Goal: Navigation & Orientation: Find specific page/section

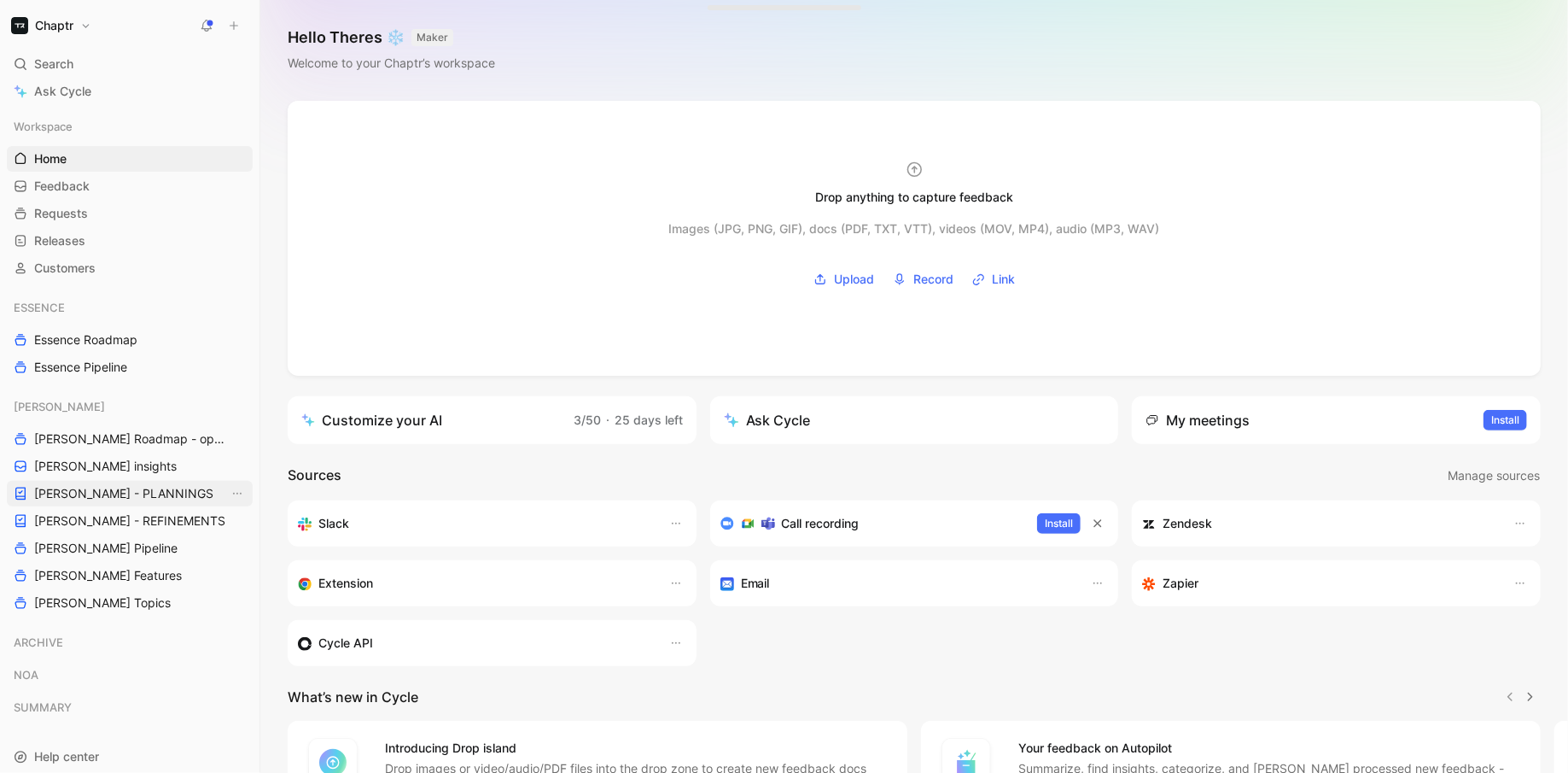
click at [143, 490] on span "[PERSON_NAME] - PLANNINGS" at bounding box center [123, 493] width 179 height 17
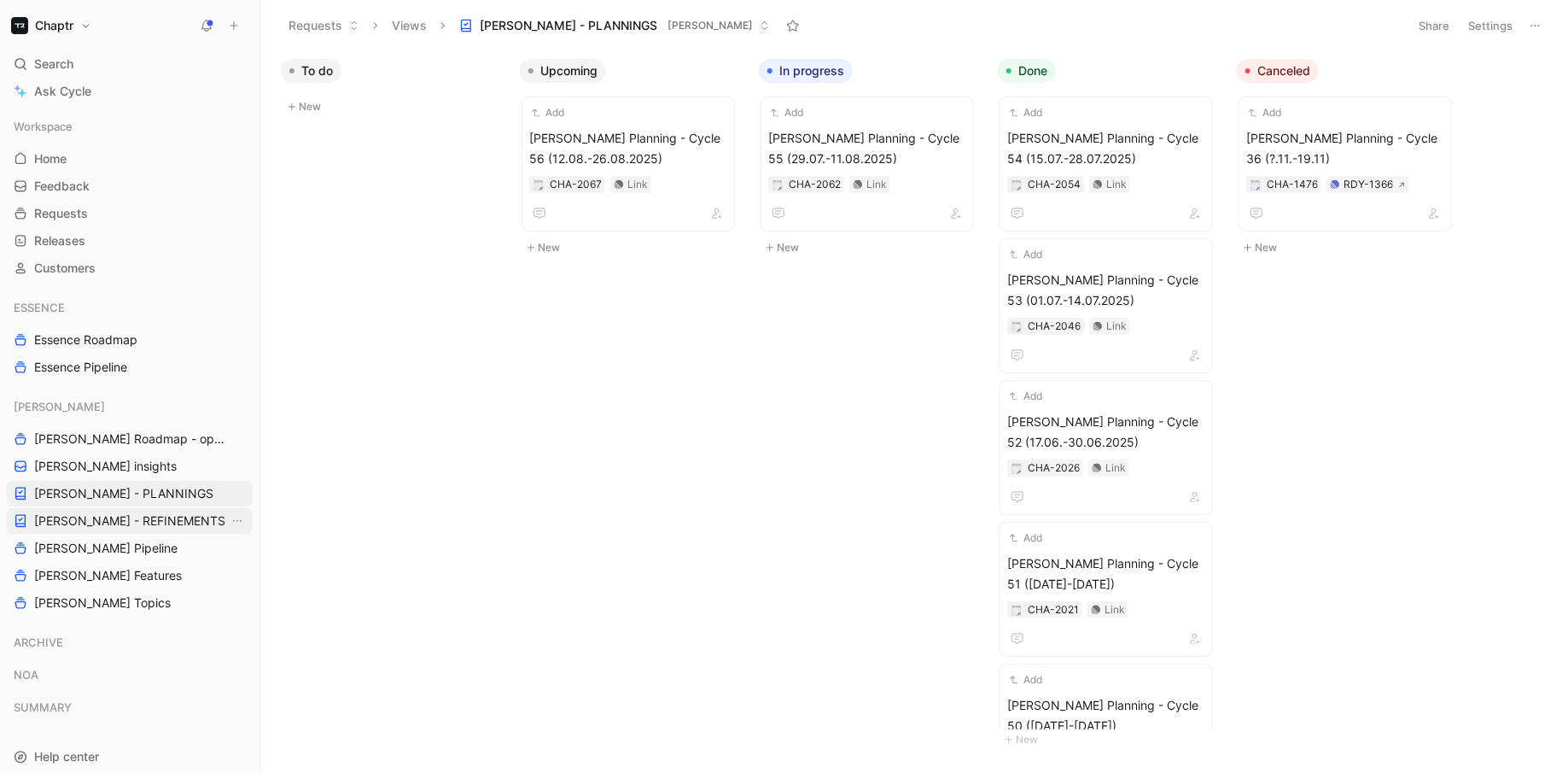
click at [157, 509] on link "[PERSON_NAME] - REFINEMENTS" at bounding box center [130, 521] width 246 height 25
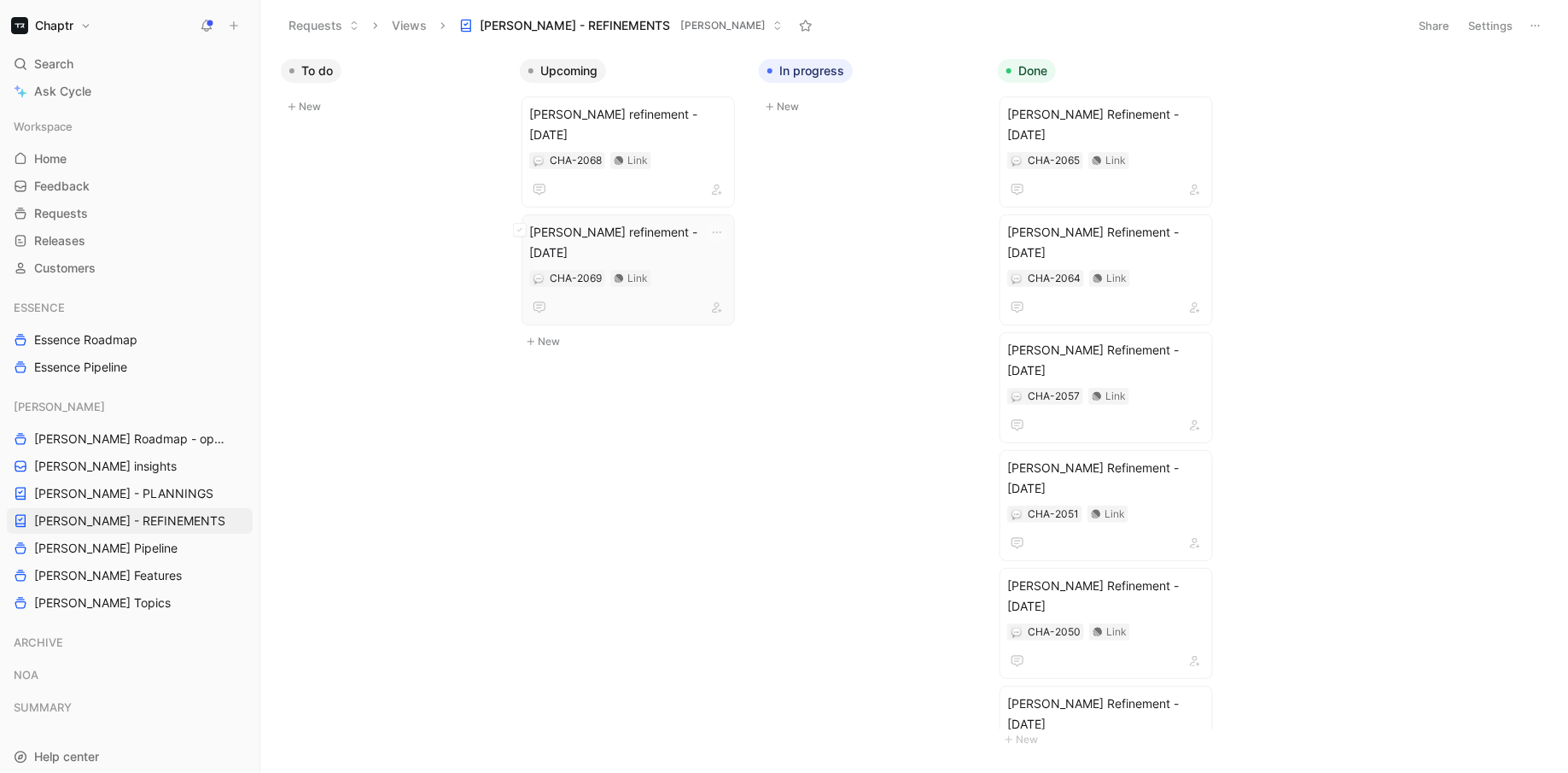
click at [700, 247] on div "[PERSON_NAME] refinement - [DATE] CHA-2069 Link" at bounding box center [628, 270] width 198 height 95
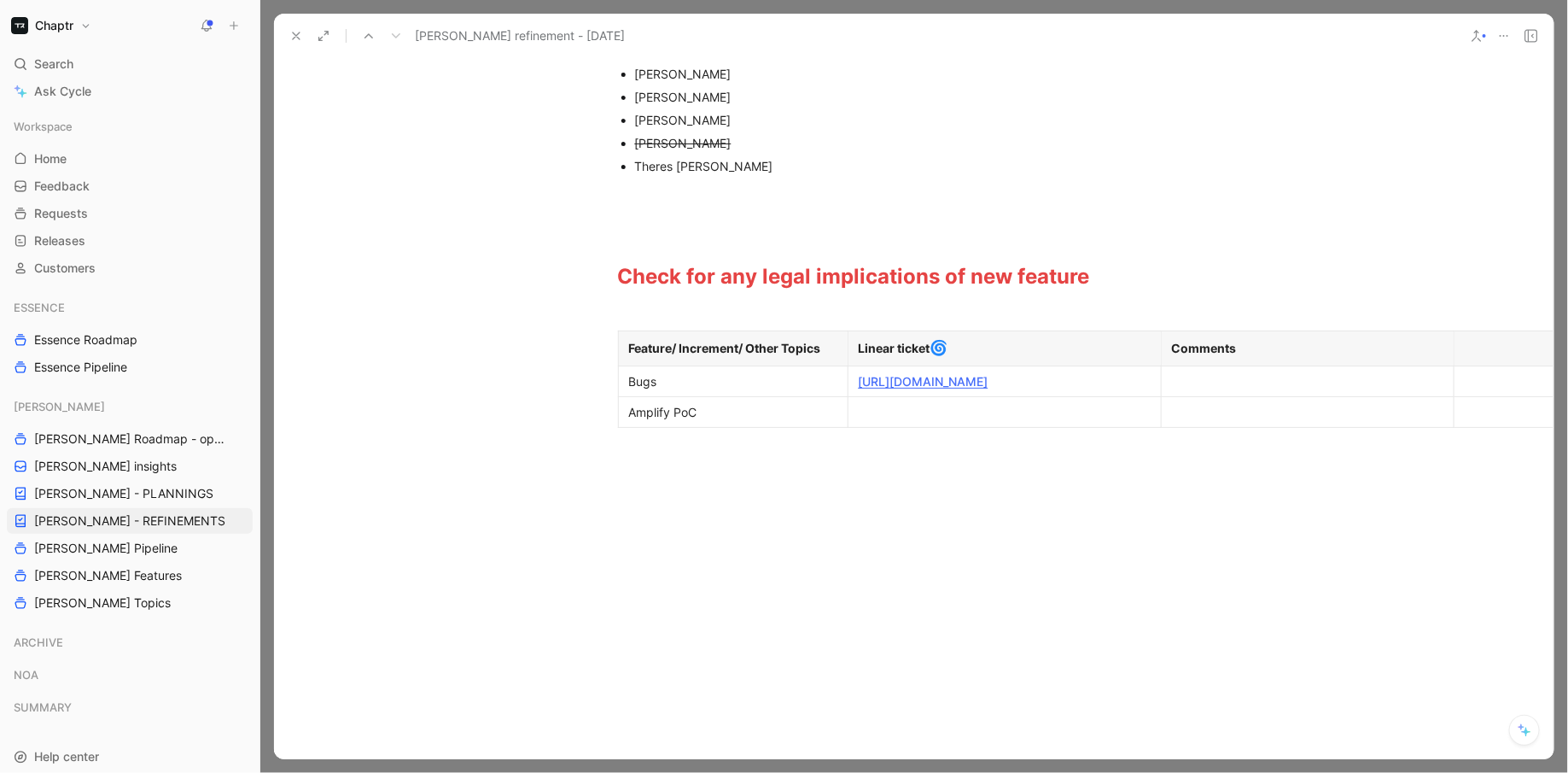
scroll to position [287, 1]
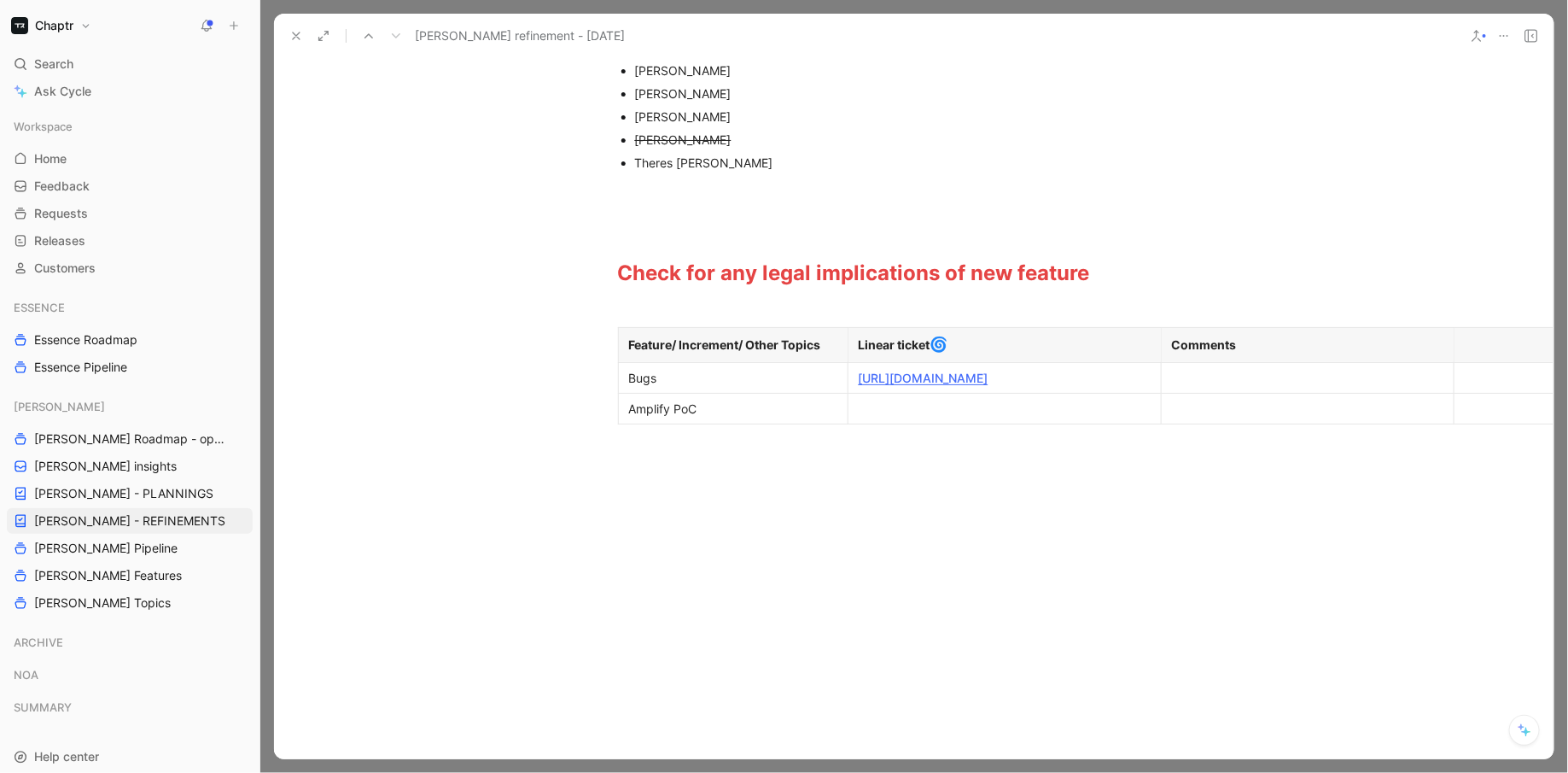
click at [770, 418] on div "Amplify PoC" at bounding box center [733, 409] width 209 height 18
click at [1017, 418] on div at bounding box center [1005, 409] width 292 height 18
click at [706, 417] on div "Amplify PoC" at bounding box center [733, 409] width 209 height 18
click at [609, 420] on icon "button" at bounding box center [607, 425] width 17 height 17
click at [614, 463] on span "Add row below" at bounding box center [618, 463] width 84 height 14
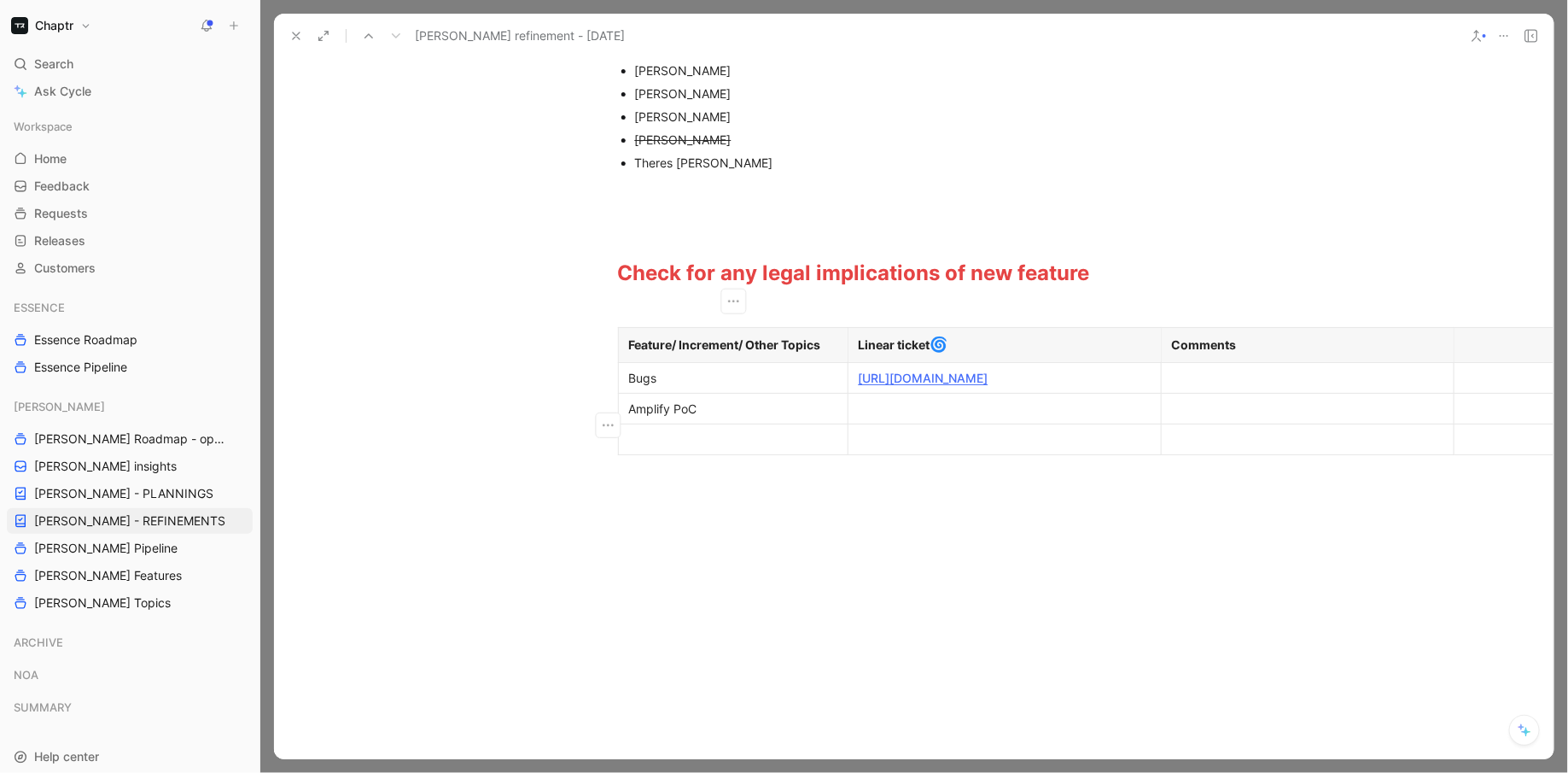
click at [643, 444] on p at bounding box center [733, 439] width 222 height 23
click at [898, 448] on div at bounding box center [1005, 439] width 292 height 18
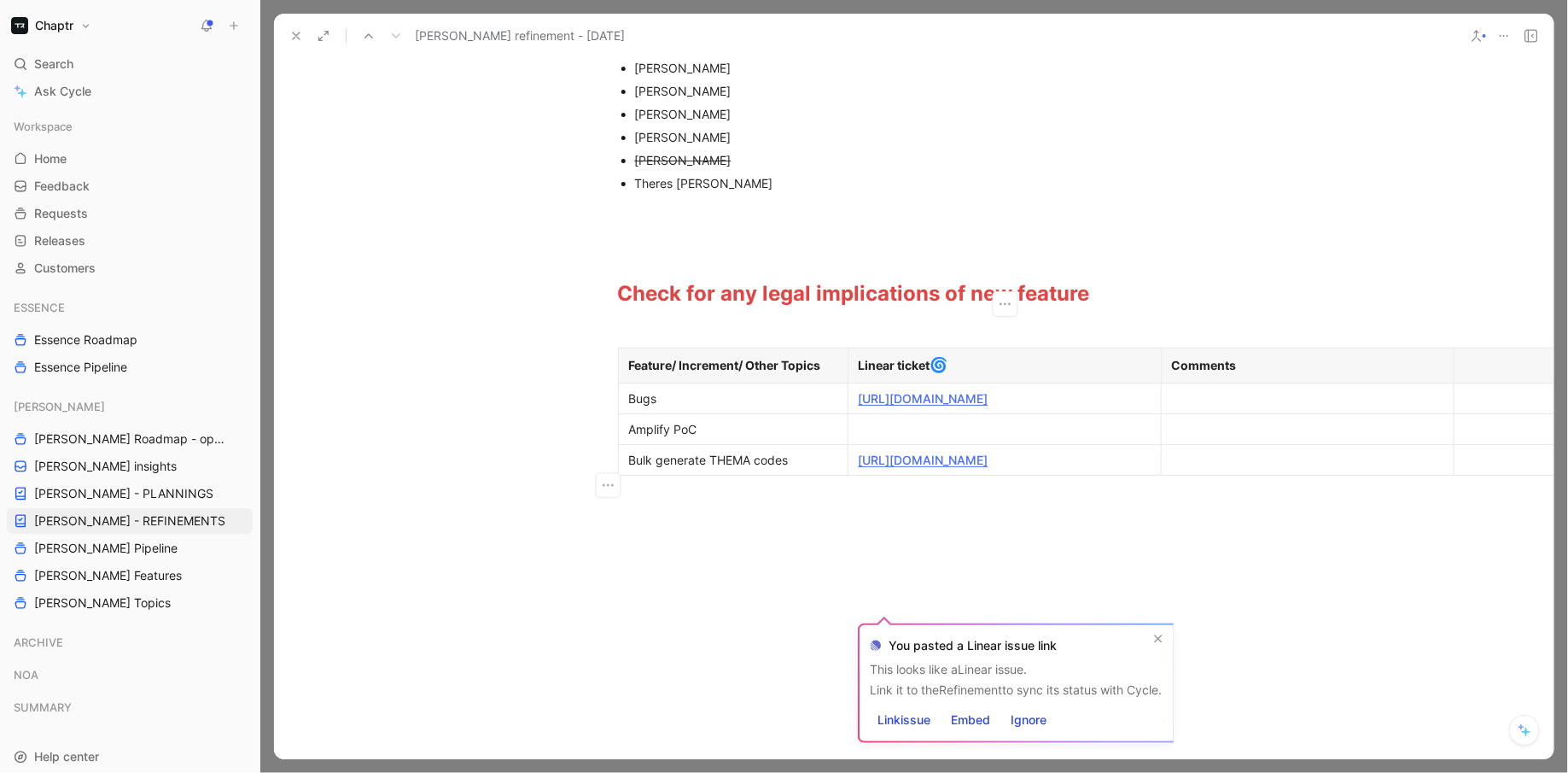
scroll to position [280, 1]
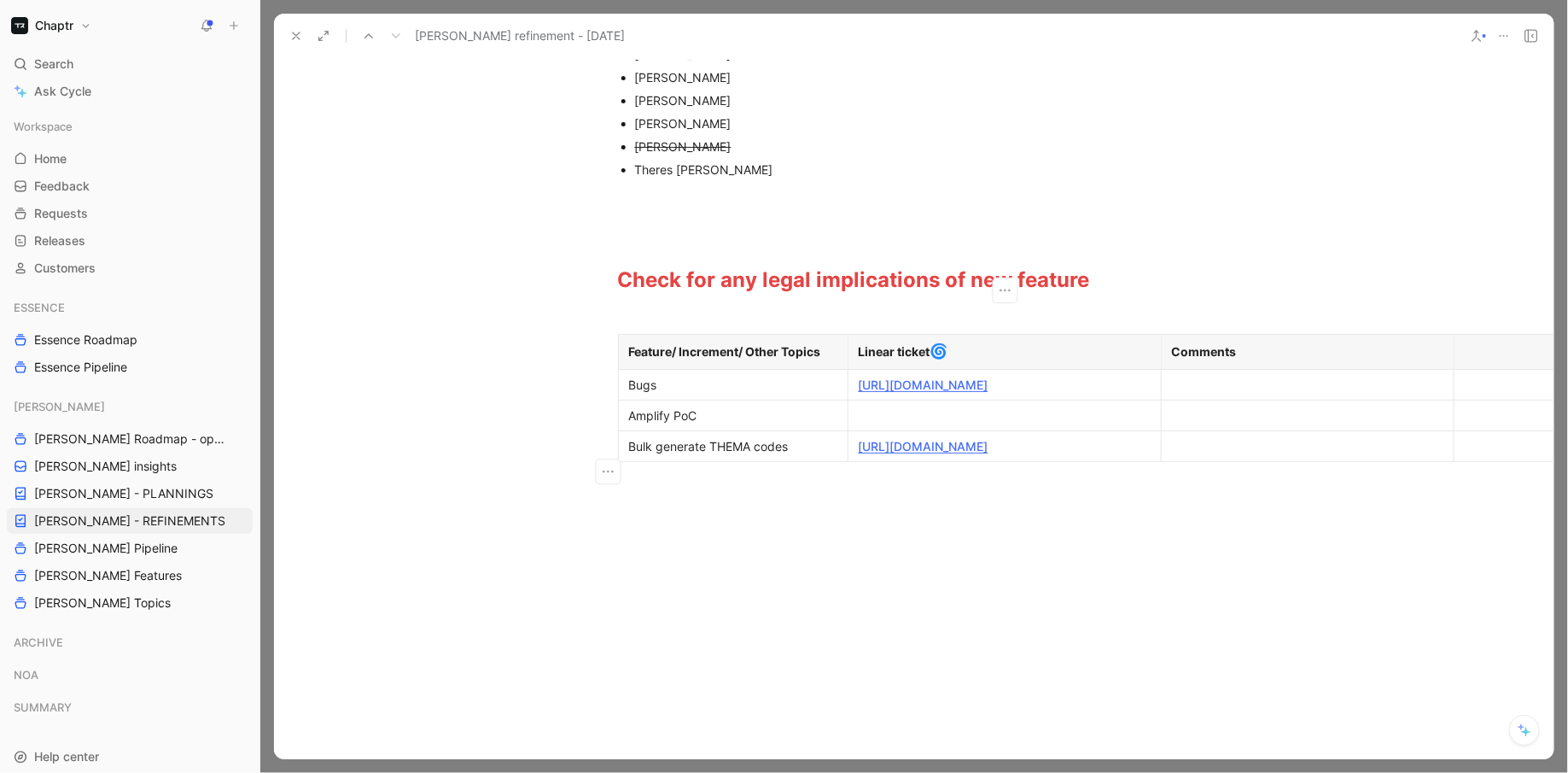
click at [1250, 455] on div at bounding box center [1308, 446] width 272 height 18
click at [728, 455] on div "Bulk generate THEMA codes" at bounding box center [733, 446] width 209 height 18
click at [605, 472] on icon "button" at bounding box center [607, 471] width 17 height 17
click at [644, 517] on div "Add row below" at bounding box center [618, 509] width 84 height 21
click at [685, 486] on div at bounding box center [733, 477] width 209 height 18
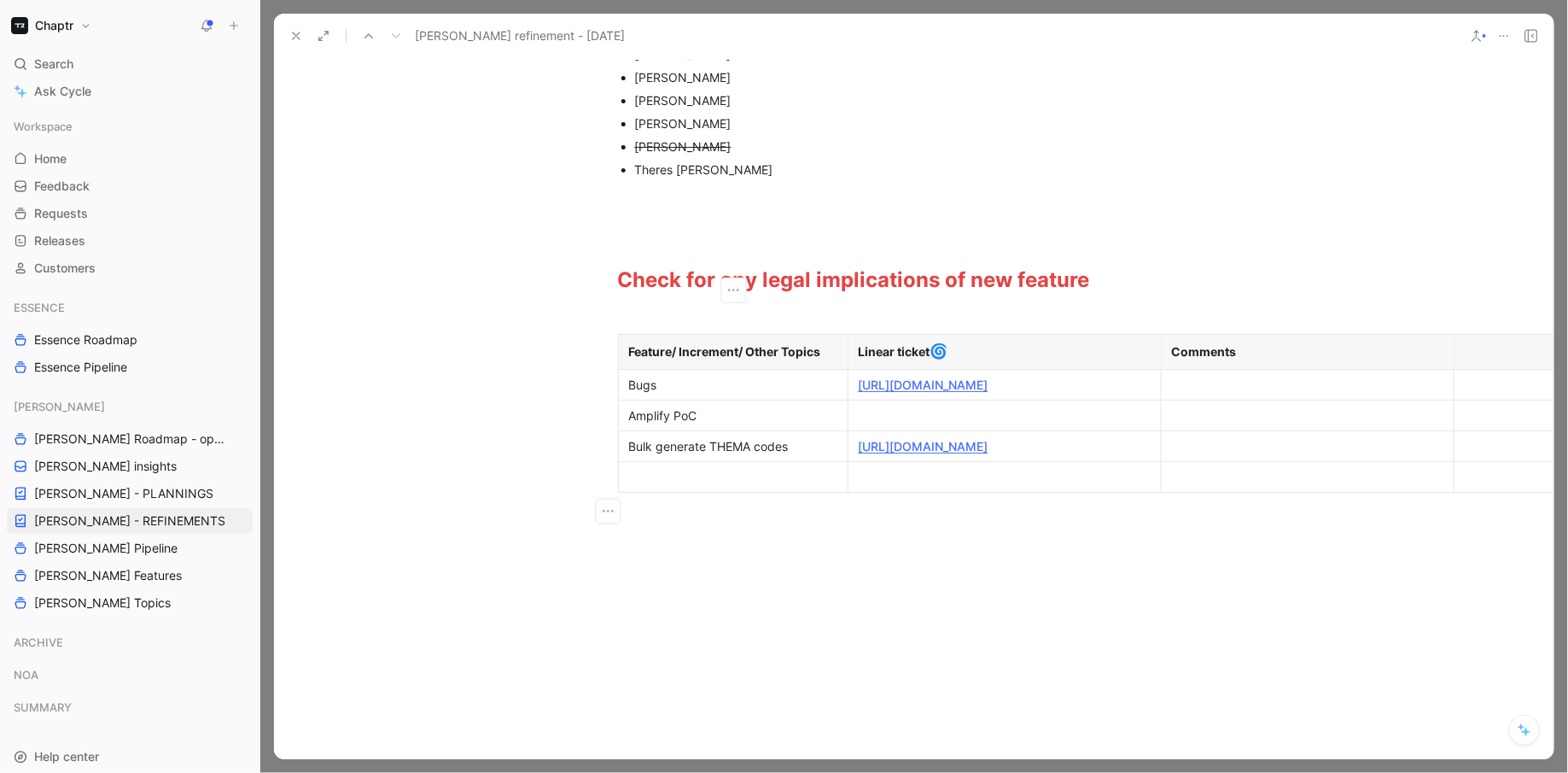
click at [1250, 492] on td at bounding box center [1307, 476] width 292 height 31
click at [737, 493] on table "Feature/ Increment/ Other Topics Linear ticket 🌀 Comments Bugs [URL][DOMAIN_NAM…" at bounding box center [1182, 413] width 1129 height 158
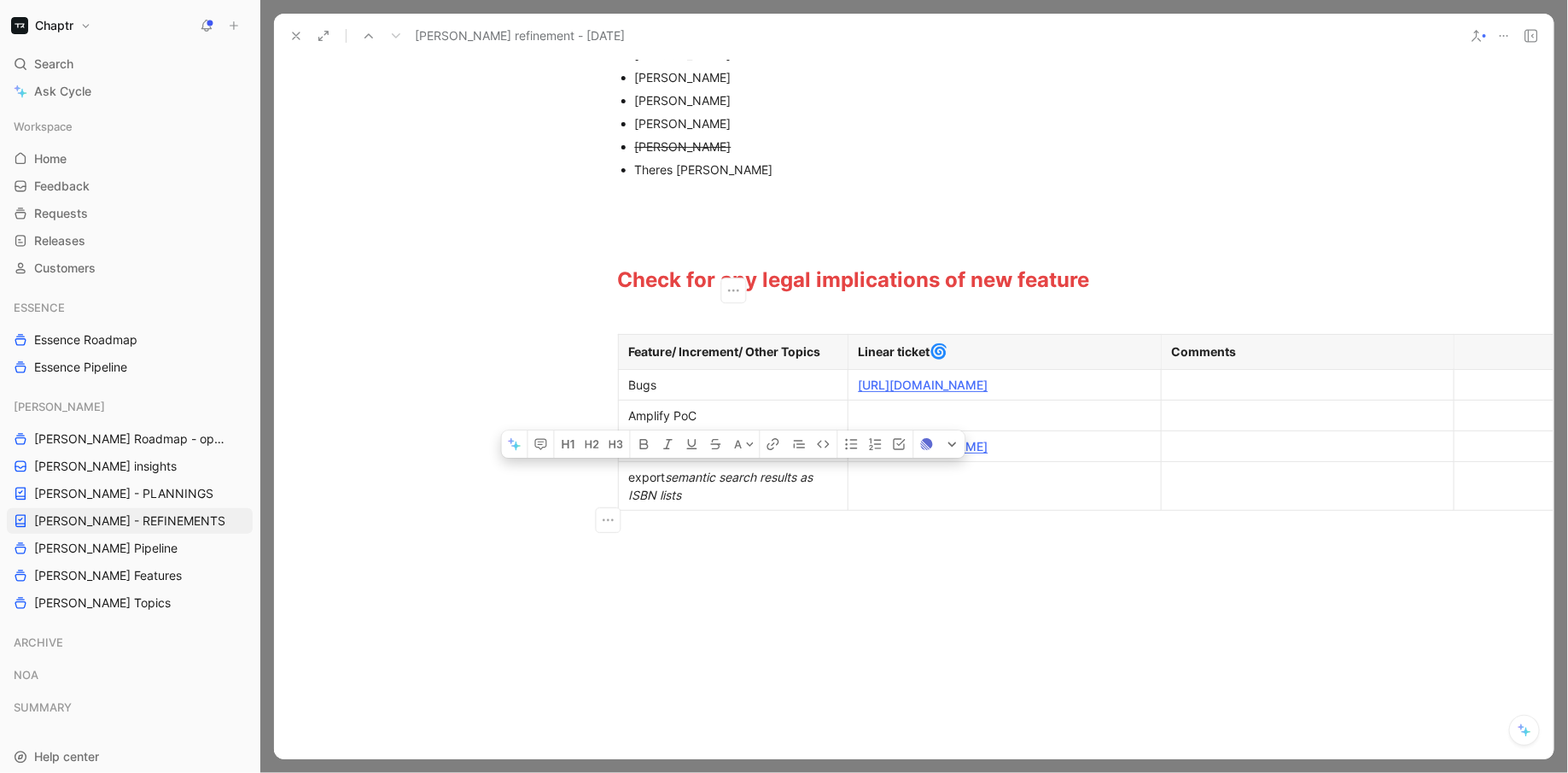
drag, startPoint x: 737, startPoint y: 525, endPoint x: 669, endPoint y: 509, distance: 69.9
click at [668, 504] on div "export semantic search results as ISBN lists" at bounding box center [733, 486] width 209 height 36
click at [661, 451] on icon "button" at bounding box center [668, 444] width 13 height 13
click at [672, 504] on div "export semantic search results as ISBN lists" at bounding box center [733, 486] width 209 height 36
click at [663, 504] on div "export semantic search results as ISBN lists" at bounding box center [733, 486] width 209 height 36
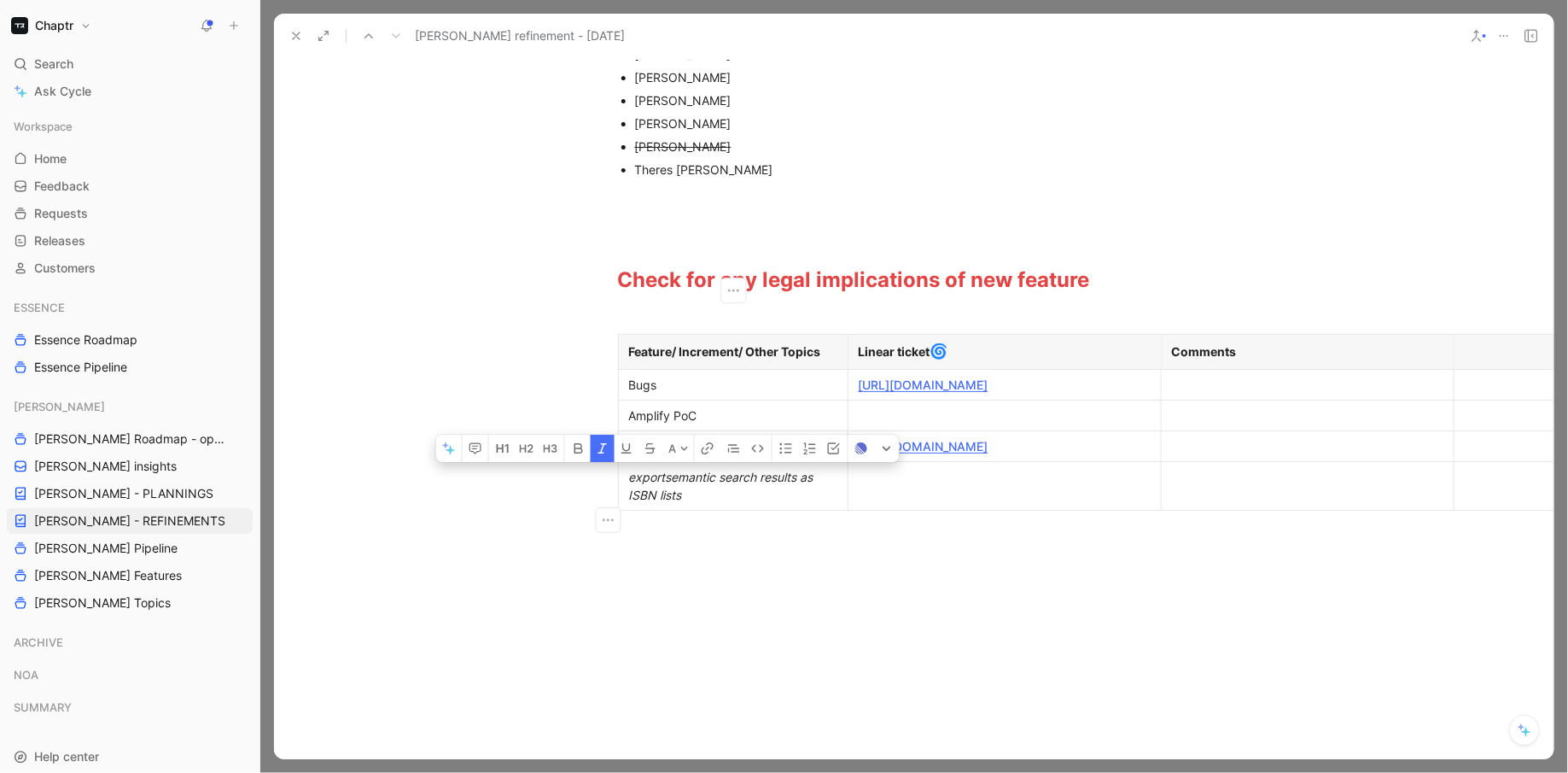
click at [663, 504] on div "export semantic search results as ISBN lists" at bounding box center [733, 486] width 209 height 36
click at [589, 454] on icon "button" at bounding box center [590, 447] width 9 height 10
click at [676, 504] on div "export semantic search results as ISBN lists" at bounding box center [733, 486] width 209 height 36
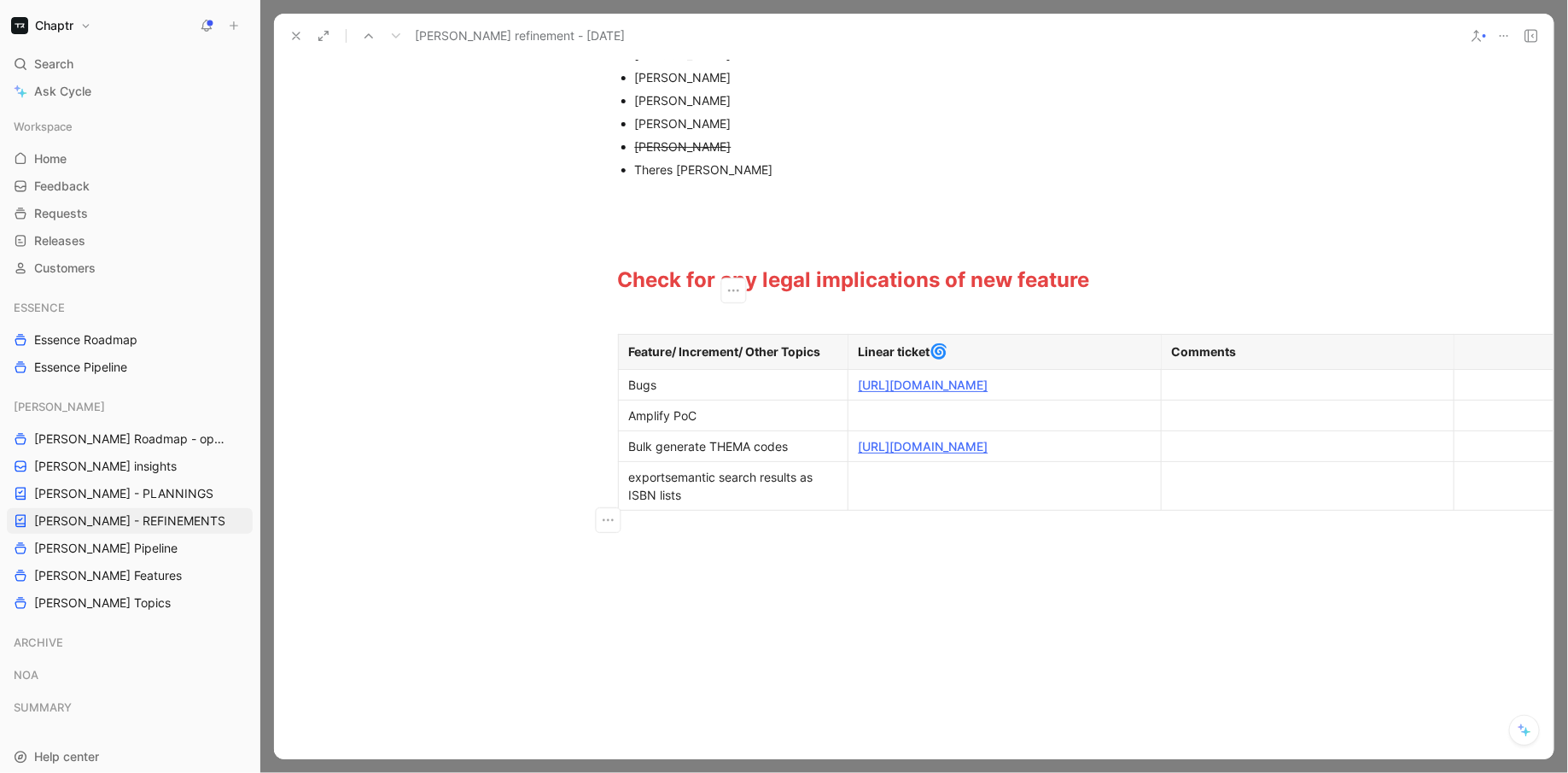
click at [707, 504] on div "export semantic search results as ISBN lists" at bounding box center [733, 486] width 209 height 36
click at [829, 486] on div "export search results as ISBN lists" at bounding box center [733, 477] width 209 height 18
click at [915, 486] on div at bounding box center [1005, 477] width 292 height 18
click at [679, 486] on div "export search results as ISBN lists" at bounding box center [733, 477] width 209 height 18
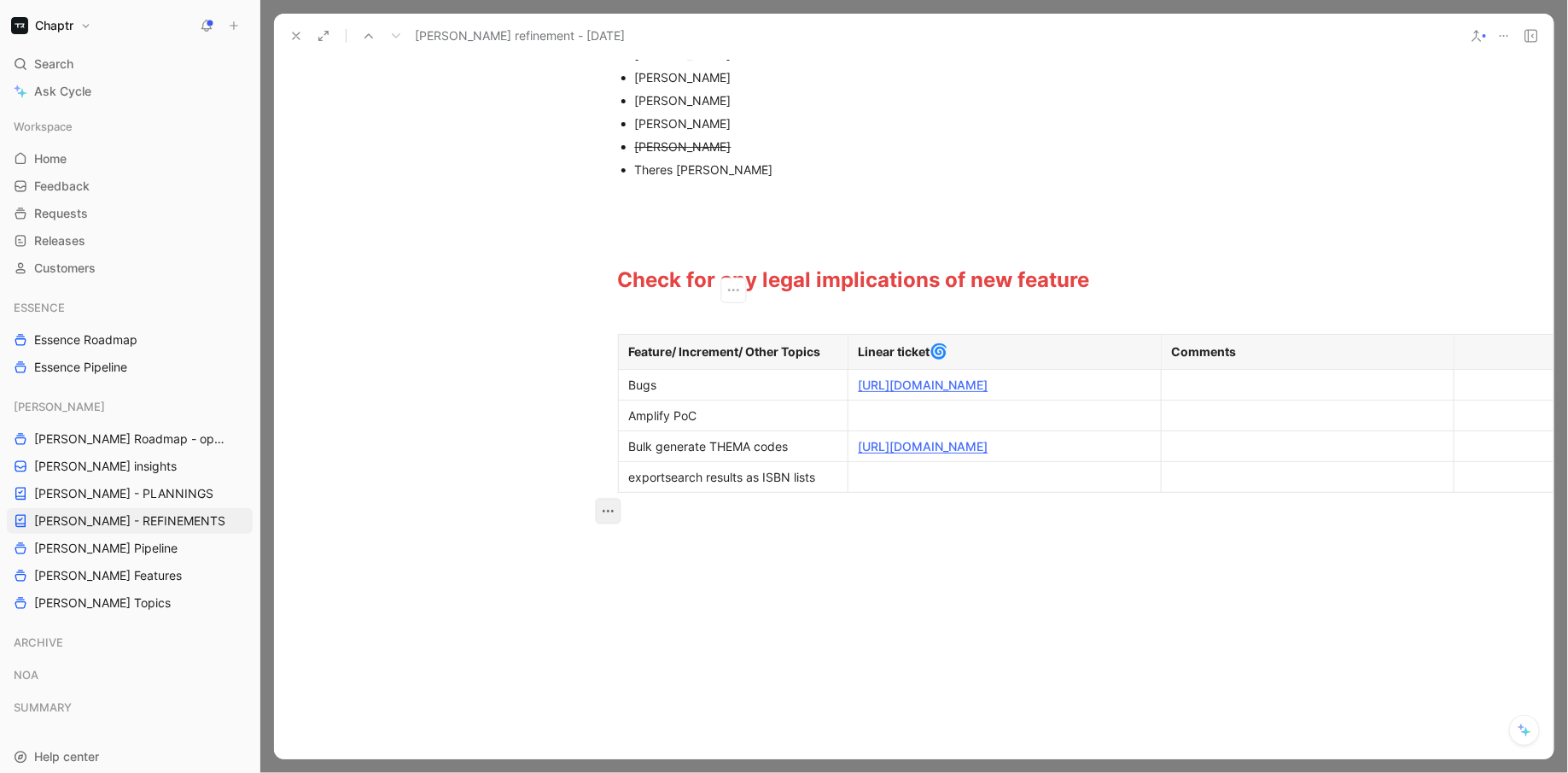
click at [603, 508] on icon "button" at bounding box center [607, 511] width 17 height 17
click at [618, 552] on span "Add row below" at bounding box center [618, 549] width 84 height 14
click at [646, 517] on div at bounding box center [733, 508] width 209 height 18
click at [629, 484] on span "export" at bounding box center [647, 477] width 37 height 14
click at [643, 455] on div "Bulk generate THEMA codes" at bounding box center [733, 446] width 209 height 18
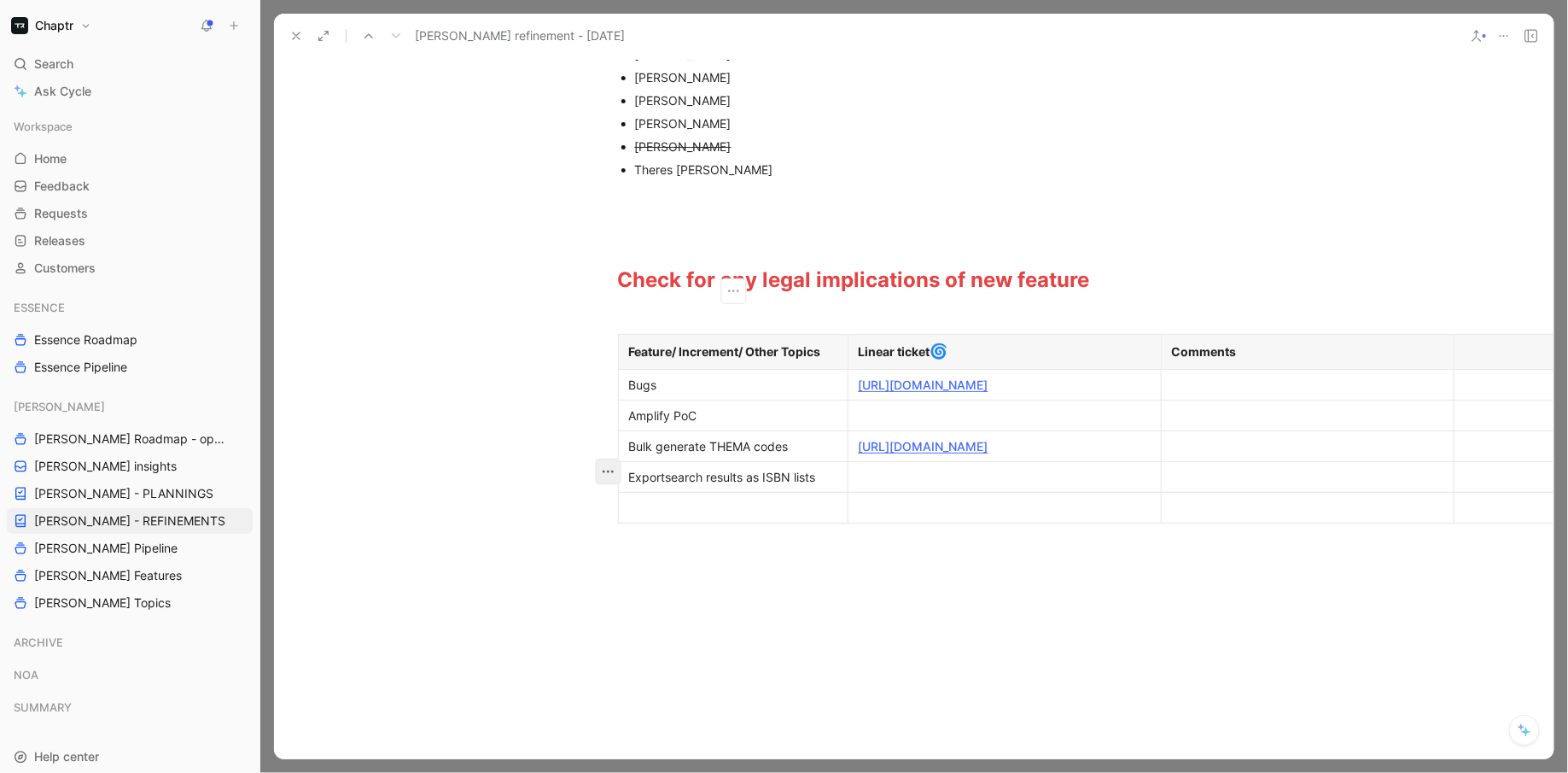
click at [599, 469] on icon "button" at bounding box center [607, 471] width 17 height 17
click at [619, 433] on button "button" at bounding box center [607, 432] width 25 height 25
click at [608, 471] on span "Add row below" at bounding box center [618, 470] width 84 height 14
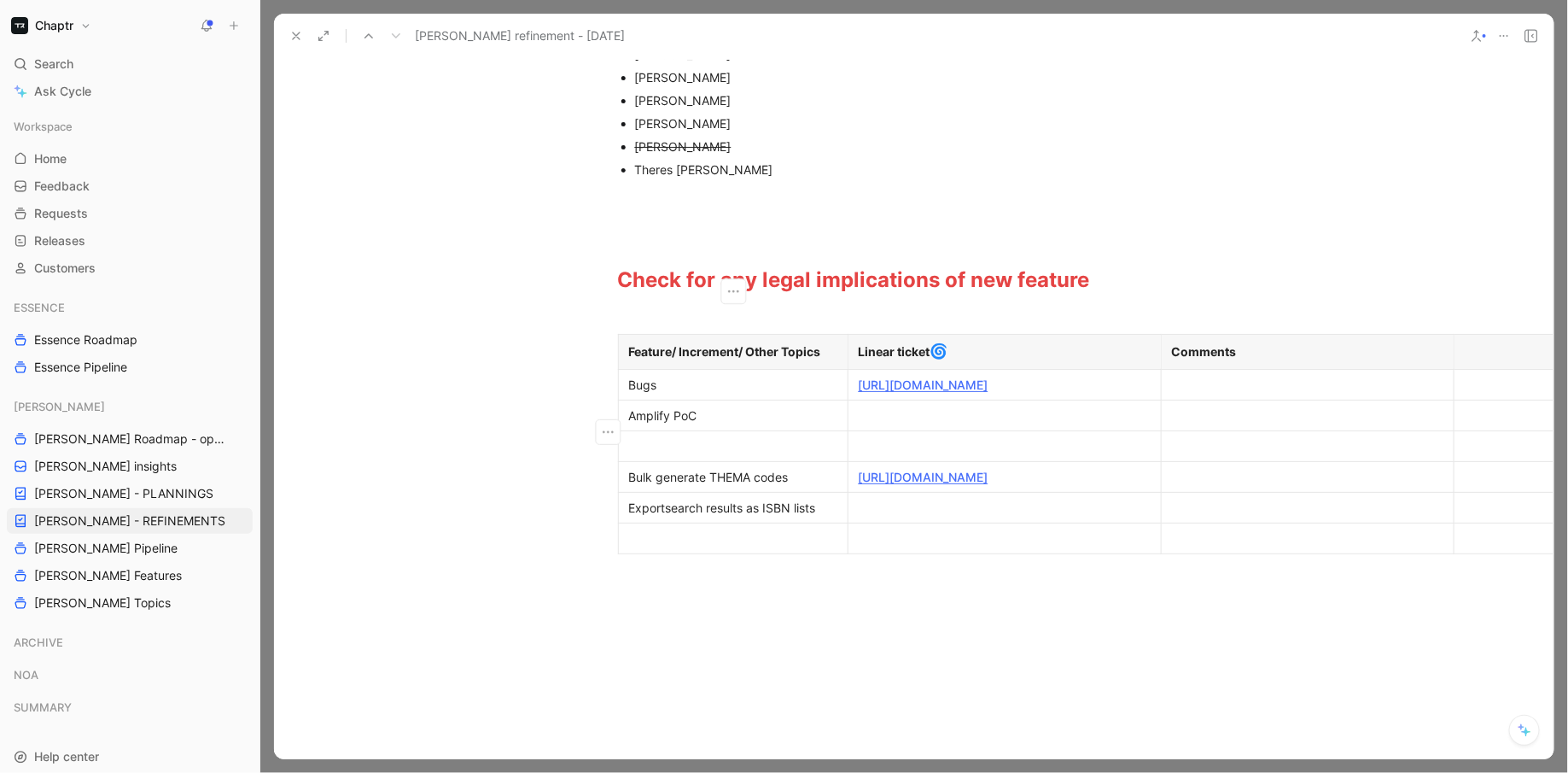
click at [660, 455] on div at bounding box center [733, 446] width 209 height 18
click at [708, 486] on div "Bulk generate THEMA codes" at bounding box center [733, 477] width 209 height 18
click at [659, 425] on div "Amplify PoC" at bounding box center [733, 416] width 209 height 18
click at [639, 400] on td "Bugs" at bounding box center [732, 384] width 229 height 31
click at [613, 395] on icon "button" at bounding box center [607, 393] width 17 height 17
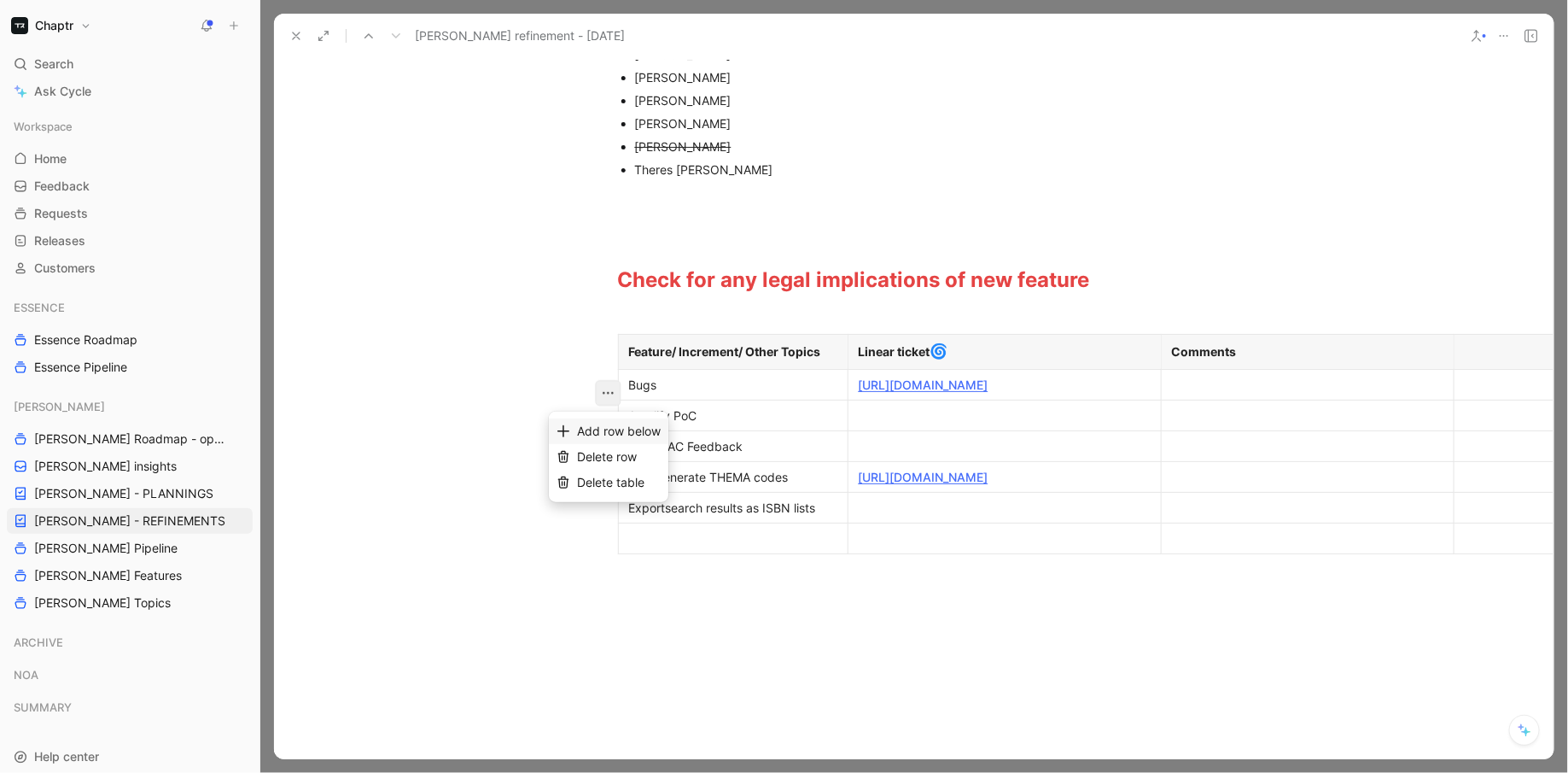
click at [628, 439] on div "Add row below" at bounding box center [618, 431] width 84 height 21
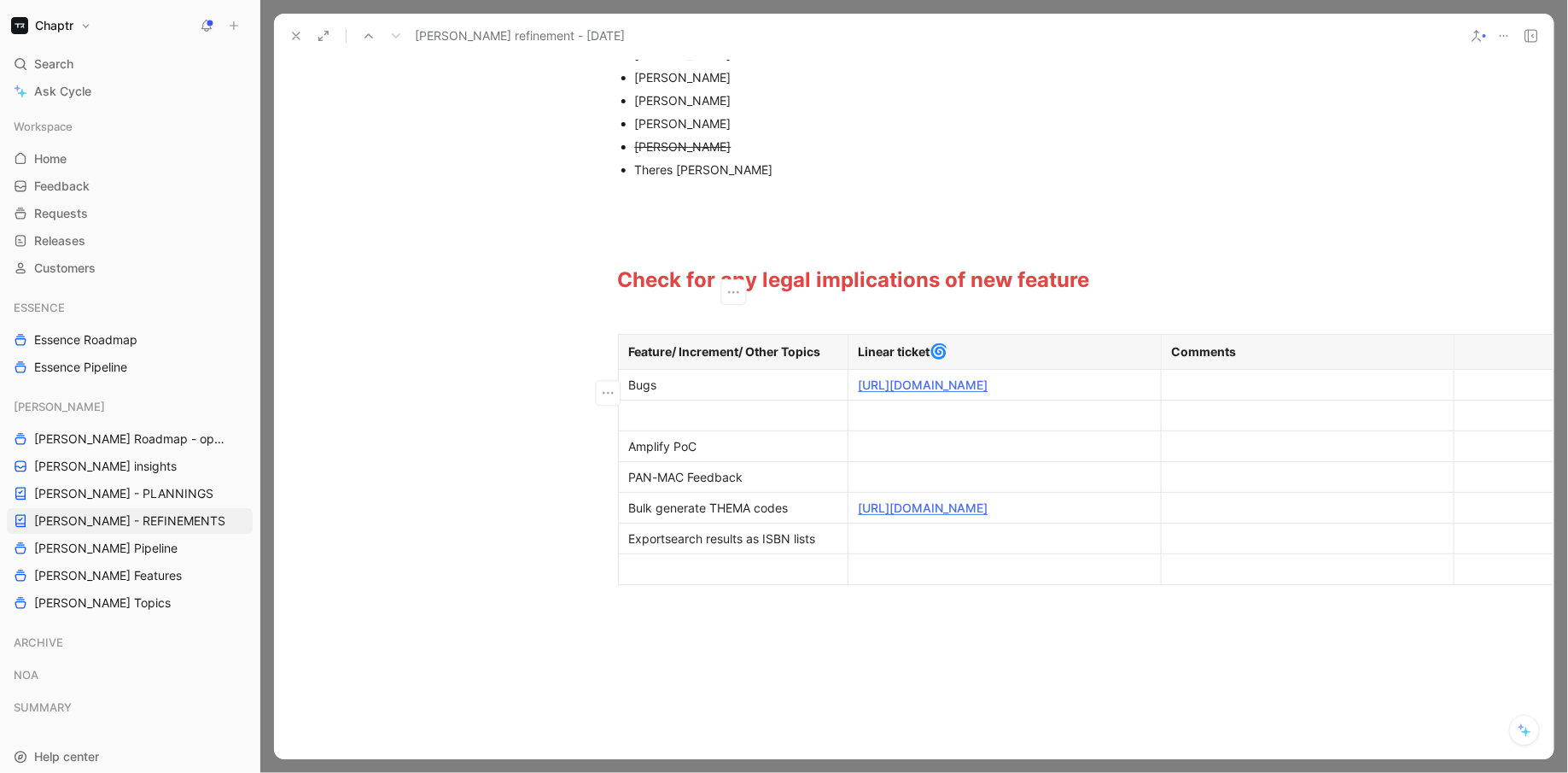
click at [693, 519] on p "Bulk generate THEMA codes" at bounding box center [733, 508] width 222 height 23
click at [685, 517] on div "Bulk generate THEMA codes" at bounding box center [733, 508] width 209 height 18
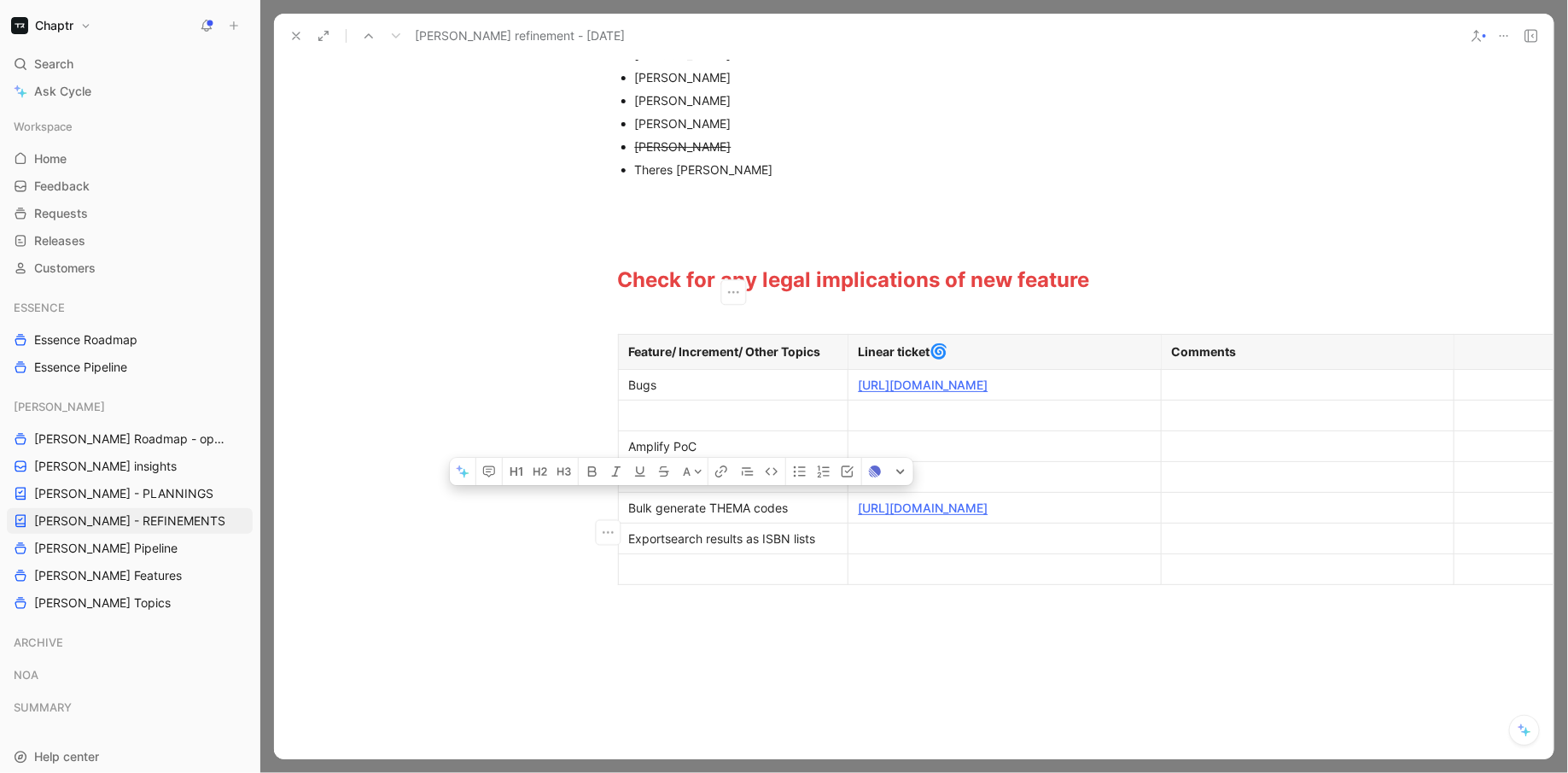
click at [685, 517] on div "Bulk generate THEMA codes" at bounding box center [733, 508] width 209 height 18
click at [676, 425] on div at bounding box center [733, 416] width 209 height 18
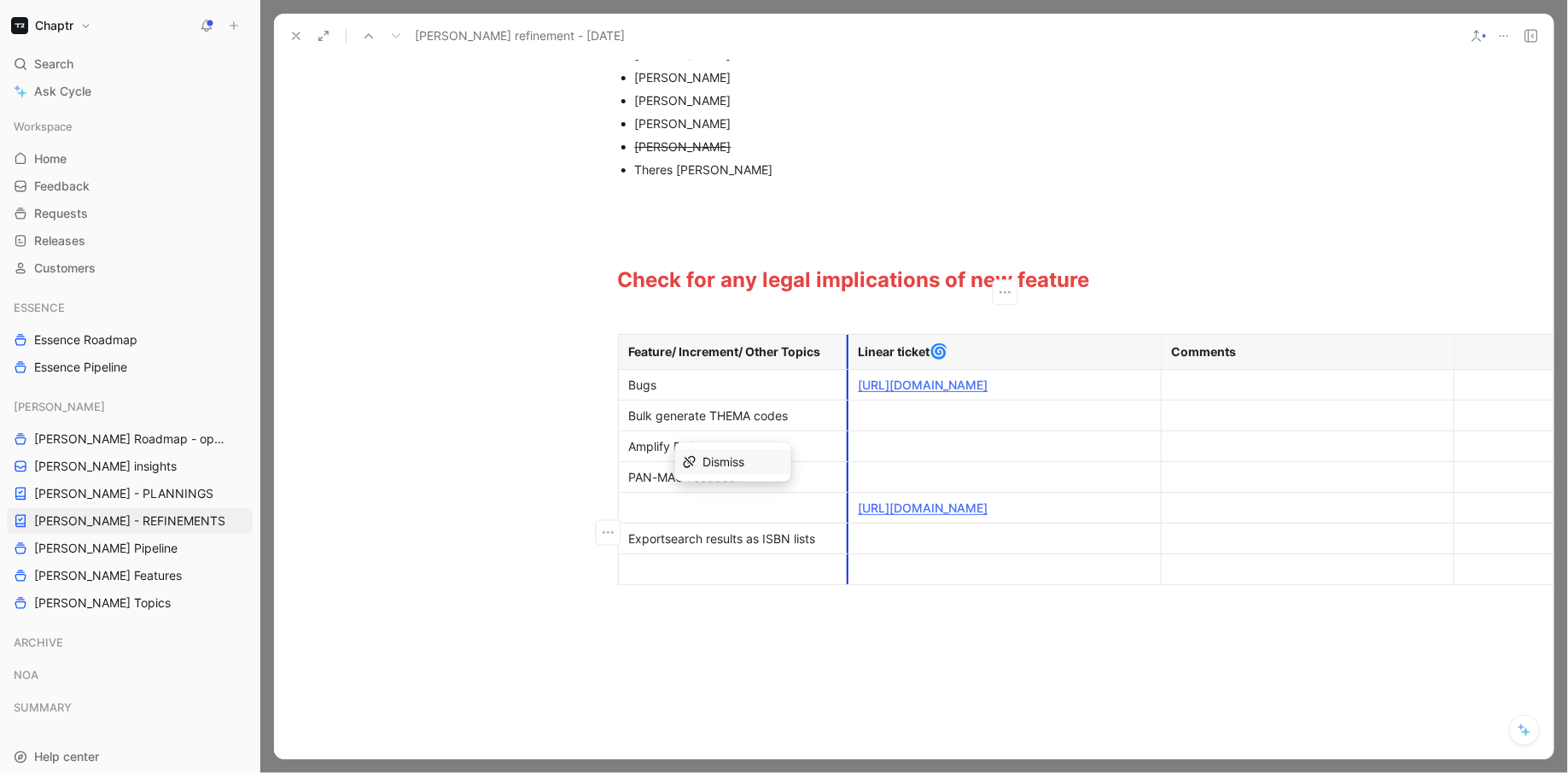
drag, startPoint x: 1014, startPoint y: 537, endPoint x: 851, endPoint y: 524, distance: 163.5
click at [850, 523] on td "[URL][DOMAIN_NAME]" at bounding box center [1004, 508] width 313 height 31
drag, startPoint x: 1011, startPoint y: 539, endPoint x: 860, endPoint y: 521, distance: 152.1
click at [860, 517] on div "[URL][DOMAIN_NAME]" at bounding box center [1005, 508] width 292 height 18
click at [870, 425] on div at bounding box center [1005, 416] width 292 height 18
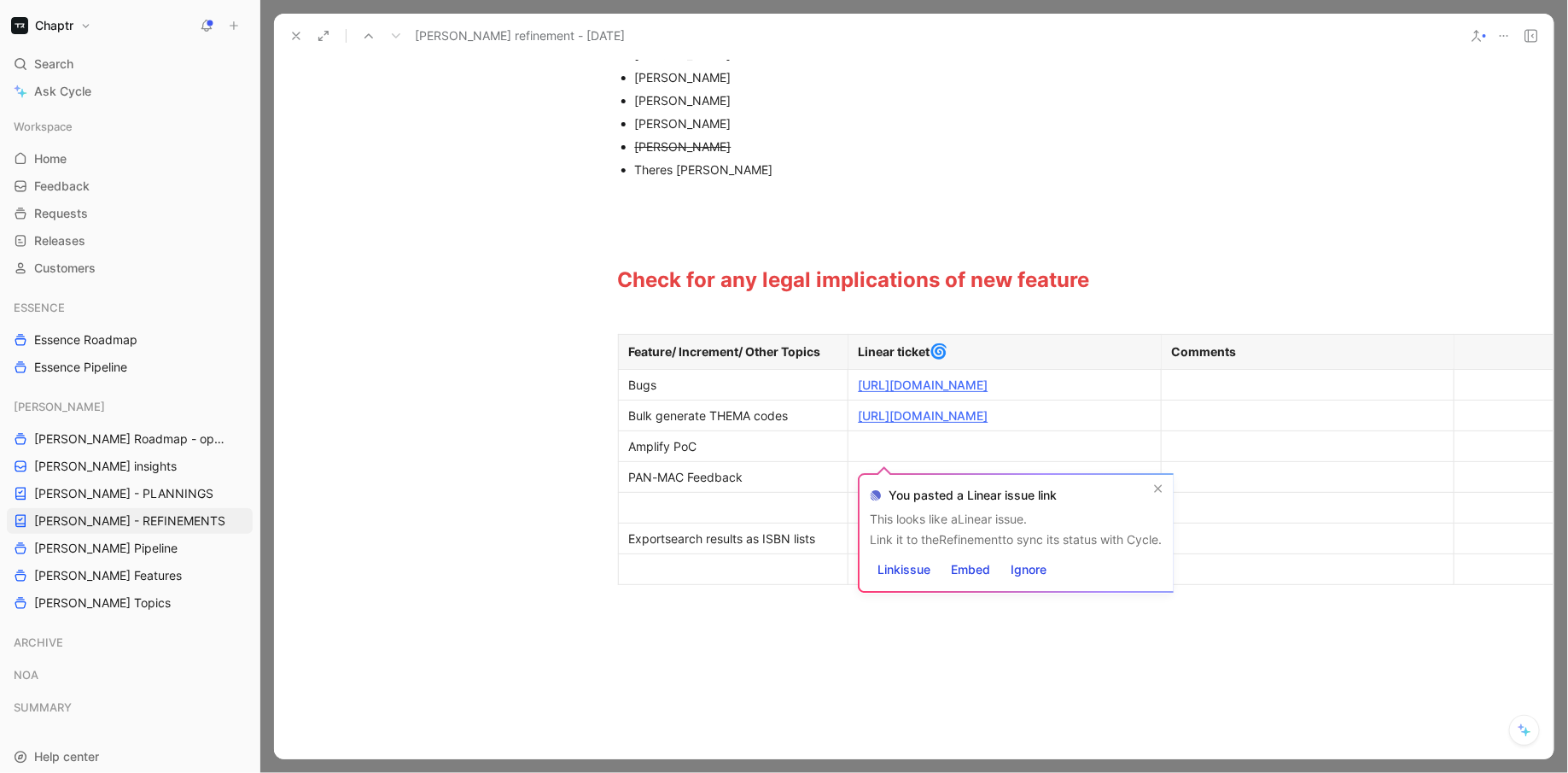
click at [760, 517] on div at bounding box center [733, 508] width 209 height 18
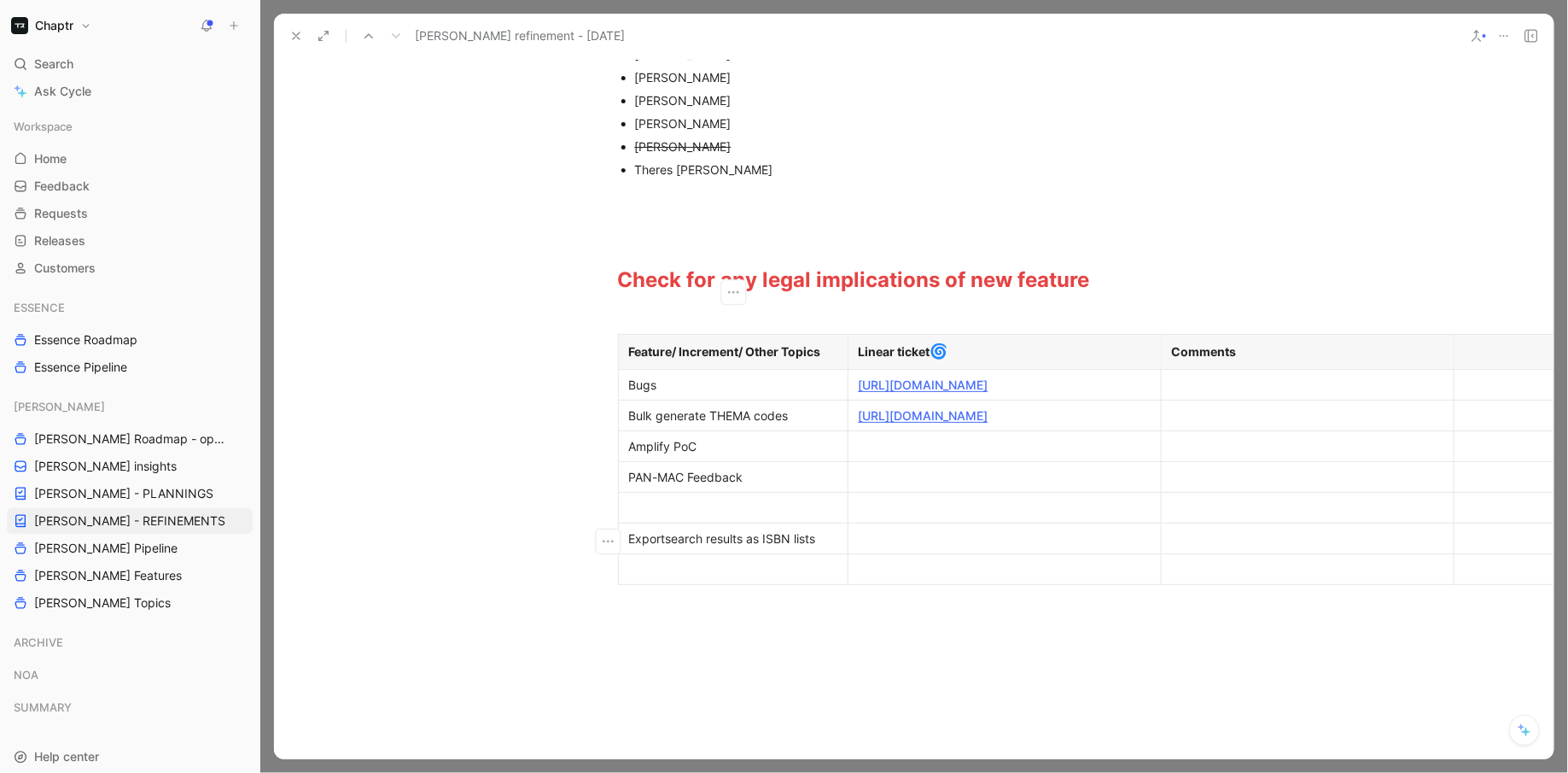
click at [756, 517] on div at bounding box center [733, 508] width 209 height 18
click at [750, 547] on div "Export search results as ISBN lists" at bounding box center [733, 538] width 209 height 18
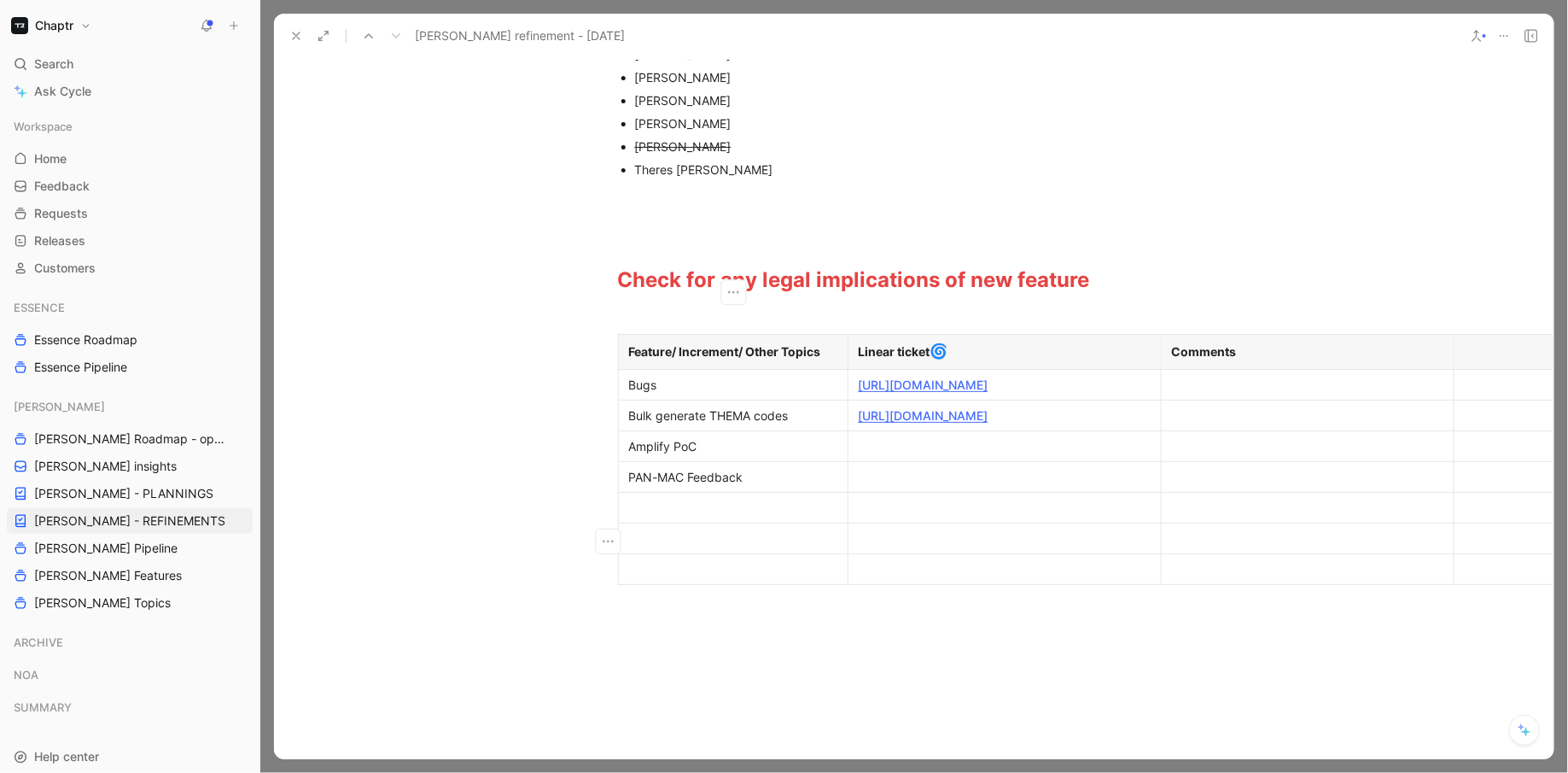
click at [728, 519] on p at bounding box center [733, 508] width 222 height 23
click at [633, 517] on div "Export search results as ISBN lists" at bounding box center [733, 508] width 209 height 18
click at [630, 517] on div "Export search results as ISBN lists" at bounding box center [733, 508] width 209 height 18
click at [649, 565] on div at bounding box center [733, 556] width 209 height 18
click at [672, 537] on li "Export search results as ISBN lists" at bounding box center [742, 517] width 140 height 41
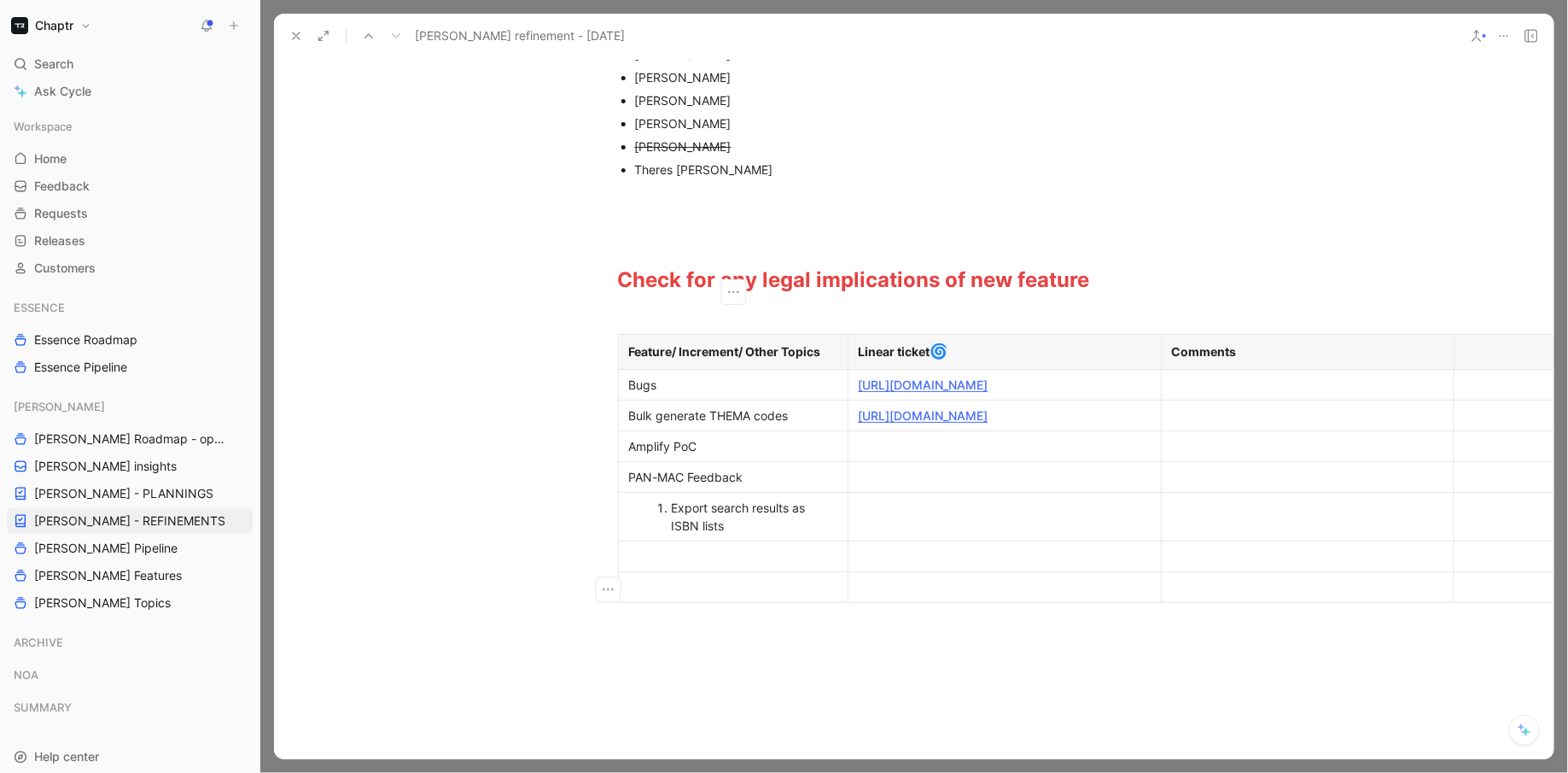
click at [710, 565] on div at bounding box center [733, 556] width 209 height 18
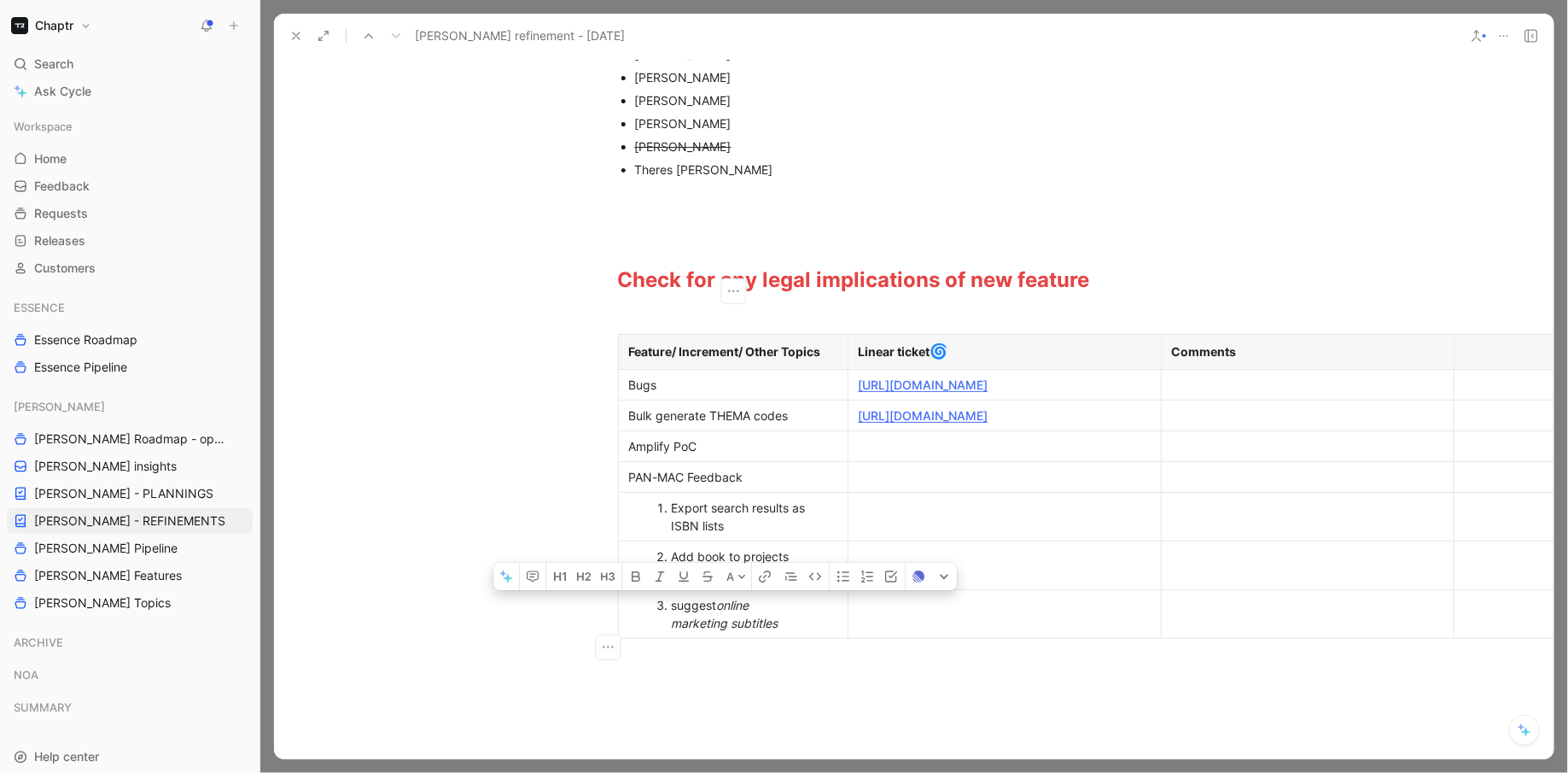
drag, startPoint x: 786, startPoint y: 652, endPoint x: 670, endPoint y: 639, distance: 116.7
click at [672, 632] on div "suggest online marketing subtitles" at bounding box center [742, 614] width 140 height 36
click at [670, 590] on div "A Underline" at bounding box center [686, 576] width 129 height 27
click at [662, 583] on icon "button" at bounding box center [659, 576] width 13 height 13
click at [661, 583] on icon "button" at bounding box center [659, 576] width 13 height 13
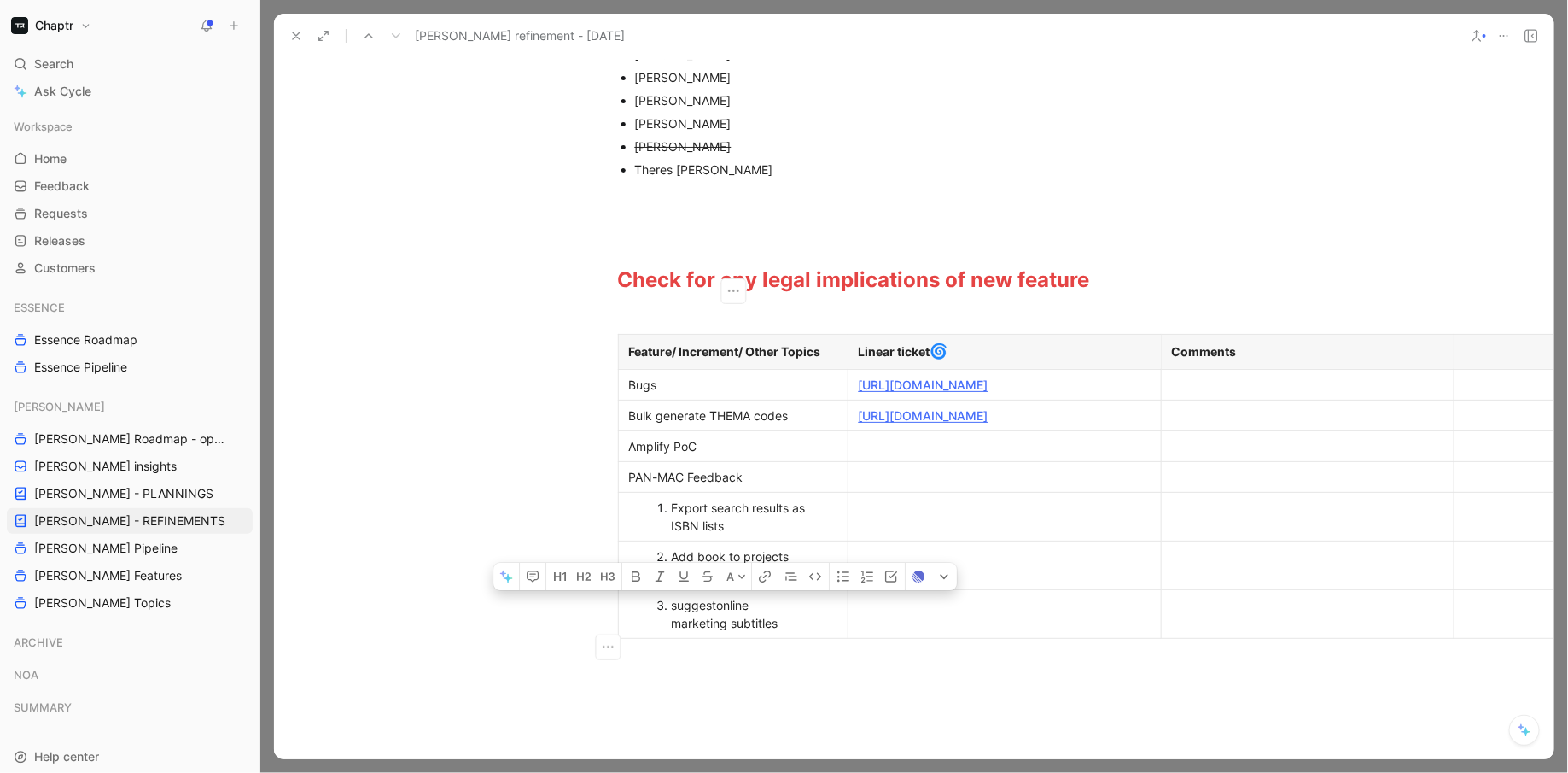
click at [731, 652] on div "Attendees: [PERSON_NAME] [PERSON_NAME] [PERSON_NAME] [PERSON_NAME] [PERSON_NAME…" at bounding box center [913, 288] width 1279 height 728
click at [673, 612] on span "suggest" at bounding box center [694, 605] width 45 height 14
click at [777, 632] on div "Suggest online marketing subtitles" at bounding box center [742, 614] width 140 height 36
click at [760, 535] on div "Export search results as ISBN lists" at bounding box center [742, 517] width 140 height 36
click at [787, 535] on div "Export search results as ISBN lists" at bounding box center [742, 517] width 140 height 36
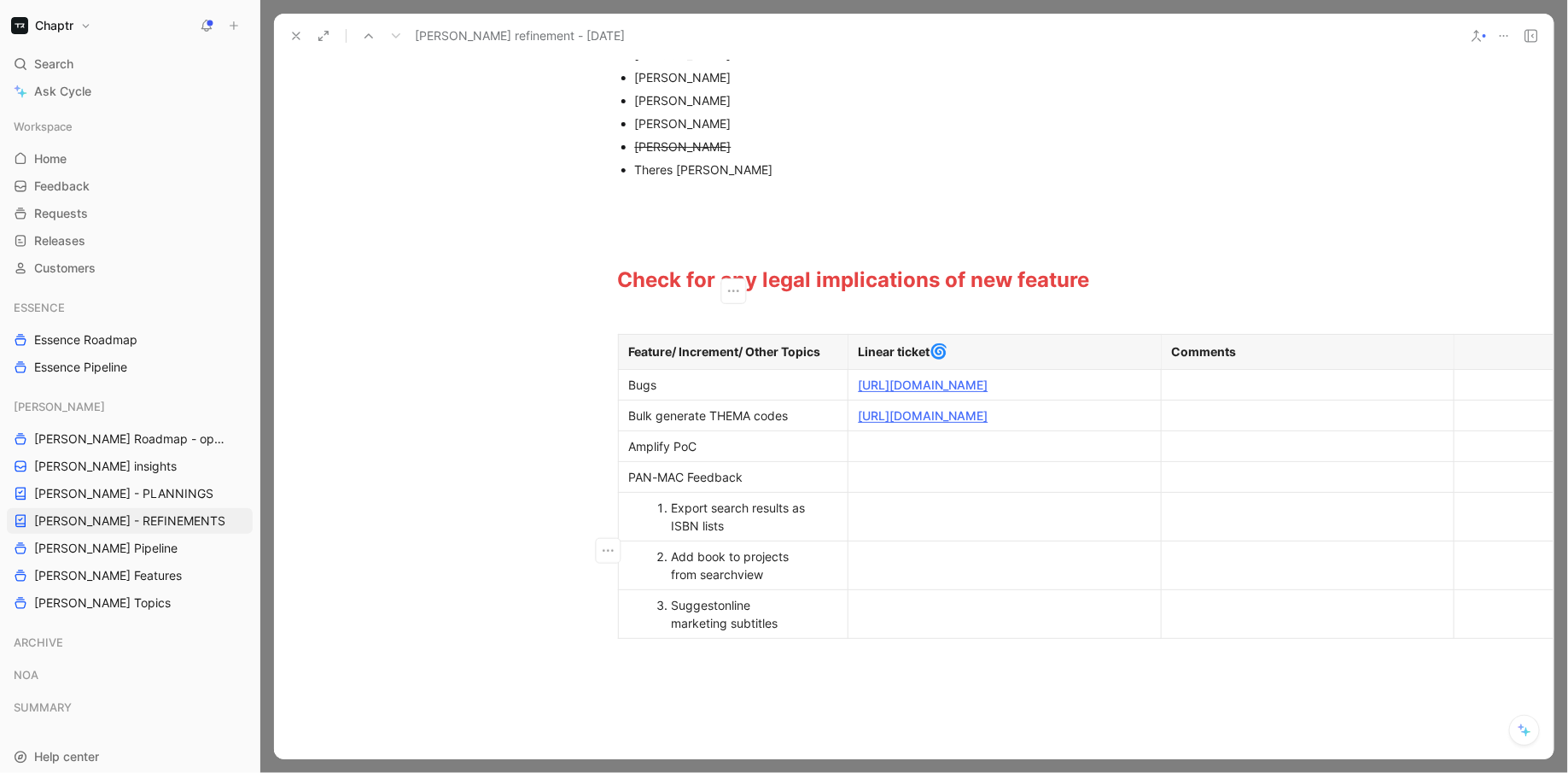
click at [768, 583] on div "Add book to projects from searchview" at bounding box center [742, 565] width 140 height 36
click at [939, 574] on div at bounding box center [1005, 565] width 292 height 18
click at [718, 535] on div "Export search results as ISBN lists" at bounding box center [742, 517] width 140 height 36
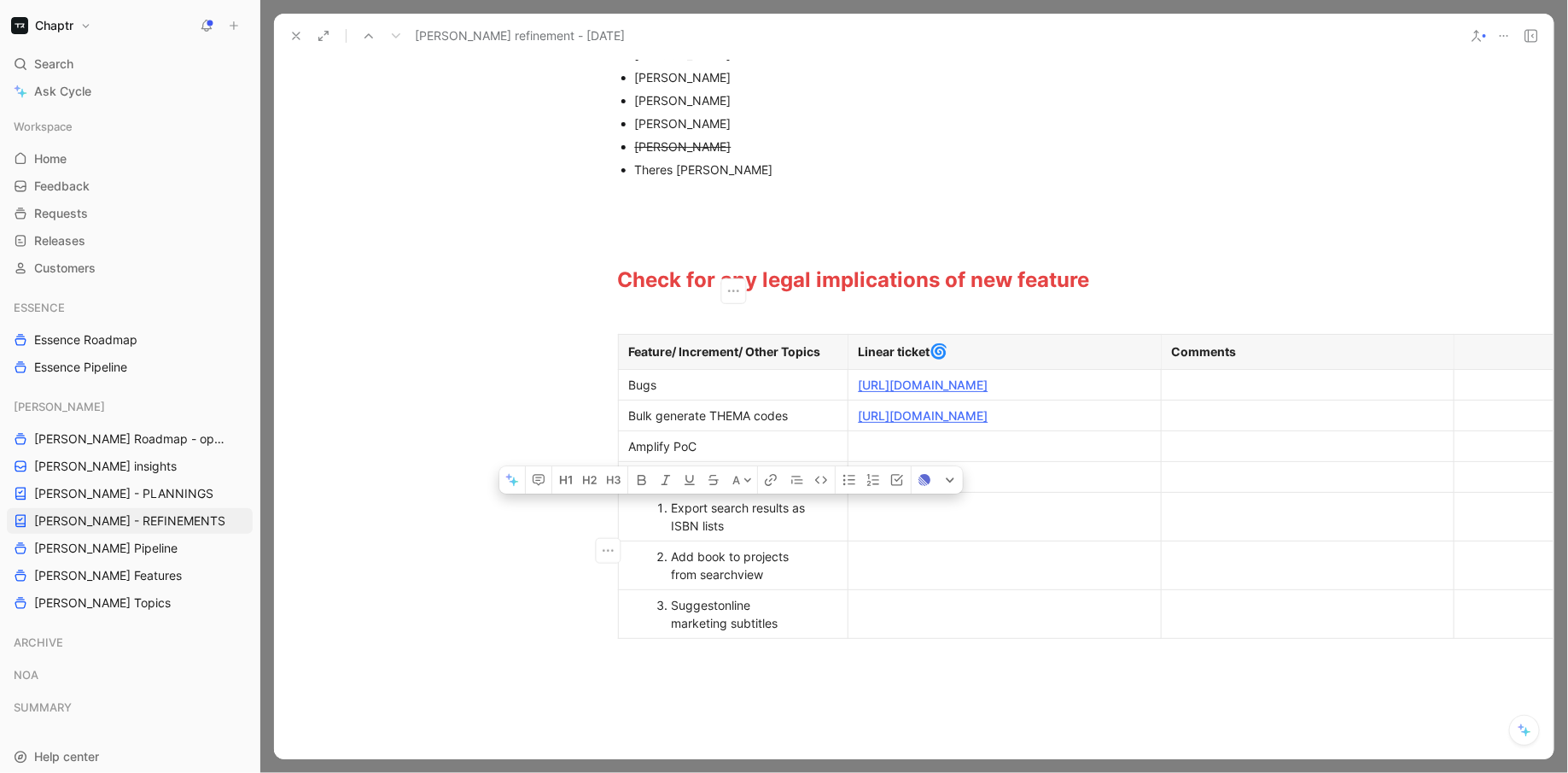
click at [718, 535] on div "Export search results as ISBN lists" at bounding box center [742, 517] width 140 height 36
click at [887, 526] on div at bounding box center [1005, 517] width 292 height 18
click at [885, 574] on div at bounding box center [1005, 565] width 292 height 18
click at [882, 623] on div at bounding box center [1005, 614] width 292 height 18
click at [810, 425] on div "Bulk generate THEMA codes" at bounding box center [733, 416] width 209 height 18
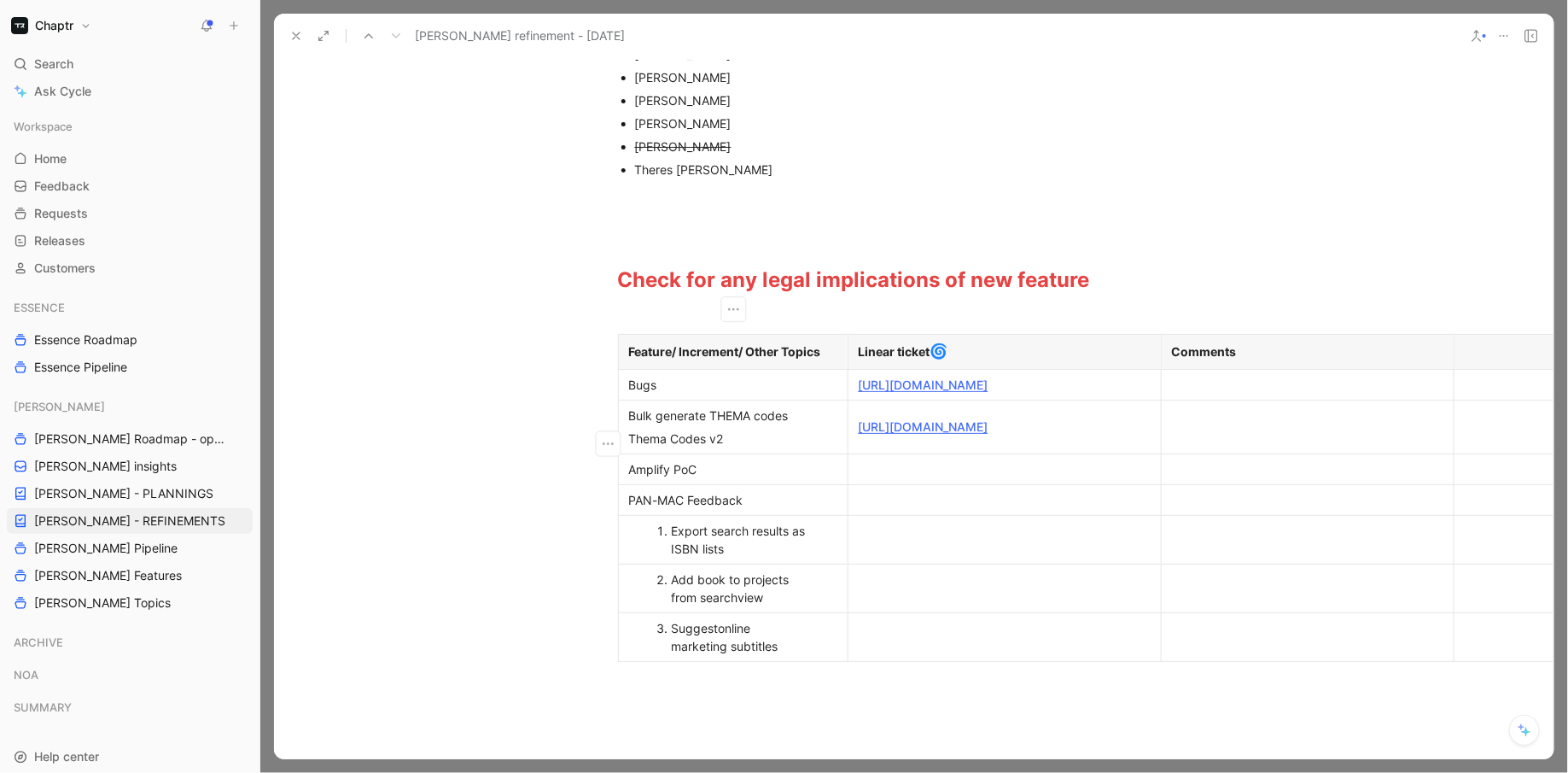
click at [684, 447] on div "Thema Codes v2" at bounding box center [733, 438] width 209 height 18
click at [745, 475] on div "Amplify PoC" at bounding box center [733, 469] width 209 height 18
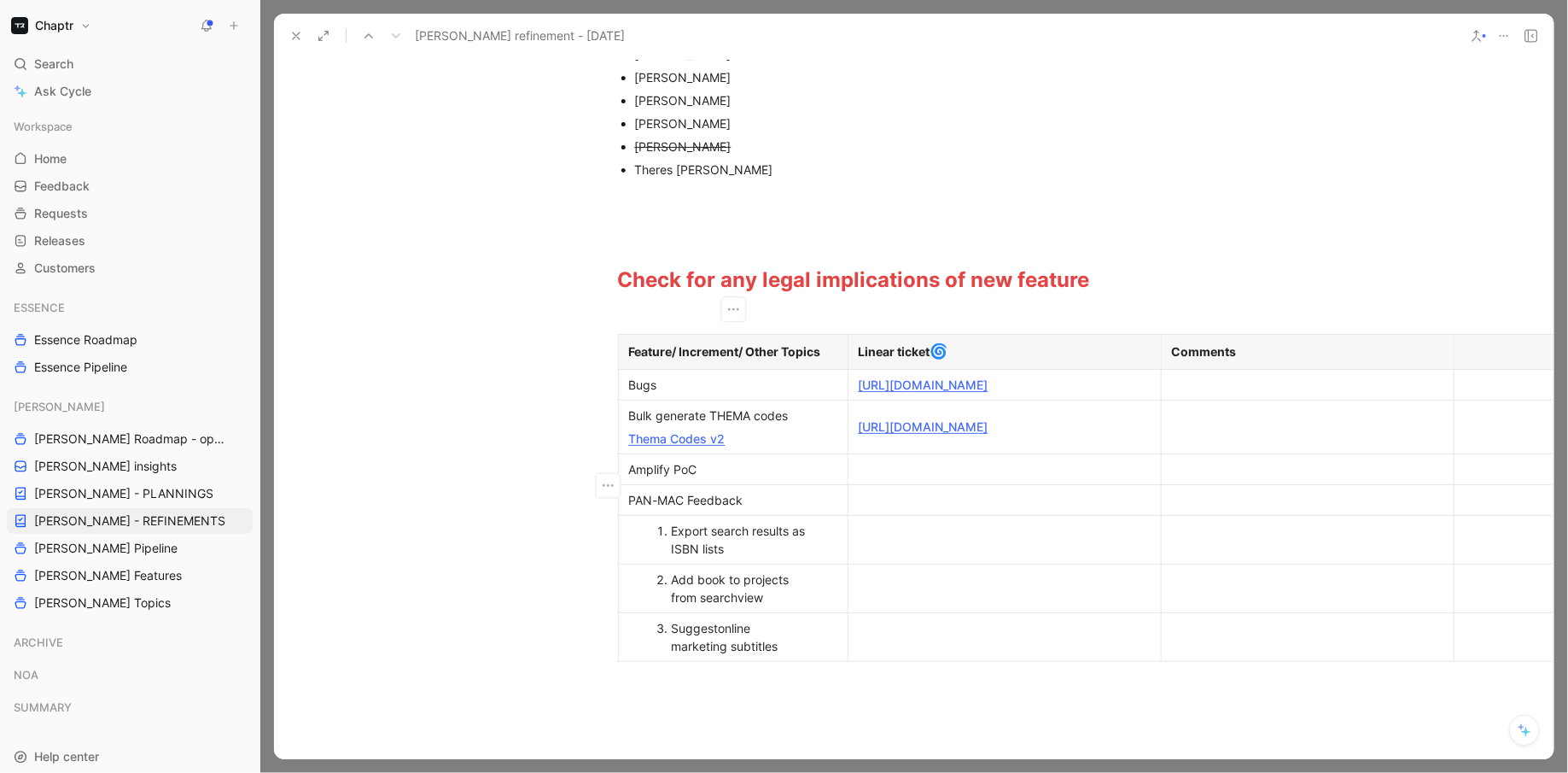
click at [730, 484] on td "Amplify PoC" at bounding box center [732, 469] width 229 height 31
click at [736, 509] on div "PAN-MAC Feedback" at bounding box center [733, 500] width 209 height 18
click at [760, 555] on div "Export search results as ISBN lists" at bounding box center [742, 540] width 140 height 36
click at [757, 600] on div "Add book to projects from searchview" at bounding box center [742, 589] width 140 height 36
click at [767, 644] on div "Suggest online marketing subtitles" at bounding box center [742, 637] width 140 height 36
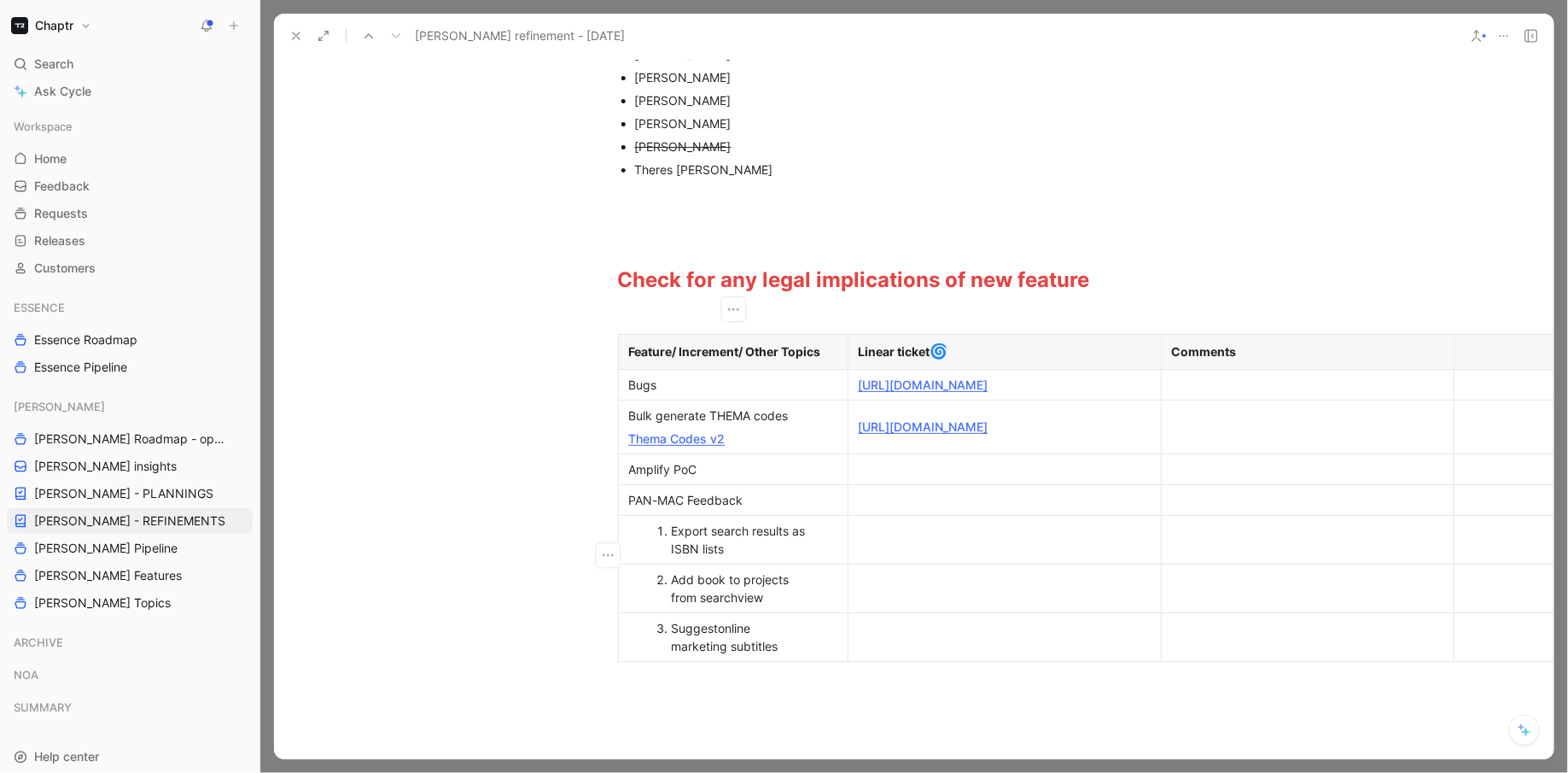
click at [766, 553] on div "Export search results as ISBN lists" at bounding box center [742, 540] width 140 height 36
click at [877, 548] on div at bounding box center [1005, 539] width 292 height 18
click at [875, 612] on td at bounding box center [1004, 588] width 313 height 49
click at [876, 645] on div at bounding box center [1005, 636] width 292 height 18
click at [863, 548] on div at bounding box center [1005, 539] width 292 height 18
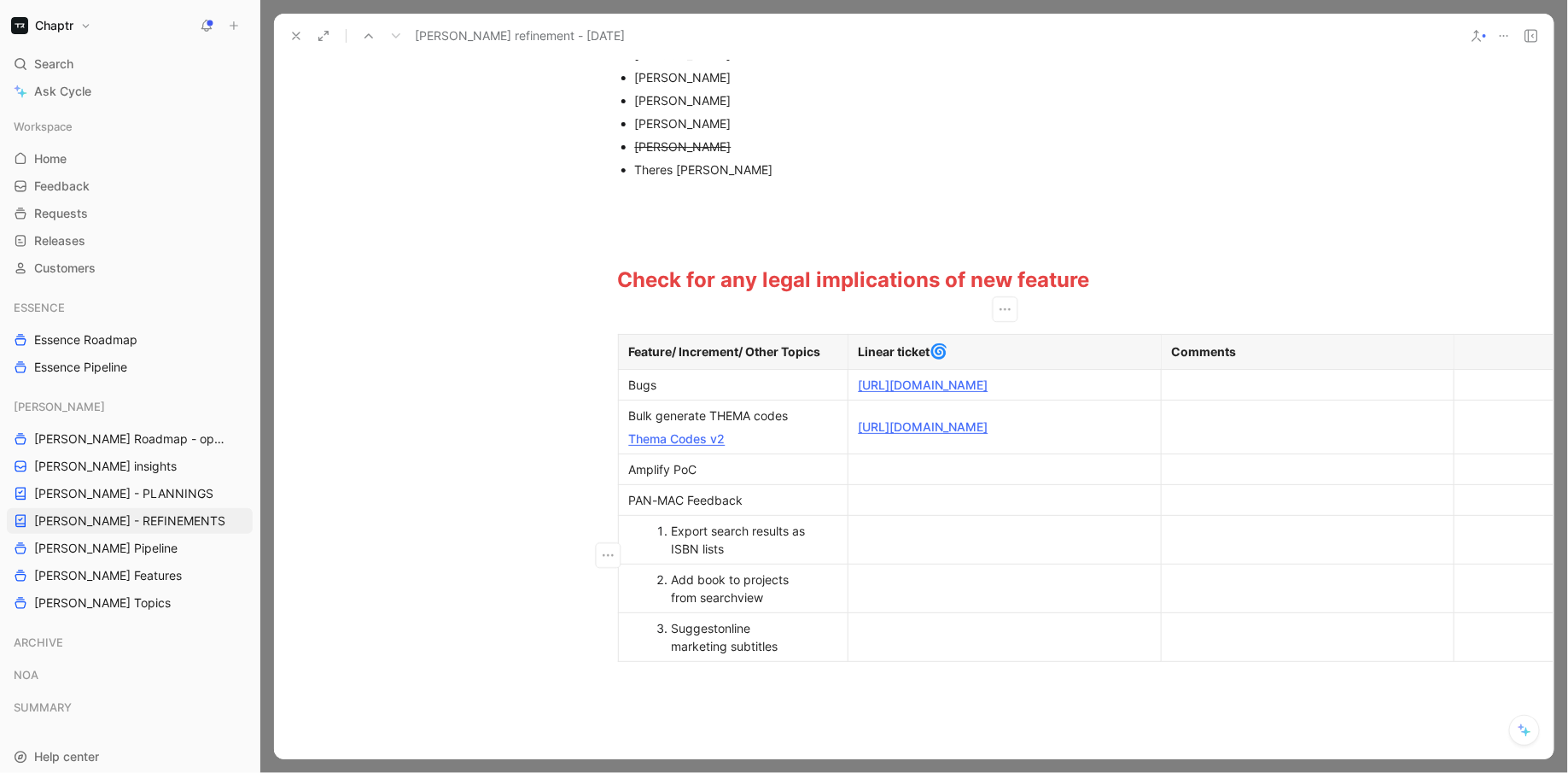
click at [1230, 548] on div at bounding box center [1308, 539] width 272 height 18
click at [1223, 597] on div at bounding box center [1308, 588] width 272 height 18
click at [949, 612] on td at bounding box center [1004, 588] width 313 height 49
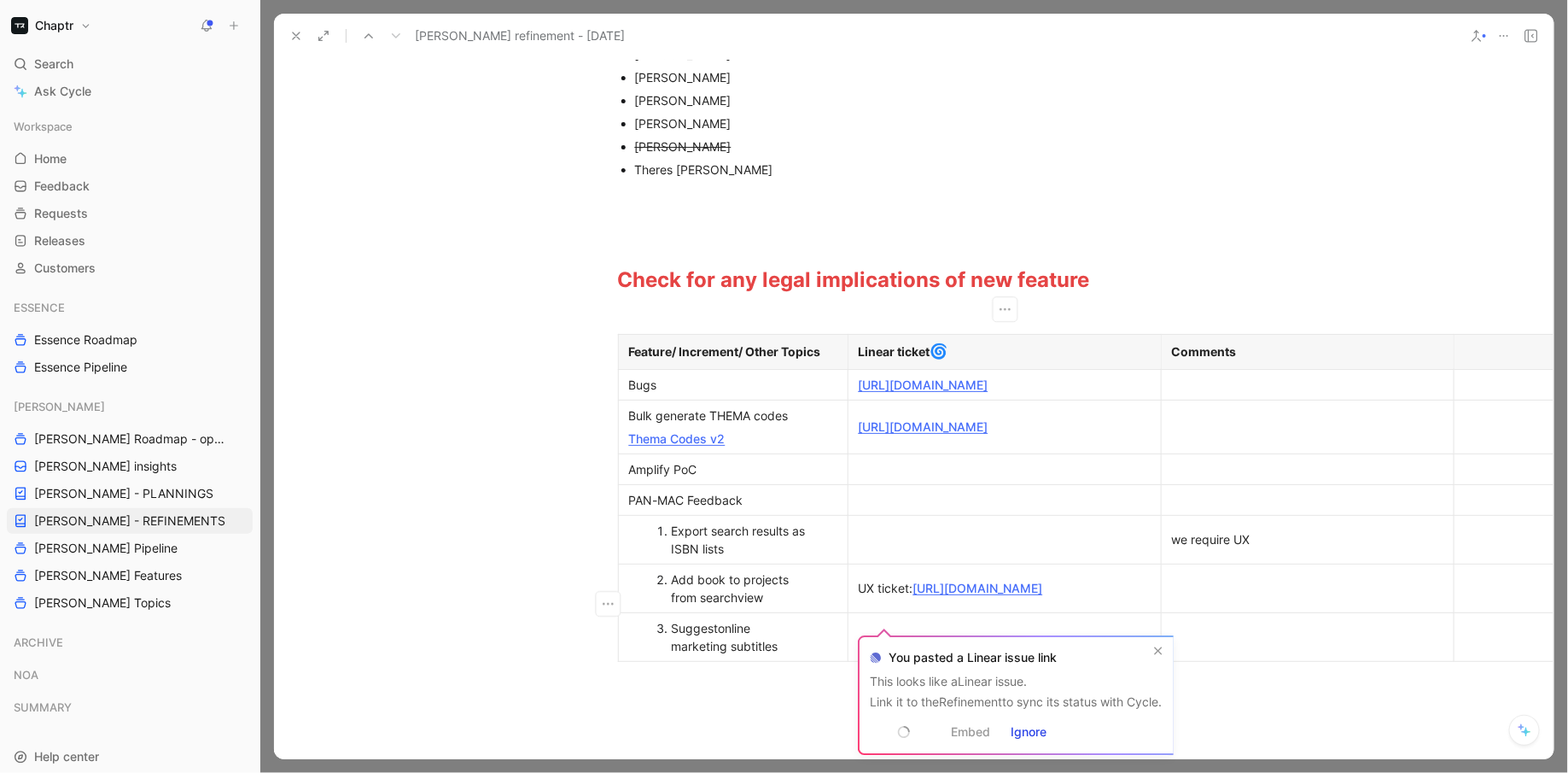
click at [942, 548] on div at bounding box center [1005, 539] width 292 height 18
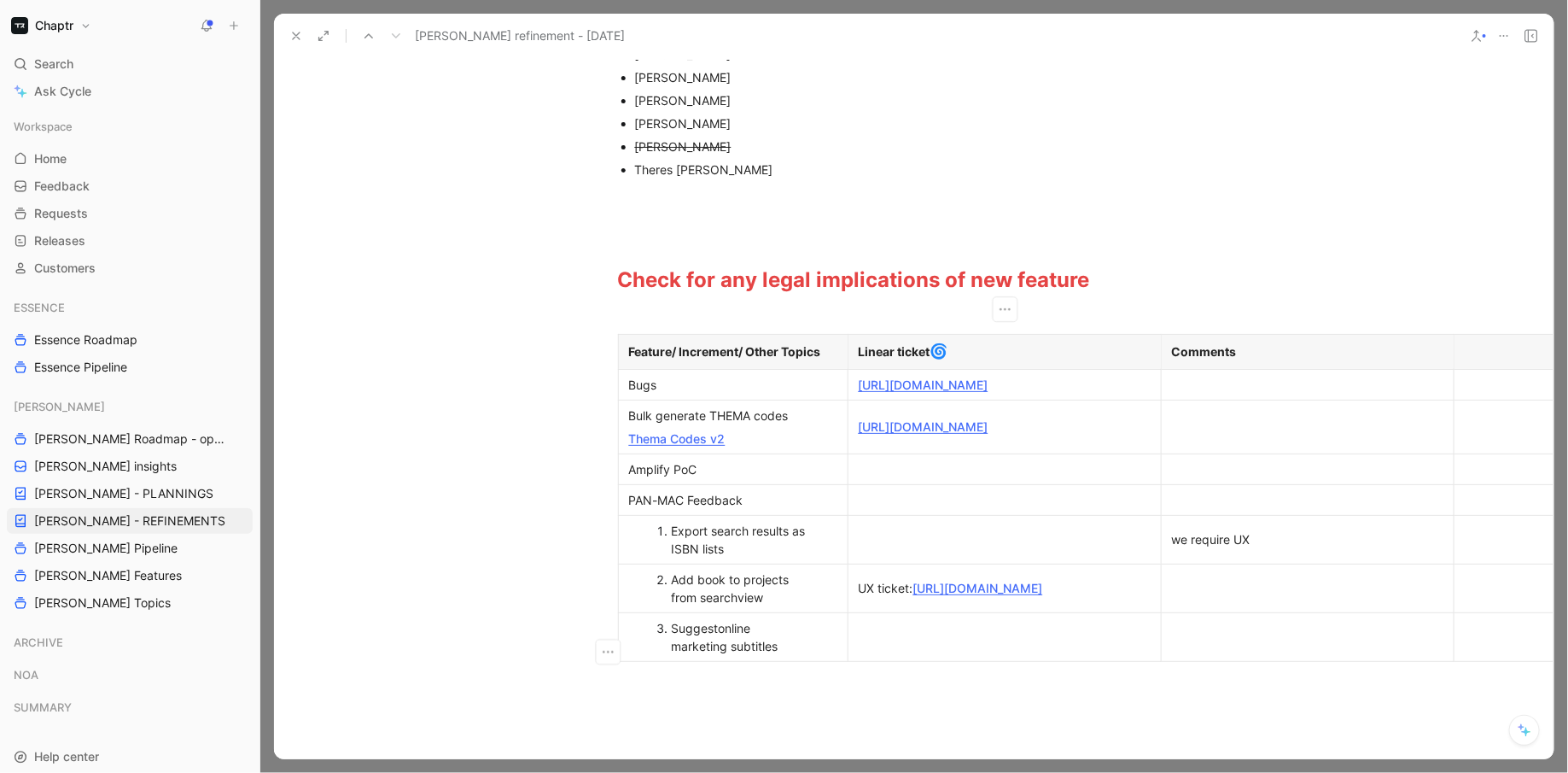
click at [909, 645] on div at bounding box center [1005, 636] width 292 height 18
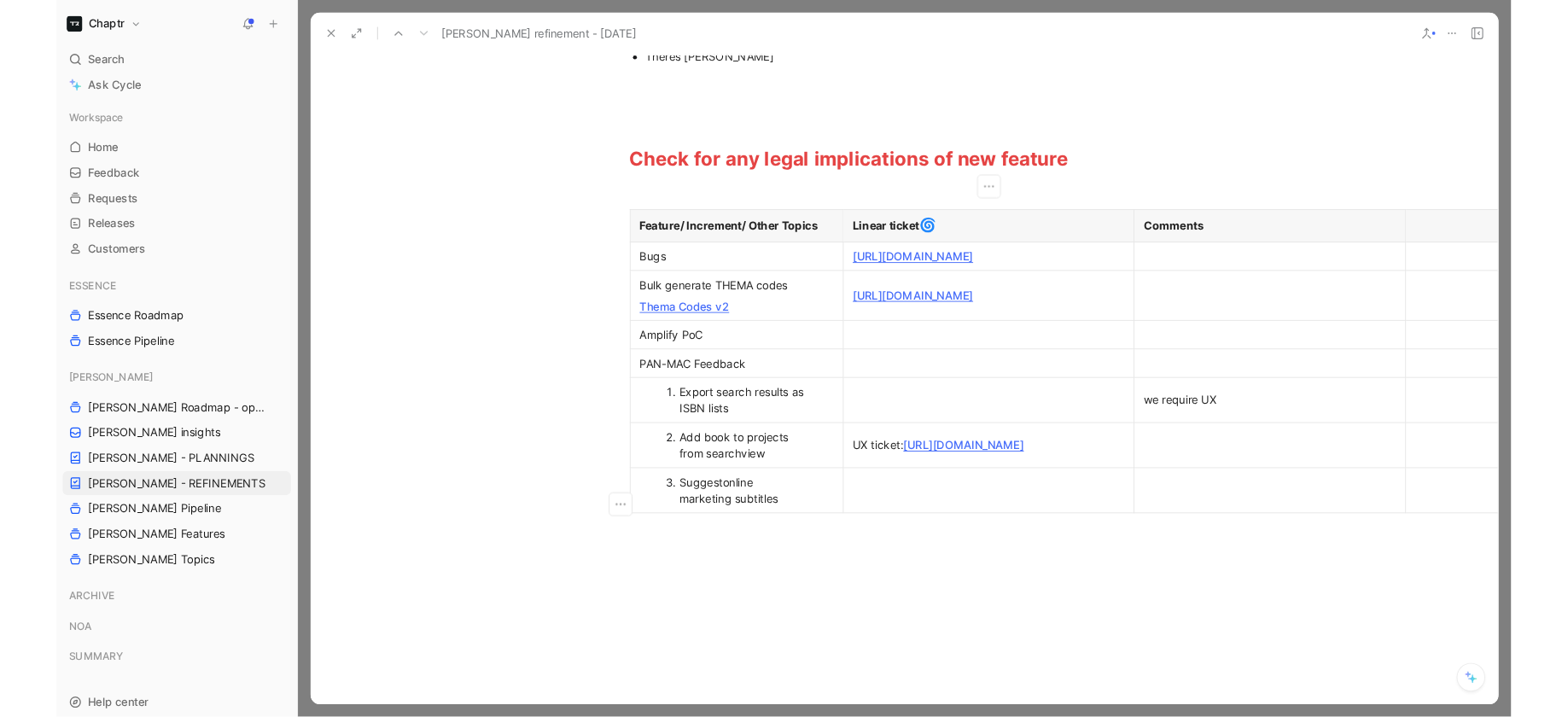
scroll to position [387, 1]
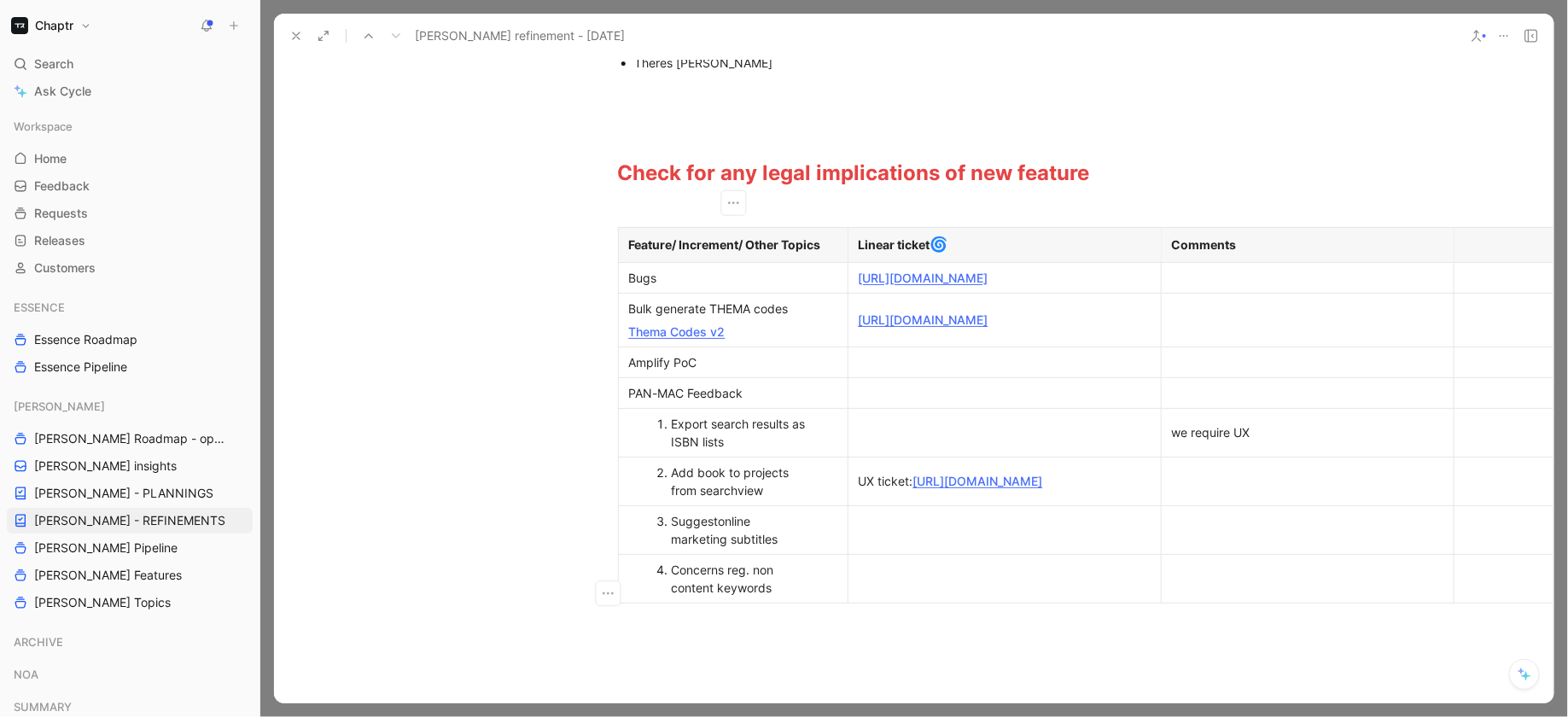
click at [874, 285] on link "[URL][DOMAIN_NAME]" at bounding box center [924, 278] width 130 height 14
click at [789, 318] on div "Bulk generate THEMA codes" at bounding box center [733, 309] width 209 height 18
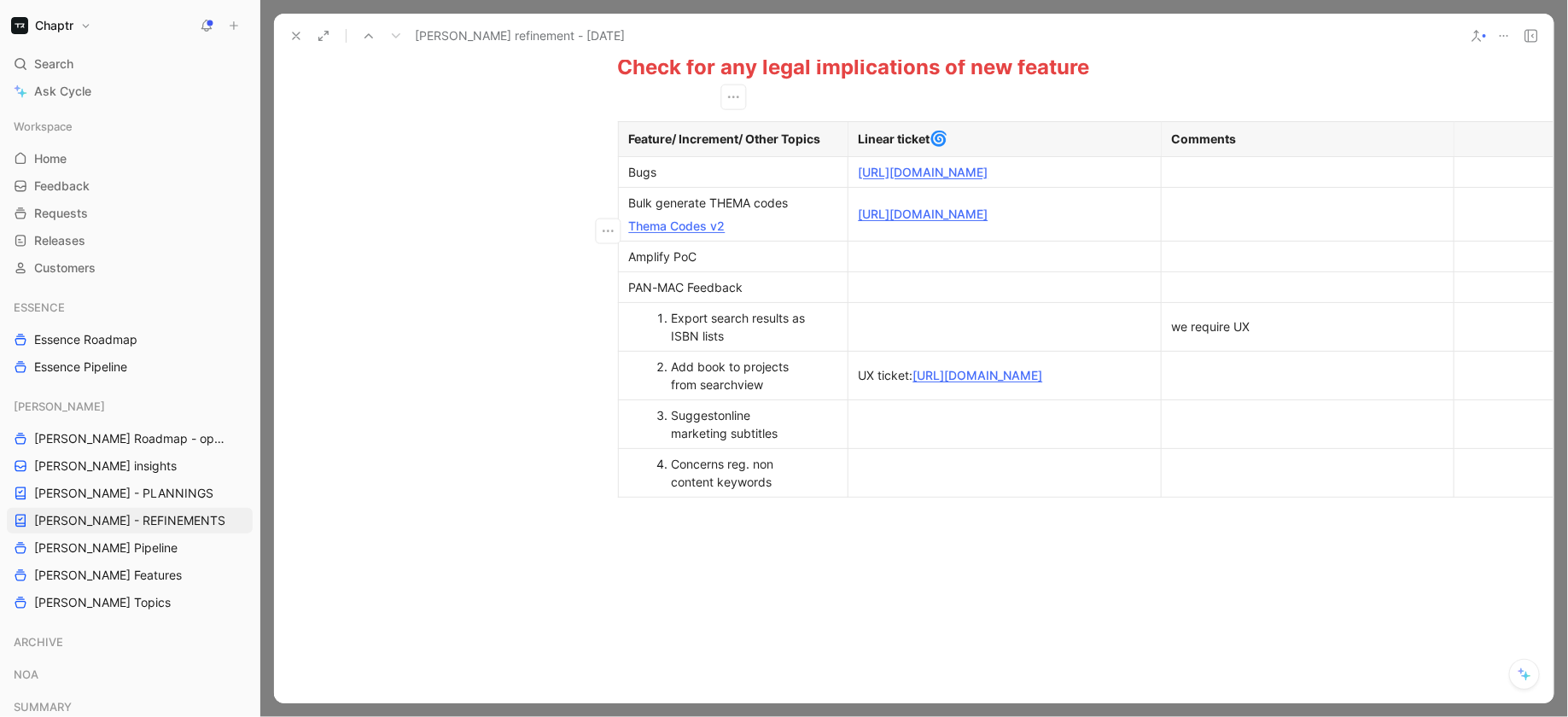
scroll to position [491, 1]
click at [704, 264] on div "Amplify PoC" at bounding box center [733, 258] width 209 height 18
click at [926, 337] on div at bounding box center [1005, 328] width 292 height 18
click at [1034, 227] on p "[URL][DOMAIN_NAME]" at bounding box center [1005, 216] width 306 height 23
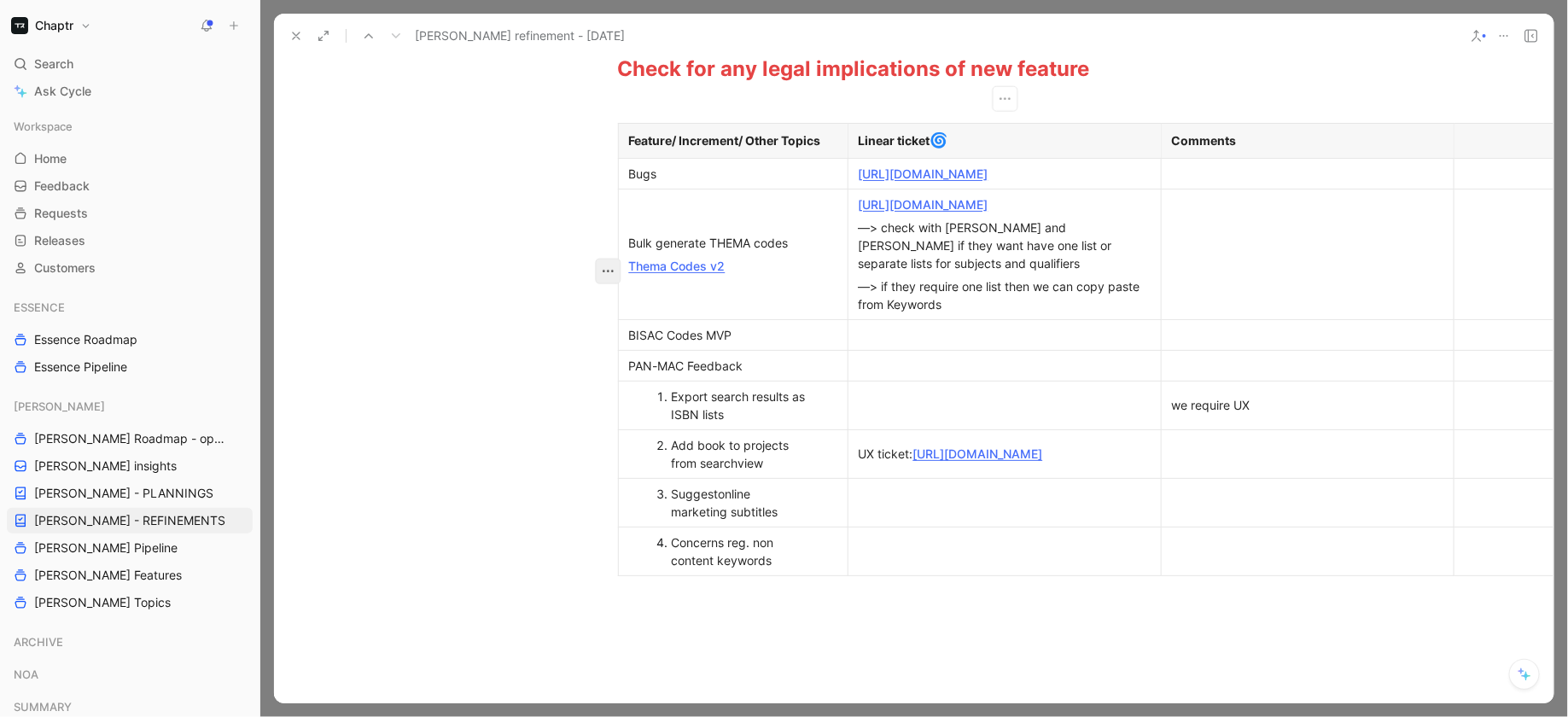
click at [603, 273] on icon "button" at bounding box center [607, 271] width 17 height 17
click at [650, 312] on span "Add row below" at bounding box center [618, 309] width 84 height 14
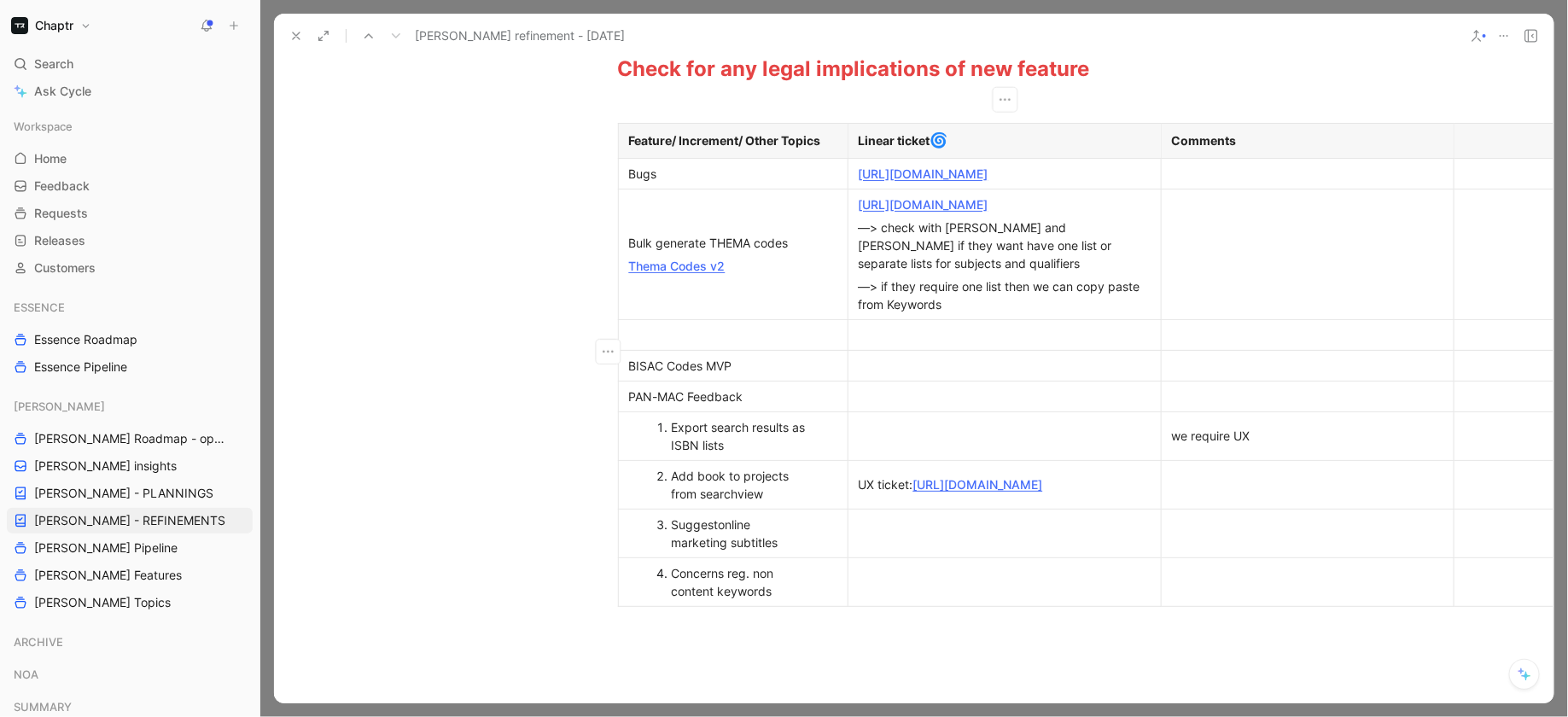
click at [907, 344] on div at bounding box center [1005, 335] width 292 height 18
drag, startPoint x: 829, startPoint y: 257, endPoint x: 624, endPoint y: 261, distance: 205.0
click at [624, 255] on p "Bulk generate THEMA codes" at bounding box center [733, 243] width 222 height 23
copy p "Bulk generate THEMA codes"
click at [677, 342] on div at bounding box center [733, 335] width 209 height 18
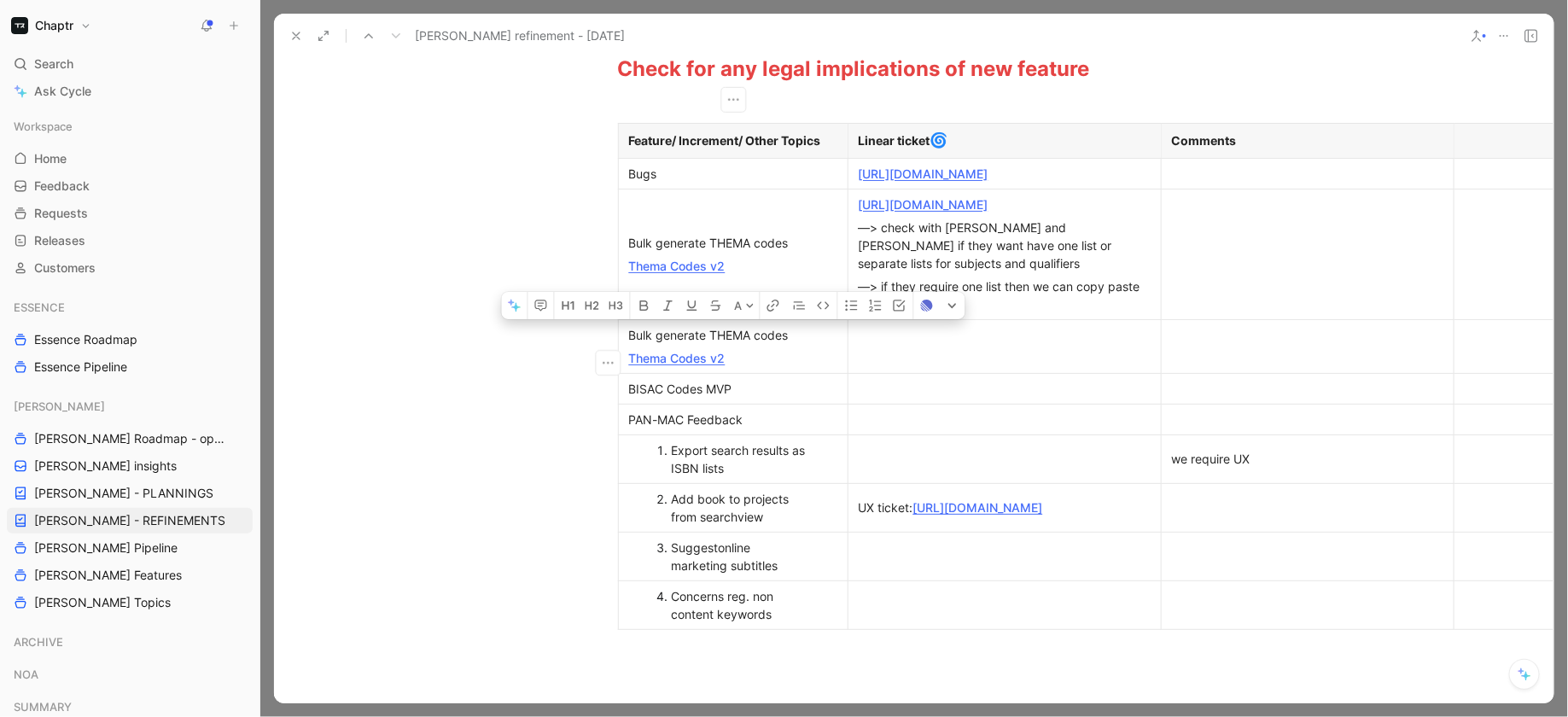
click at [651, 271] on p "Thema Codes v2" at bounding box center [733, 266] width 222 height 23
click at [785, 252] on div "Bulk generate THEMA codes" at bounding box center [733, 243] width 209 height 18
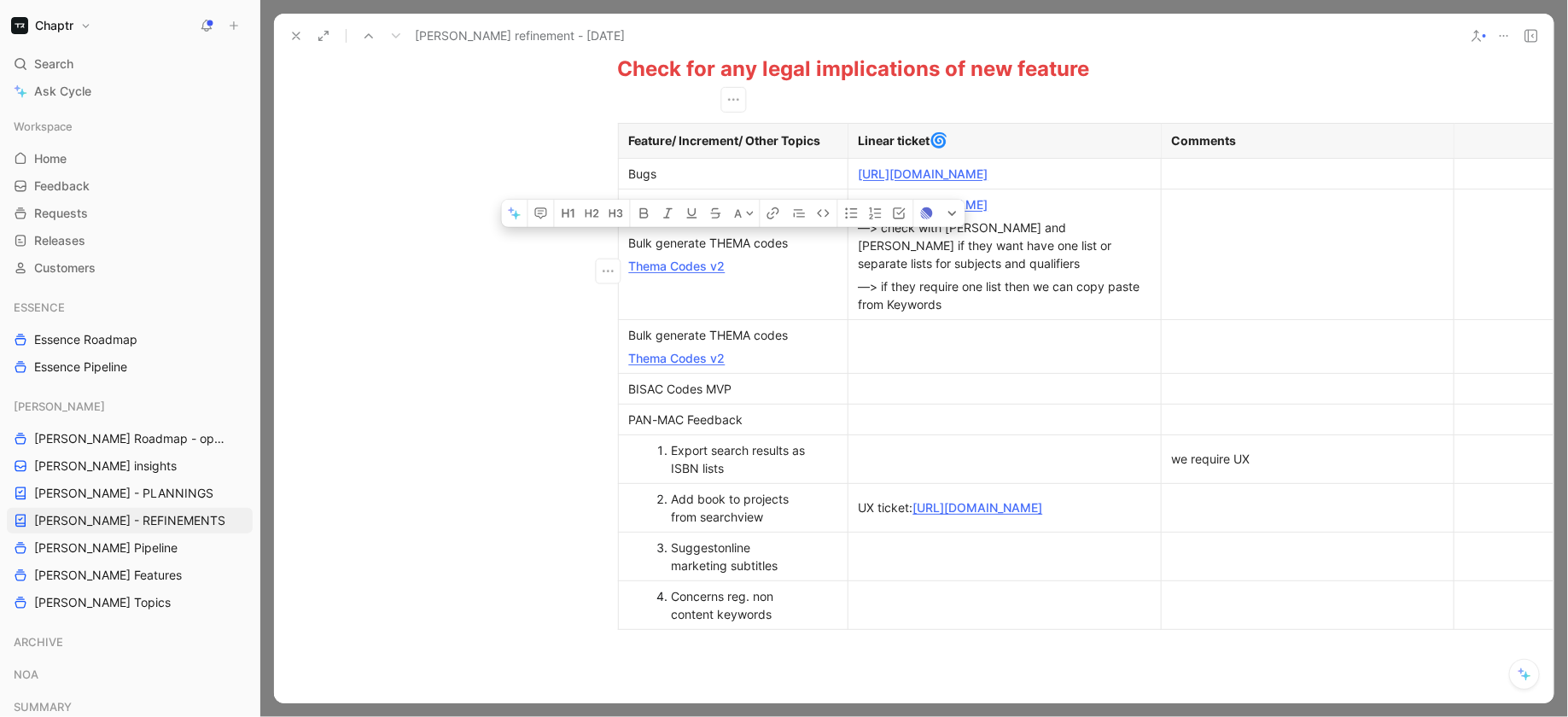
click at [785, 252] on div "Bulk generate THEMA codes" at bounding box center [733, 243] width 209 height 18
click at [739, 252] on div "Bulk generate THEMA codes" at bounding box center [733, 243] width 209 height 18
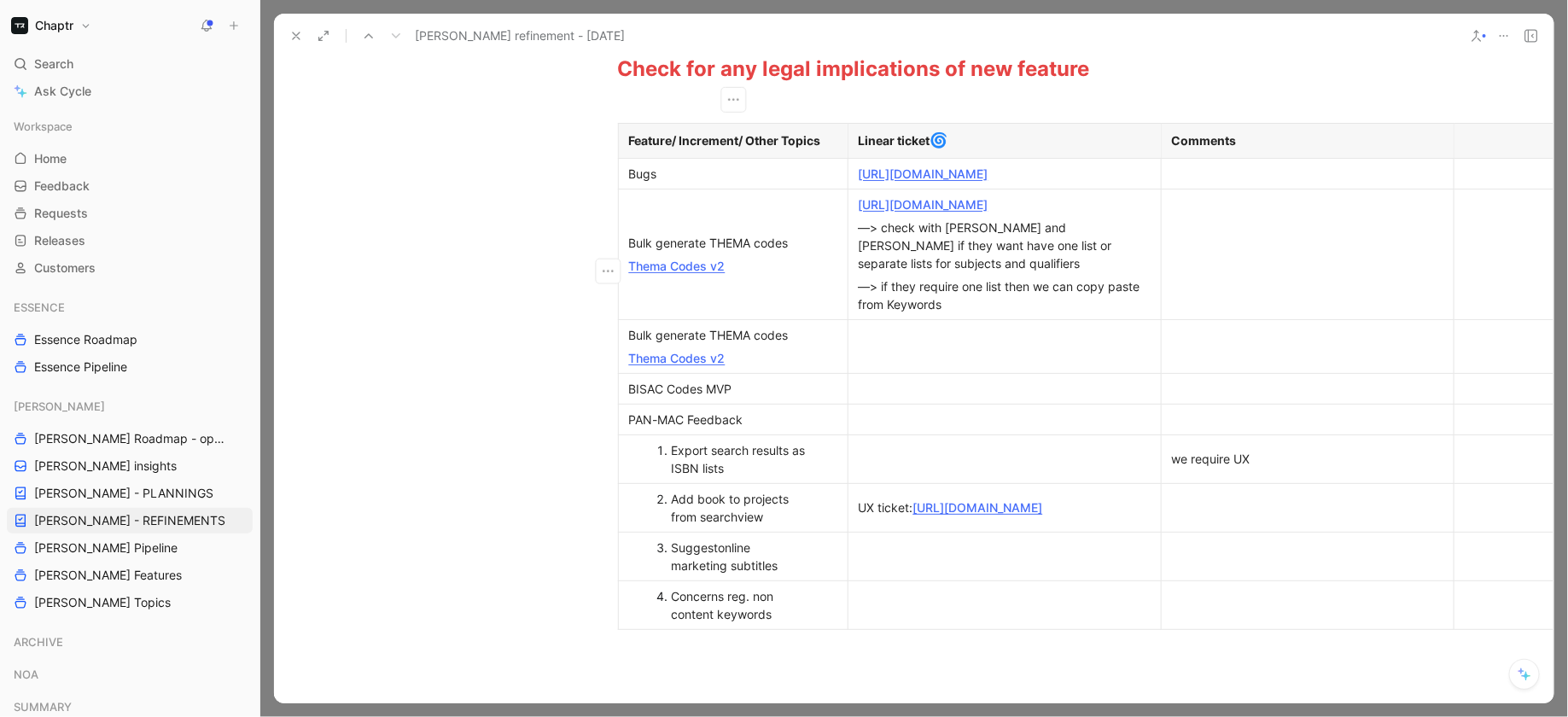
click at [739, 252] on div "Bulk generate THEMA codes" at bounding box center [733, 243] width 209 height 18
click at [765, 343] on div "Bulk generate THEMA codes" at bounding box center [733, 335] width 209 height 18
click at [927, 373] on td at bounding box center [1004, 346] width 313 height 54
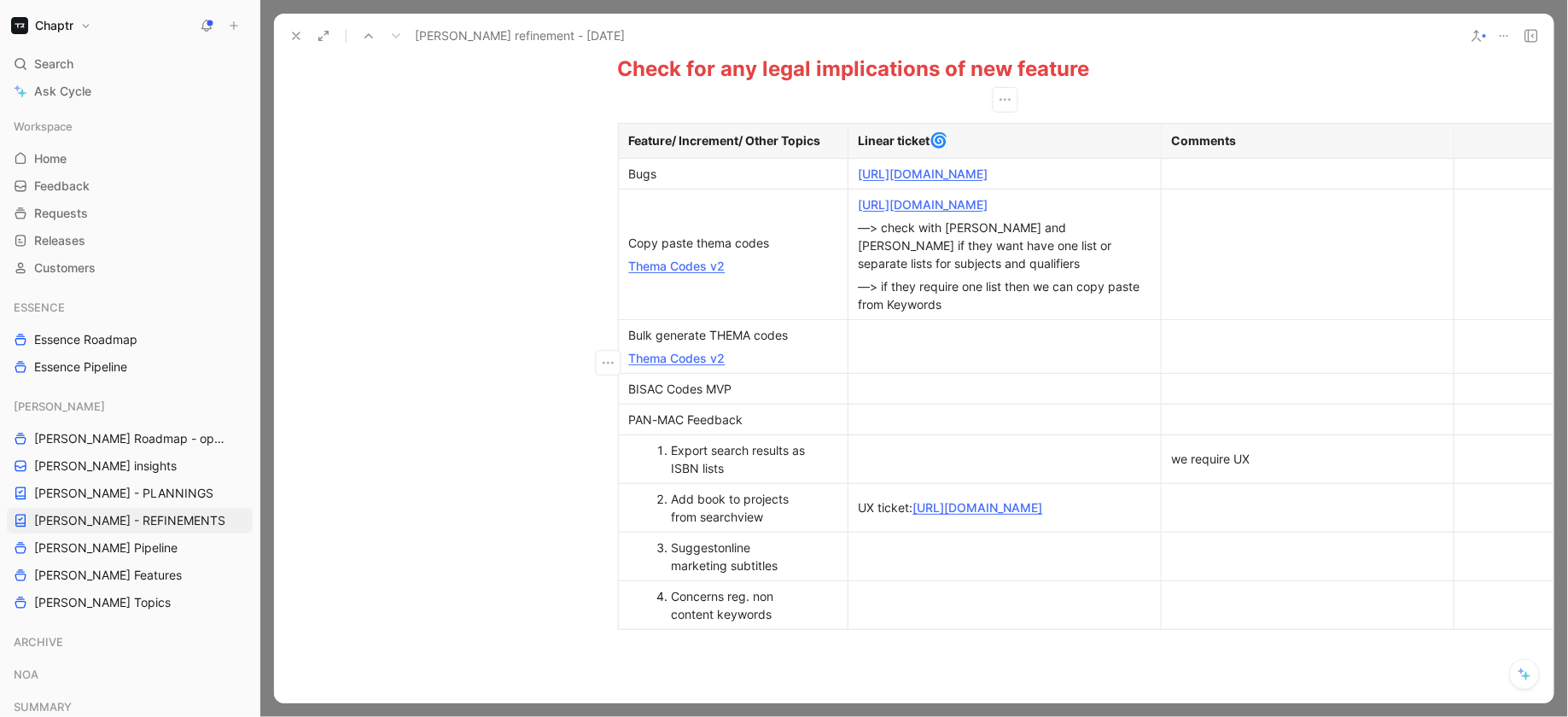
click at [926, 349] on td at bounding box center [1004, 346] width 313 height 54
click at [925, 355] on div at bounding box center [1005, 346] width 292 height 18
click at [852, 358] on p "—> [PERSON_NAME] creates a UX design" at bounding box center [1005, 346] width 306 height 23
click at [1033, 367] on div "—> [PERSON_NAME] creates a UX design" at bounding box center [1005, 358] width 292 height 18
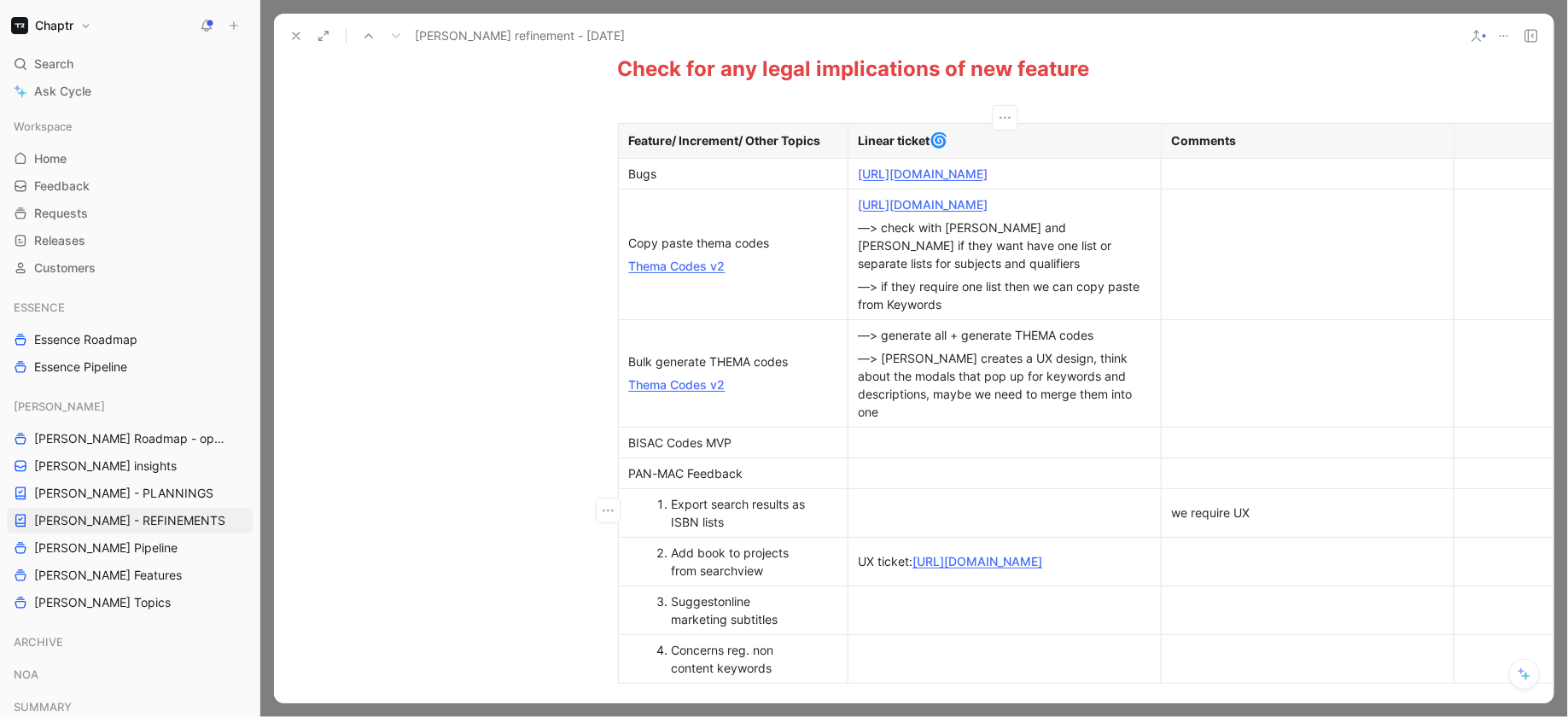
click at [915, 491] on td at bounding box center [1004, 513] width 313 height 49
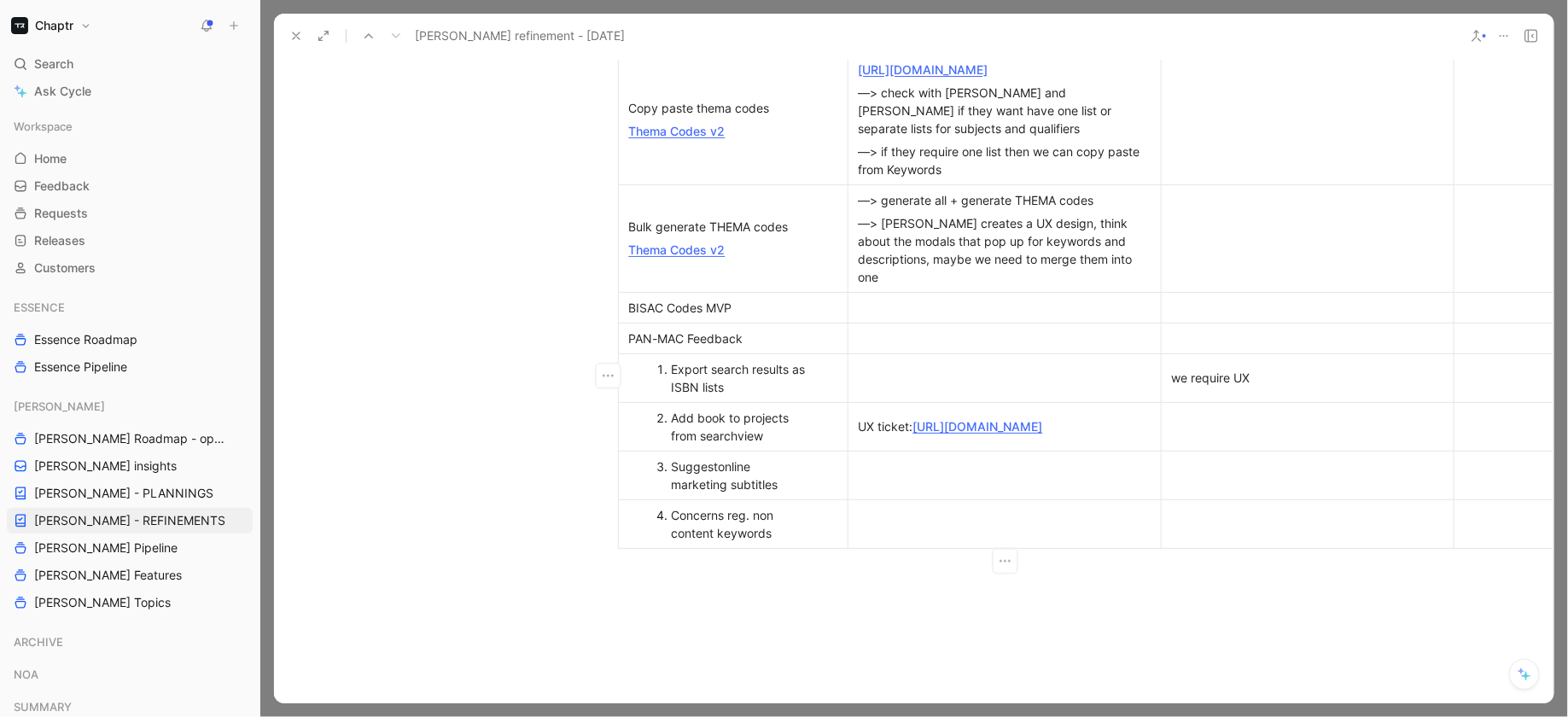
click at [721, 305] on div "BISAC Codes MVP" at bounding box center [733, 308] width 209 height 18
click at [739, 329] on div "PAN-MAC Feedback" at bounding box center [733, 338] width 209 height 18
click at [802, 338] on div "PAN-MAC Feedback" at bounding box center [733, 338] width 209 height 18
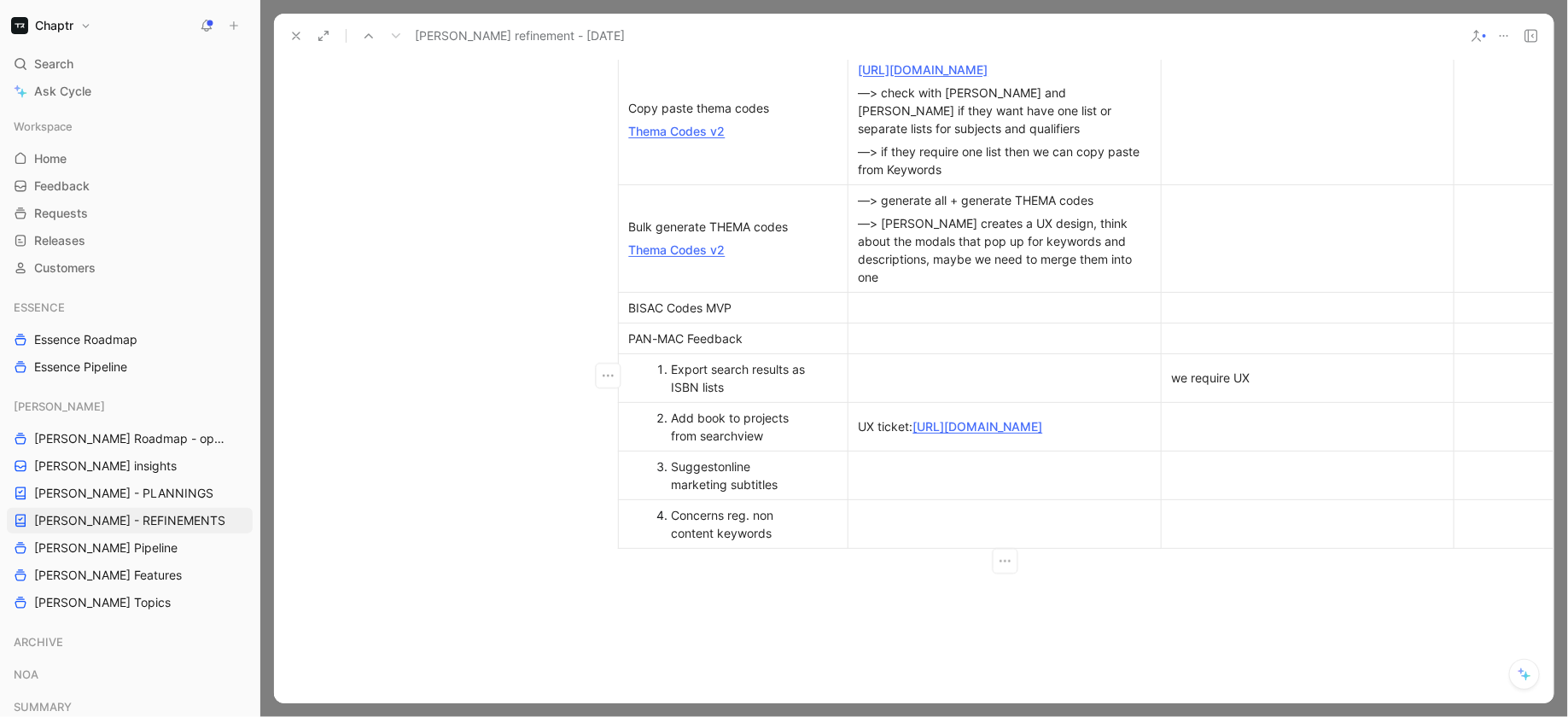
click at [969, 376] on div at bounding box center [1005, 378] width 292 height 18
click at [913, 532] on td at bounding box center [1004, 524] width 313 height 49
click at [854, 516] on p "—> Ask [PERSON_NAME] for feedback if its better now" at bounding box center [1005, 524] width 306 height 41
click at [881, 529] on div "—> Ask [PERSON_NAME] for feedback if its better now" at bounding box center [1005, 547] width 292 height 36
click at [869, 514] on div at bounding box center [1005, 515] width 292 height 18
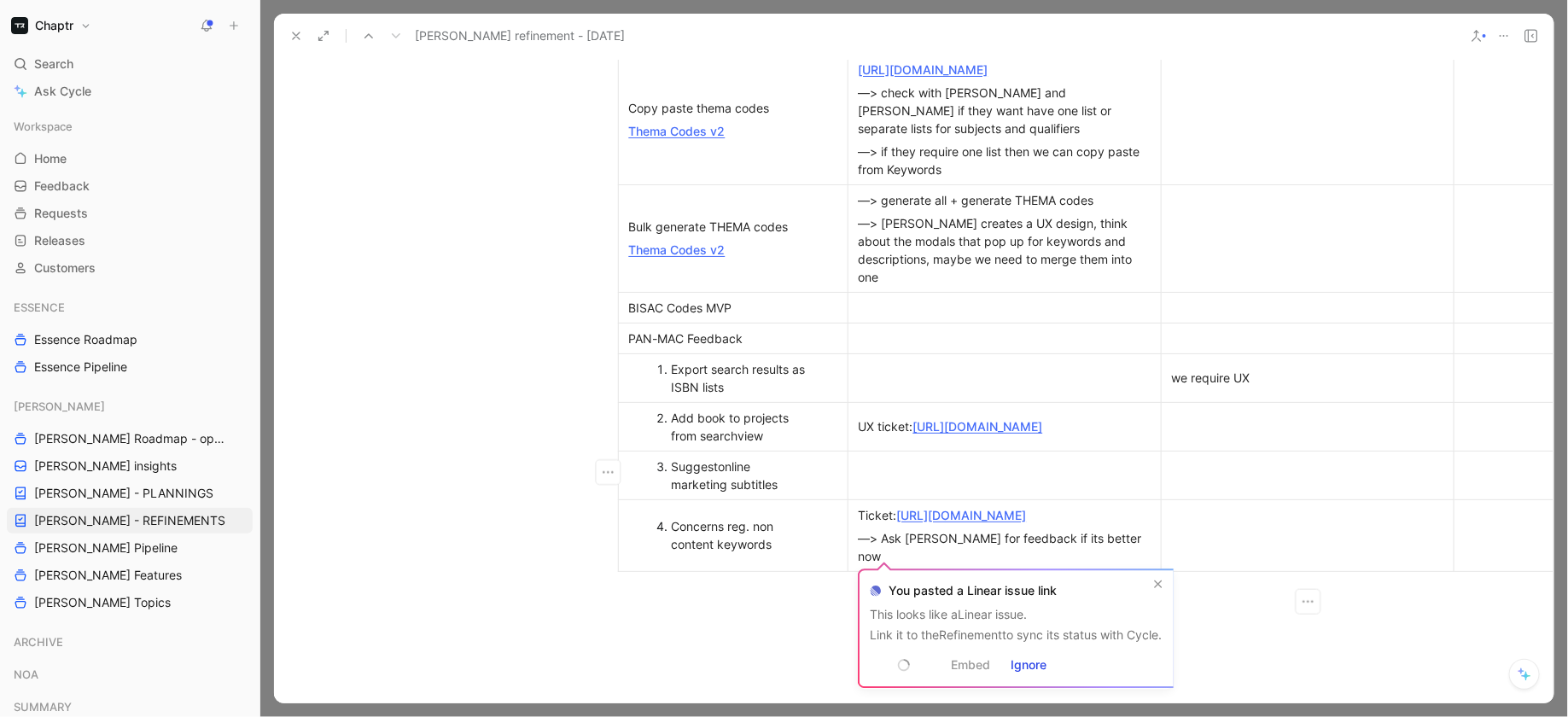
click at [1246, 471] on div at bounding box center [1308, 475] width 272 height 18
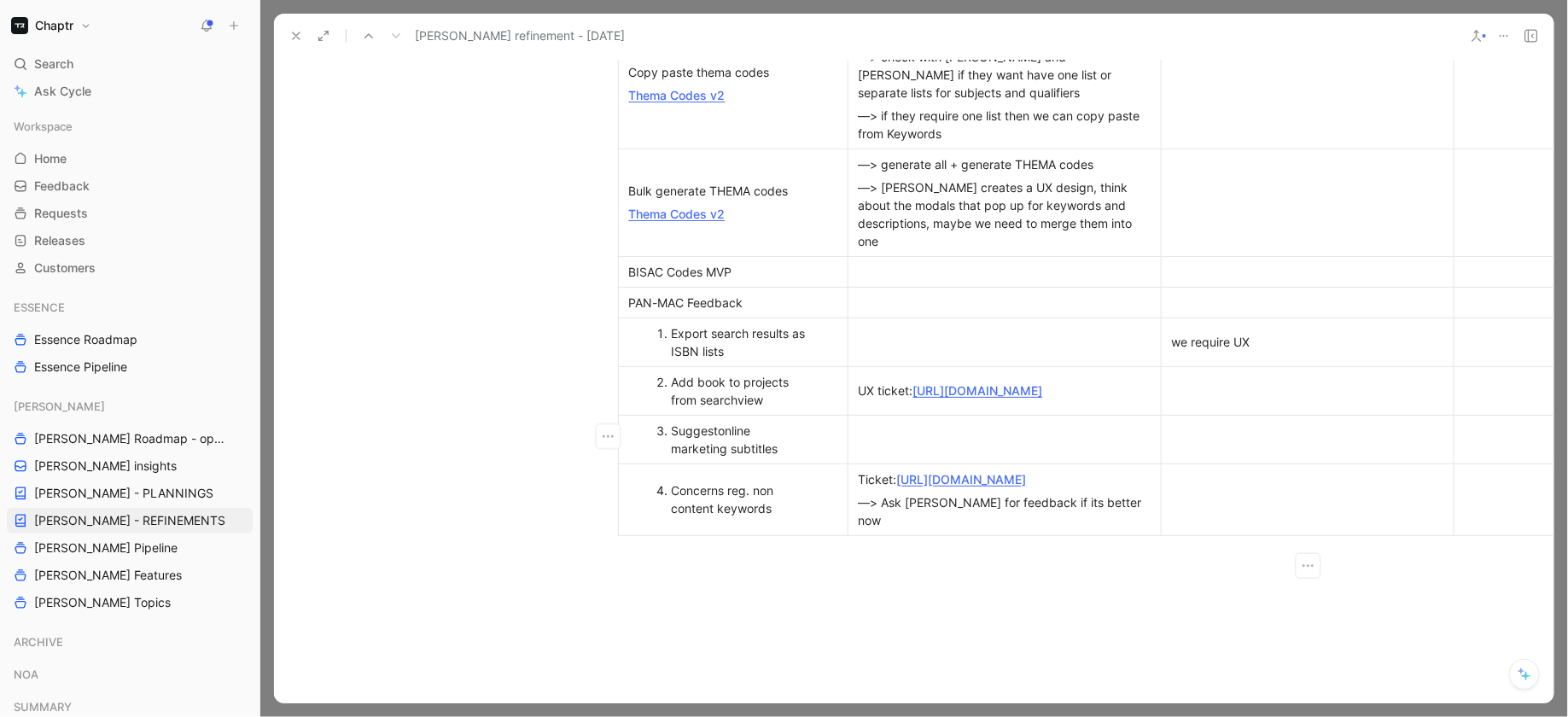
scroll to position [658, 1]
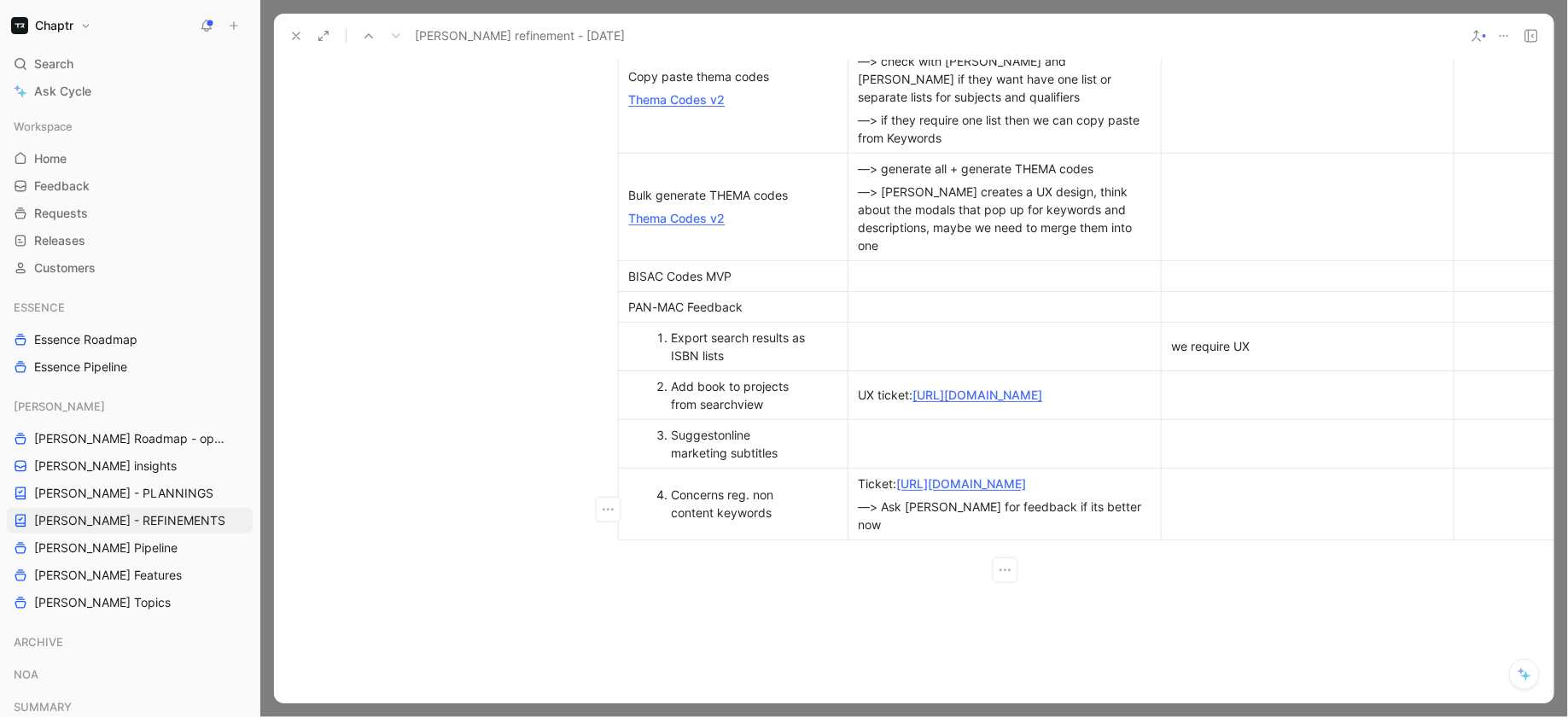
click at [890, 475] on div "Ticket: [URL][DOMAIN_NAME]" at bounding box center [1005, 484] width 292 height 18
click at [1008, 491] on link "[URL][DOMAIN_NAME]" at bounding box center [1073, 483] width 130 height 14
click at [1132, 533] on div "—> Ask [PERSON_NAME] for feedback if its better now" at bounding box center [1005, 515] width 292 height 36
click at [1220, 513] on div at bounding box center [1308, 504] width 272 height 18
click at [1129, 533] on div "—> Ask [PERSON_NAME] for feedback if its better now" at bounding box center [1005, 515] width 292 height 36
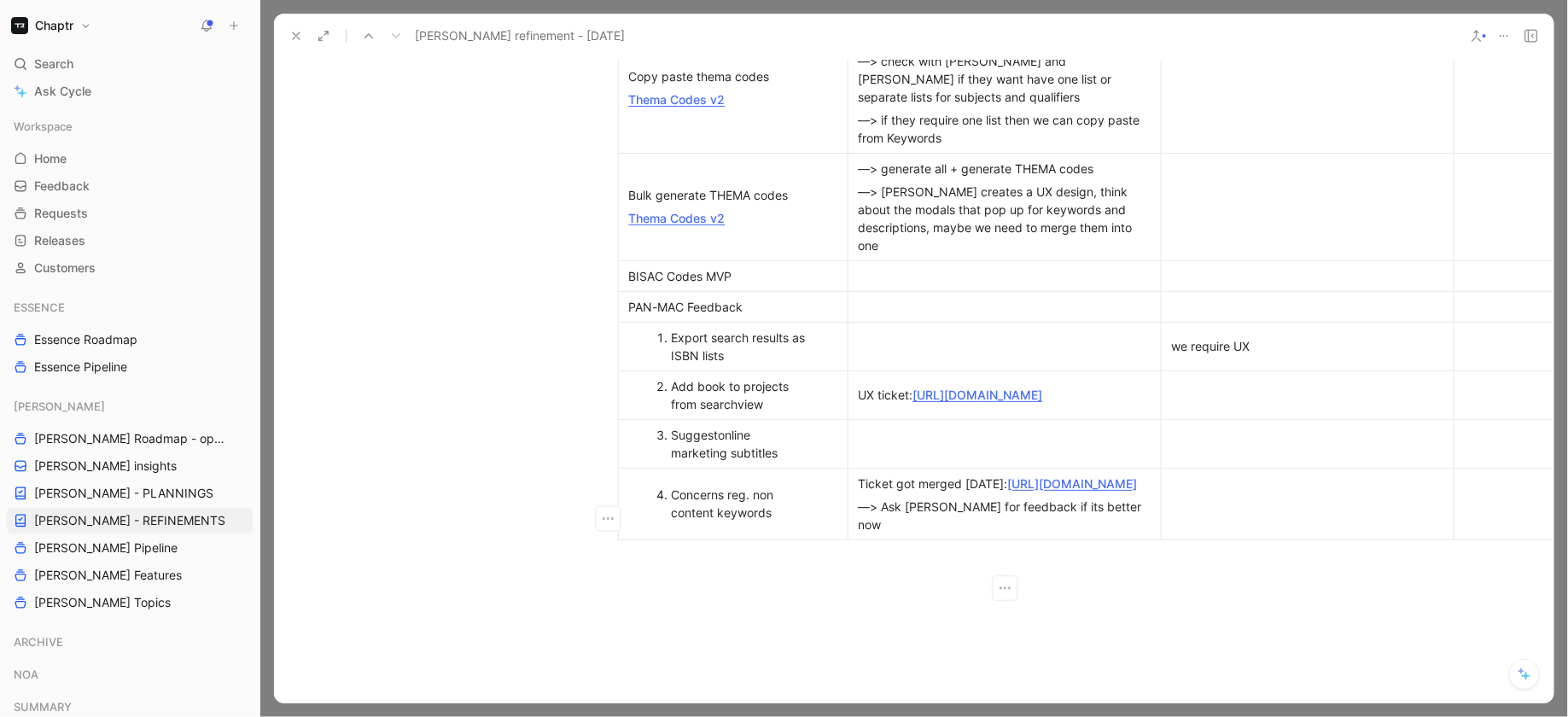
click at [1221, 538] on td at bounding box center [1307, 504] width 292 height 72
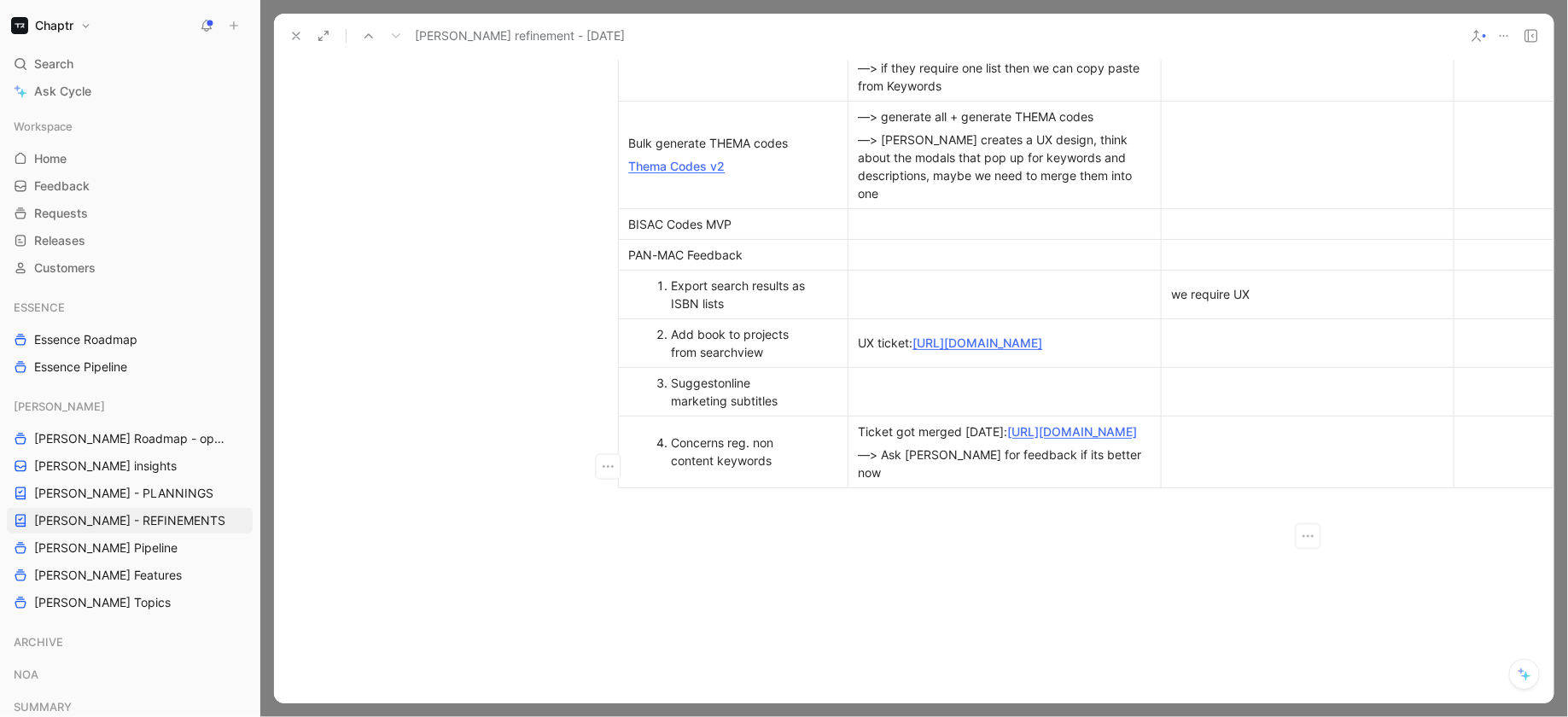
click at [676, 488] on td "Concerns reg. non content keywords" at bounding box center [732, 452] width 229 height 72
click at [610, 472] on icon "button" at bounding box center [607, 467] width 17 height 17
click at [721, 488] on td "Concerns reg. non content keywords" at bounding box center [732, 452] width 229 height 72
click at [730, 538] on icon "button" at bounding box center [733, 535] width 17 height 17
click at [724, 308] on div "Export search results as ISBN lists" at bounding box center [742, 294] width 140 height 36
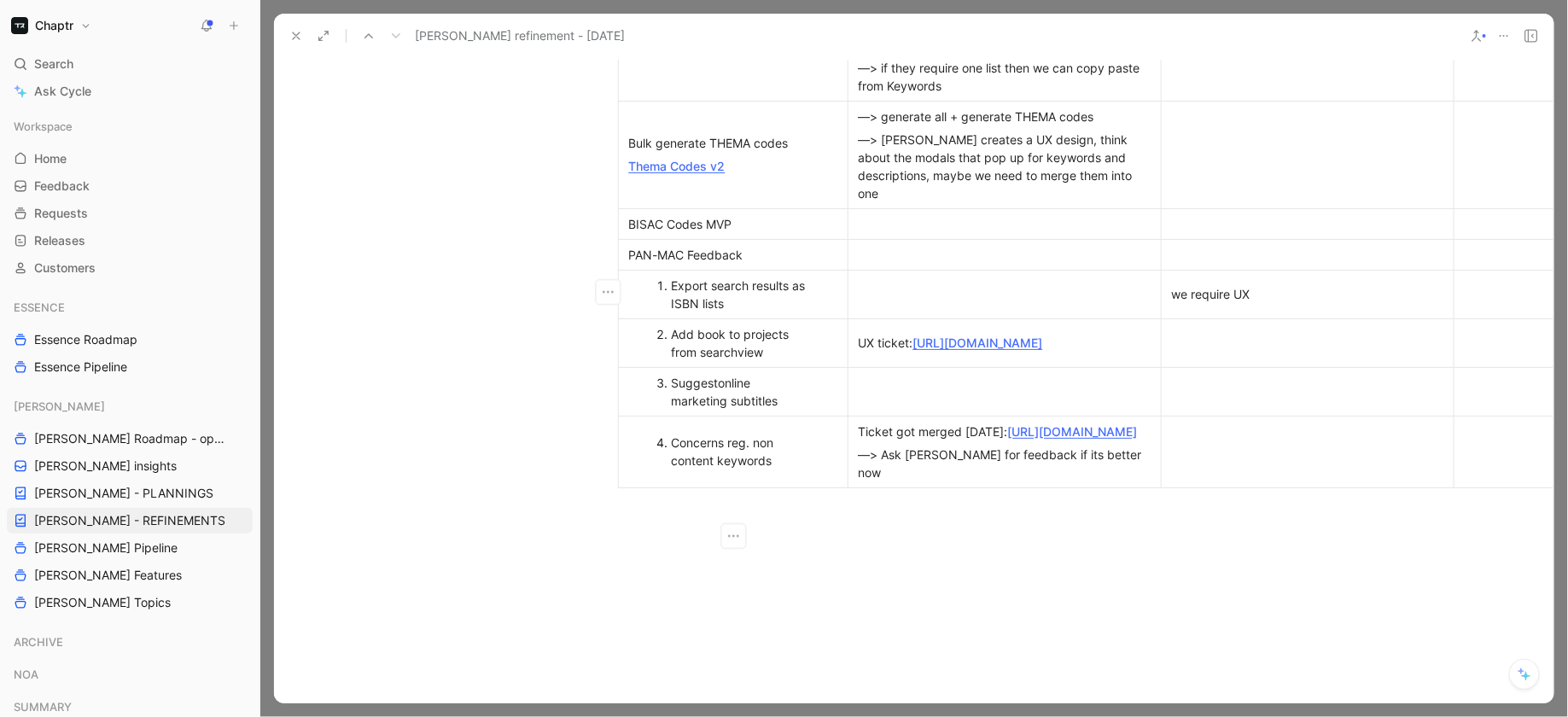
click at [724, 308] on div "Export search results as ISBN lists" at bounding box center [742, 294] width 140 height 36
click at [719, 345] on div "Add book to projects from searchview" at bounding box center [742, 344] width 140 height 36
click at [734, 296] on div "Export search results as ISBN lists" at bounding box center [742, 294] width 140 height 36
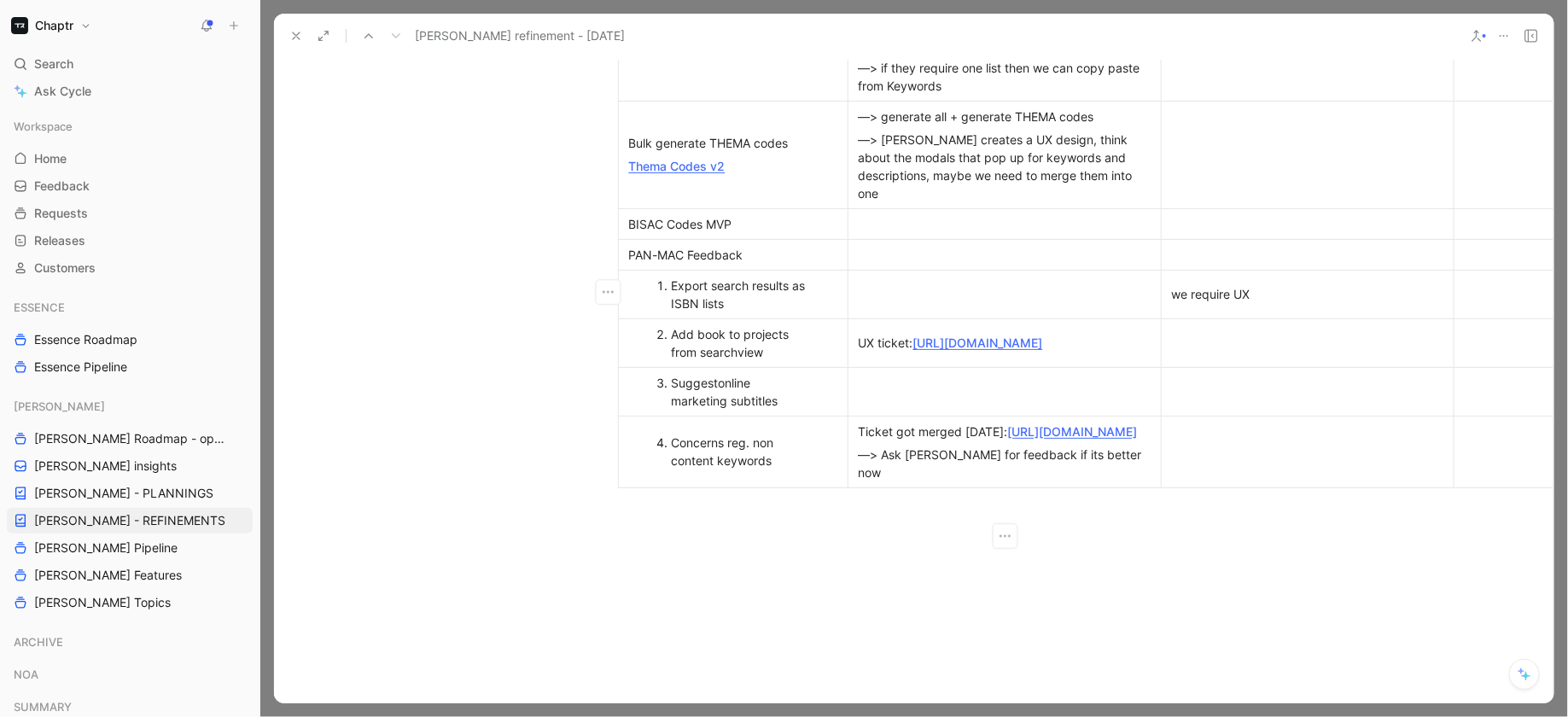
click at [909, 273] on td at bounding box center [1004, 294] width 313 height 49
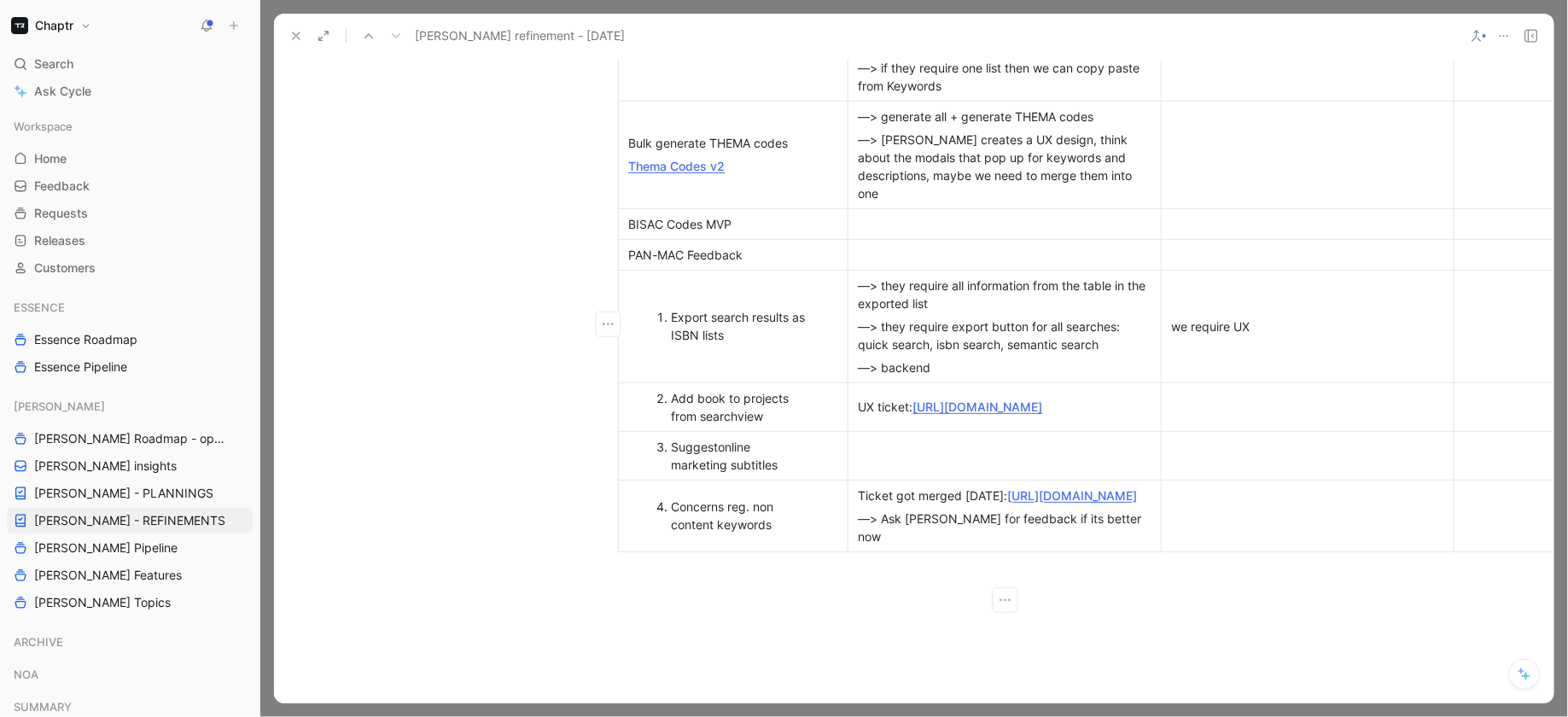
click at [883, 359] on div "—> backend" at bounding box center [1005, 368] width 292 height 18
drag, startPoint x: 883, startPoint y: 359, endPoint x: 1125, endPoint y: 368, distance: 242.2
click at [1125, 368] on div "—> search resultbackend" at bounding box center [1005, 368] width 292 height 18
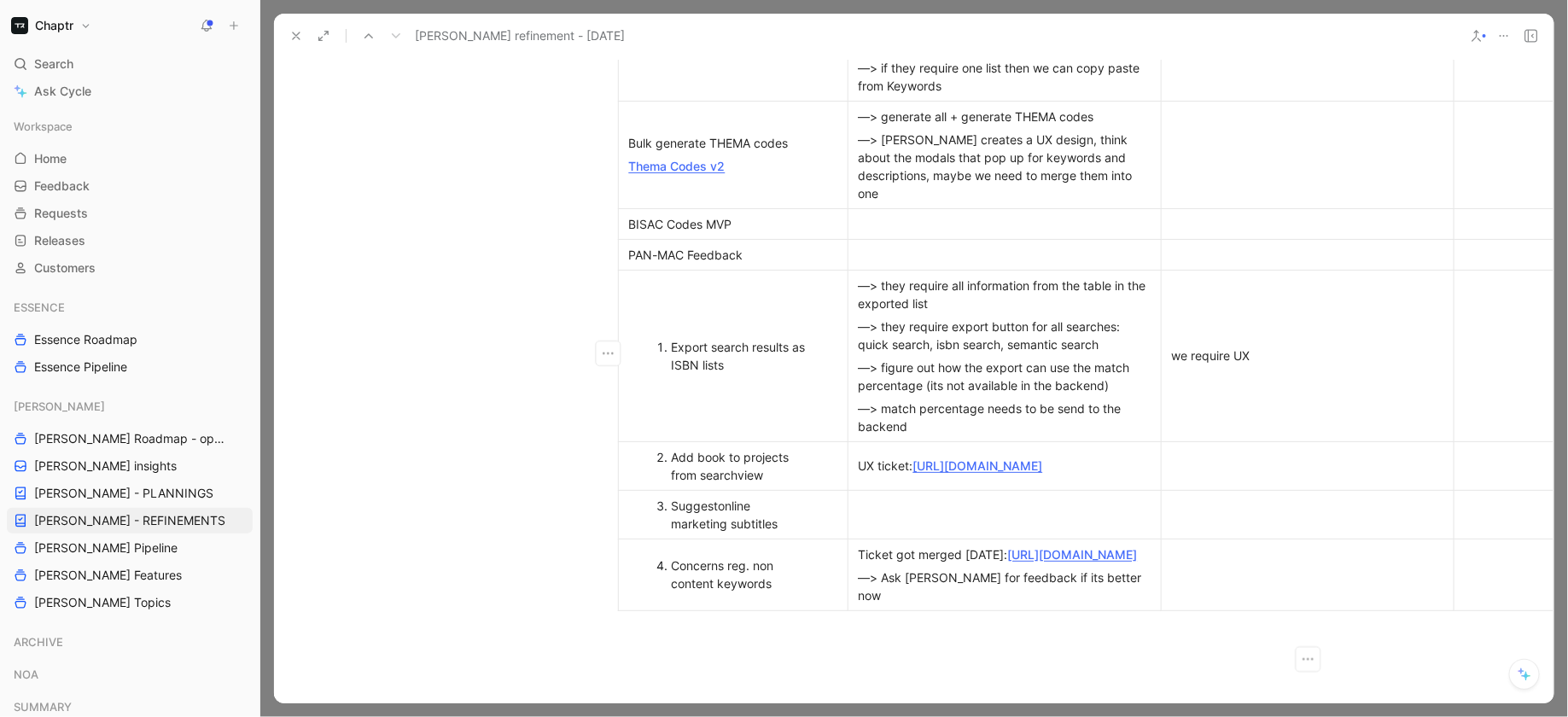
click at [1169, 349] on p "we require UX" at bounding box center [1307, 355] width 285 height 23
click at [1341, 348] on div "we require UX" at bounding box center [1316, 355] width 203 height 18
click at [1260, 349] on div "no spike required will be figured out during the implementation" at bounding box center [1316, 367] width 203 height 36
click at [1327, 414] on td "we require UX no spike reg. backend availability of information required will b…" at bounding box center [1307, 355] width 292 height 172
click at [1305, 309] on div "we require UX" at bounding box center [1316, 318] width 203 height 18
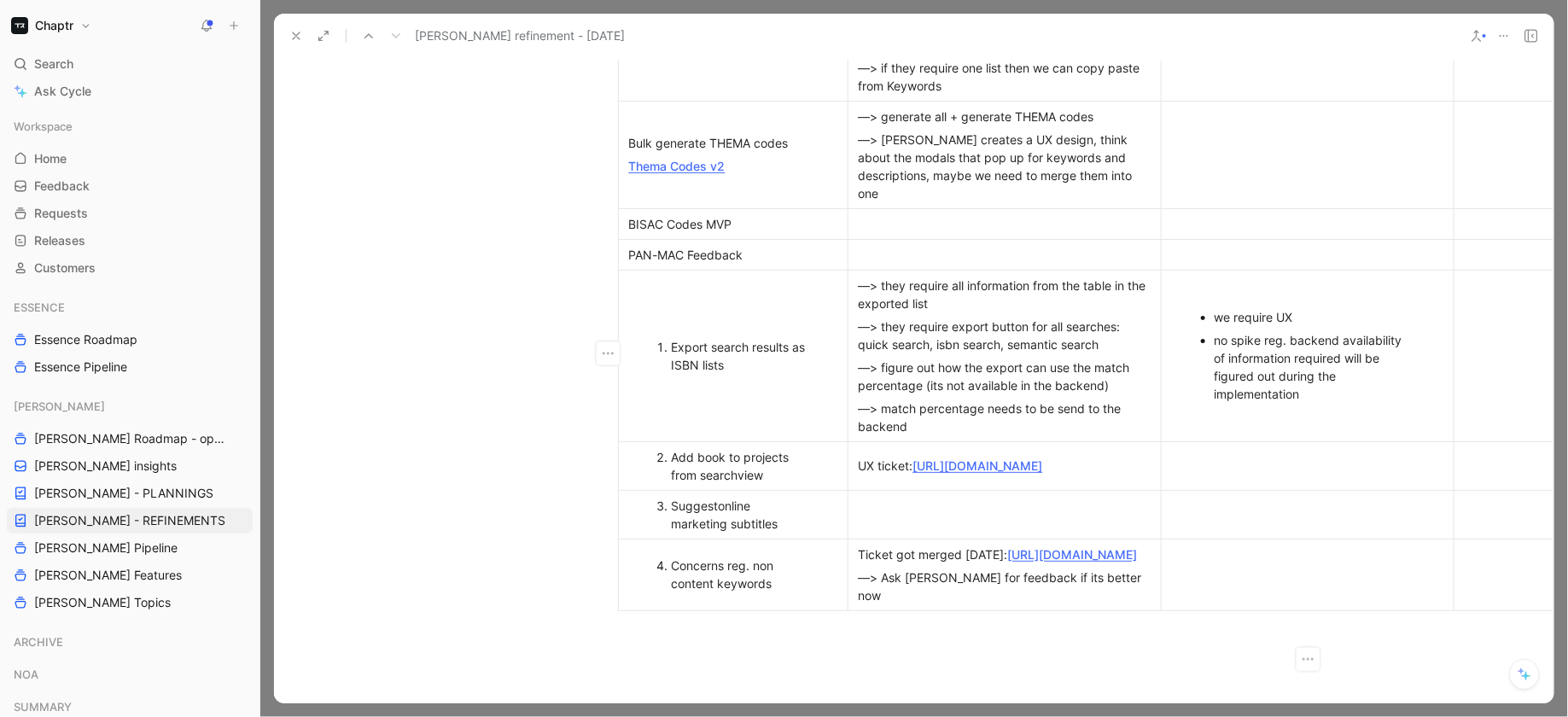
click at [1008, 469] on link "[URL][DOMAIN_NAME]" at bounding box center [978, 466] width 130 height 14
click at [1245, 446] on td at bounding box center [1307, 466] width 292 height 49
click at [1321, 406] on td "we require UX no spike reg. backend availability of information required will b…" at bounding box center [1307, 355] width 292 height 172
click at [1328, 303] on div "we require UX" at bounding box center [1316, 306] width 203 height 18
click at [1266, 417] on div "w" at bounding box center [1316, 424] width 203 height 18
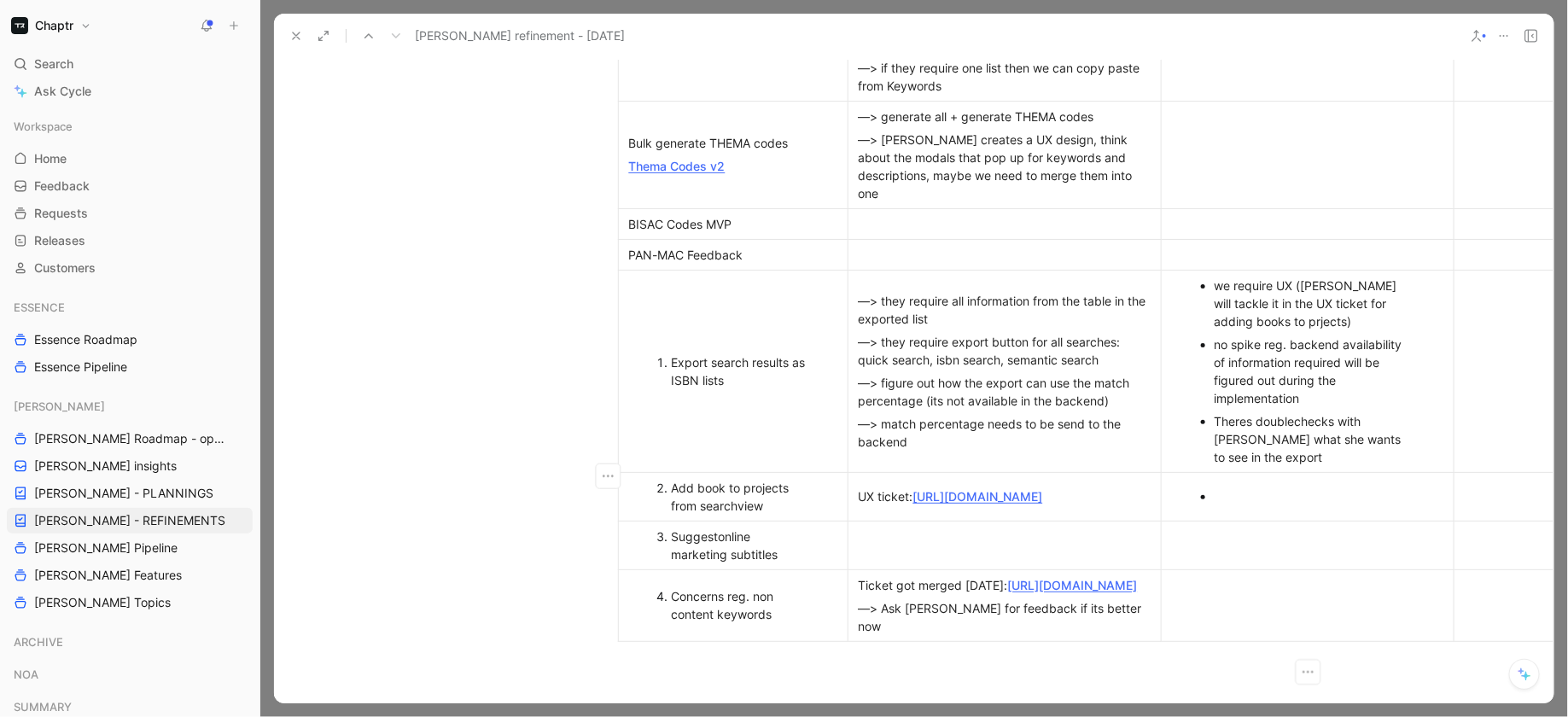
click at [1243, 488] on div at bounding box center [1316, 497] width 203 height 18
click at [1261, 539] on td at bounding box center [1307, 545] width 292 height 49
click at [1270, 488] on div at bounding box center [1316, 497] width 203 height 18
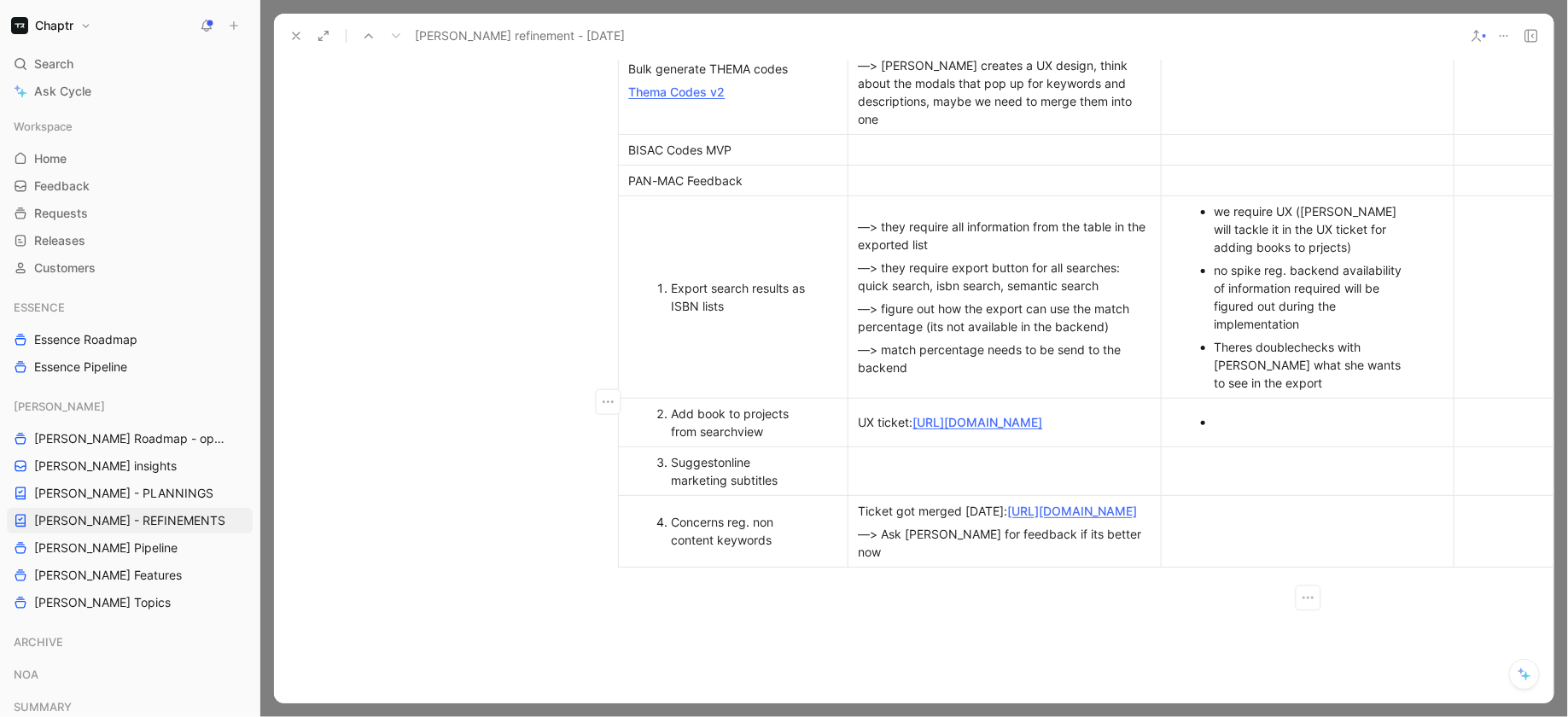
scroll to position [805, 1]
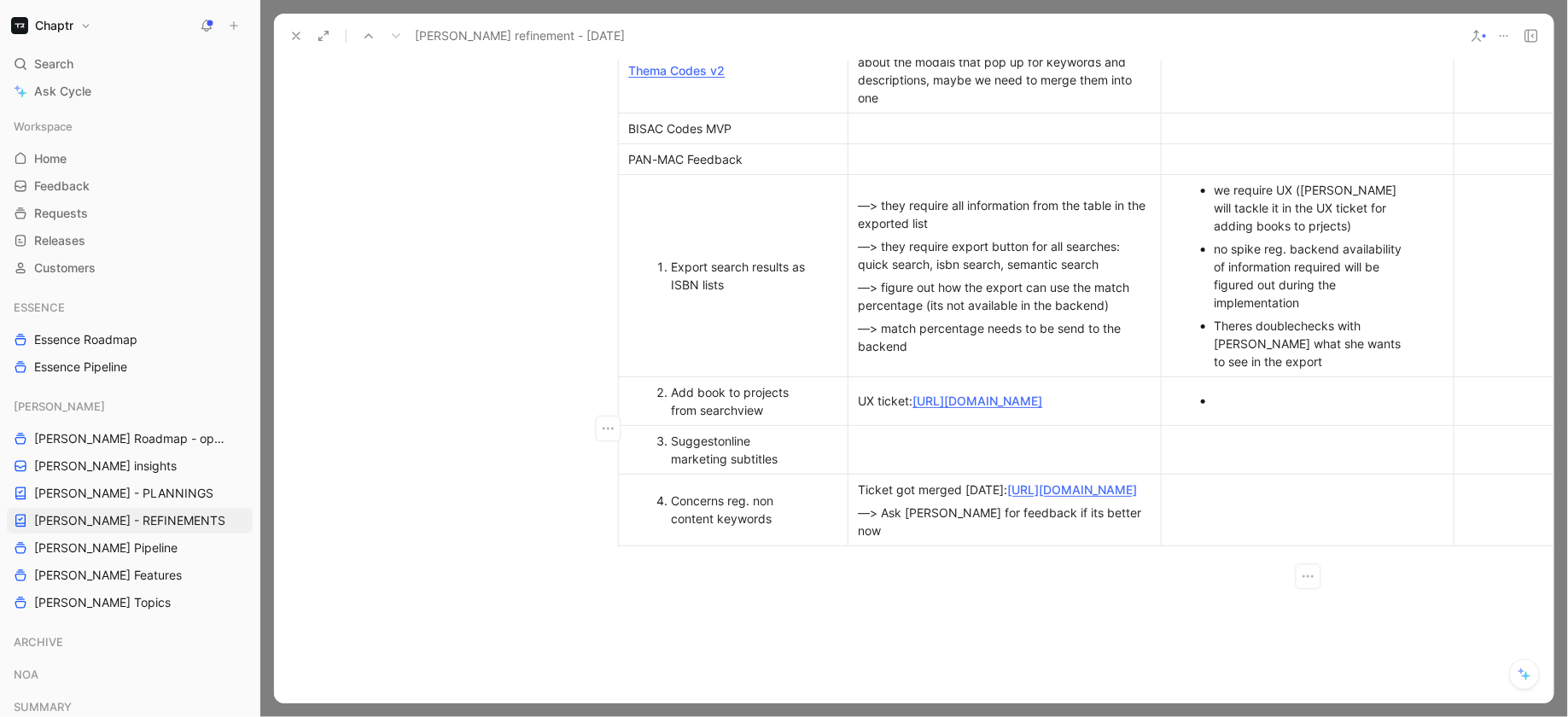
click at [1257, 439] on td at bounding box center [1307, 450] width 292 height 49
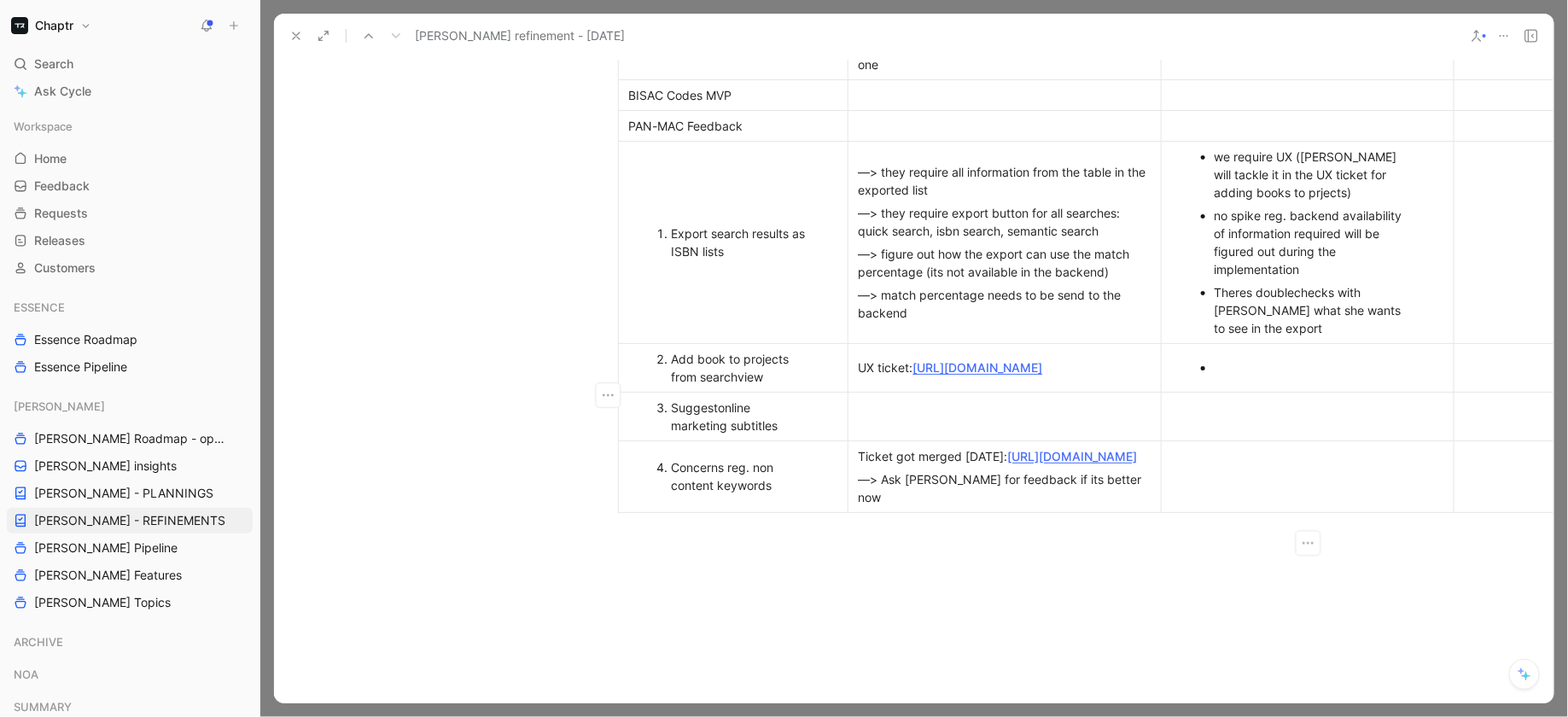
scroll to position [841, 0]
click at [1025, 402] on p at bounding box center [1006, 414] width 306 height 23
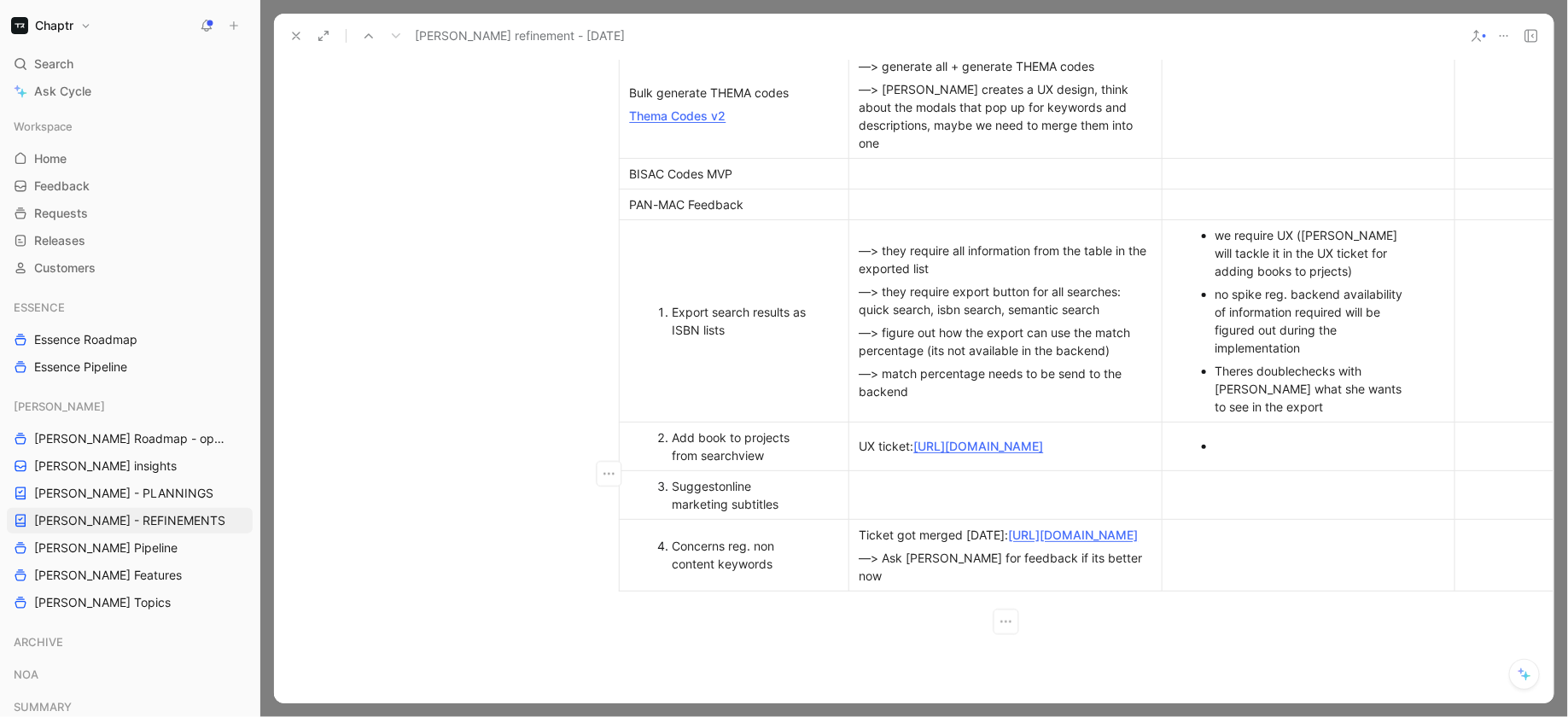
scroll to position [761, 0]
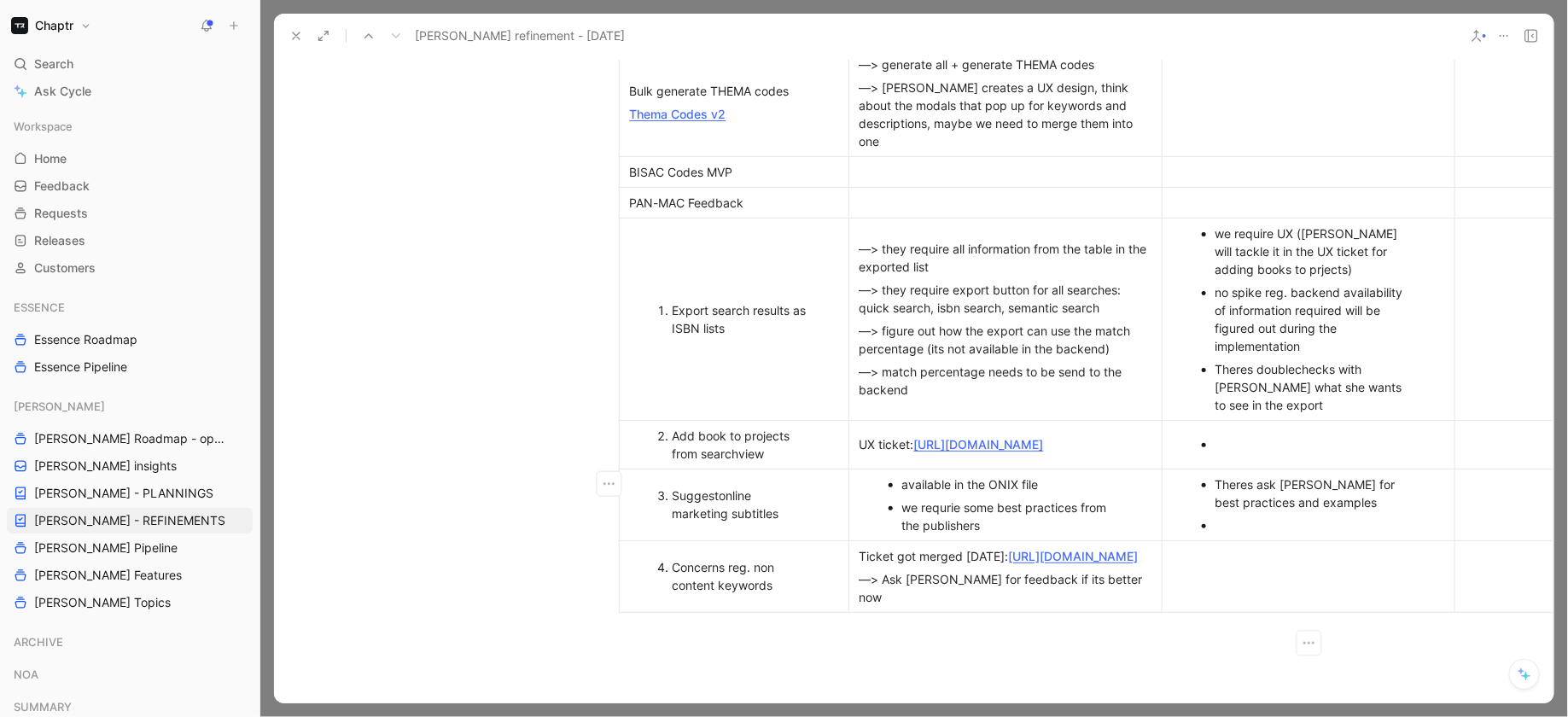
click at [1017, 498] on div "we requrie some best practices from the publishers" at bounding box center [1014, 516] width 224 height 36
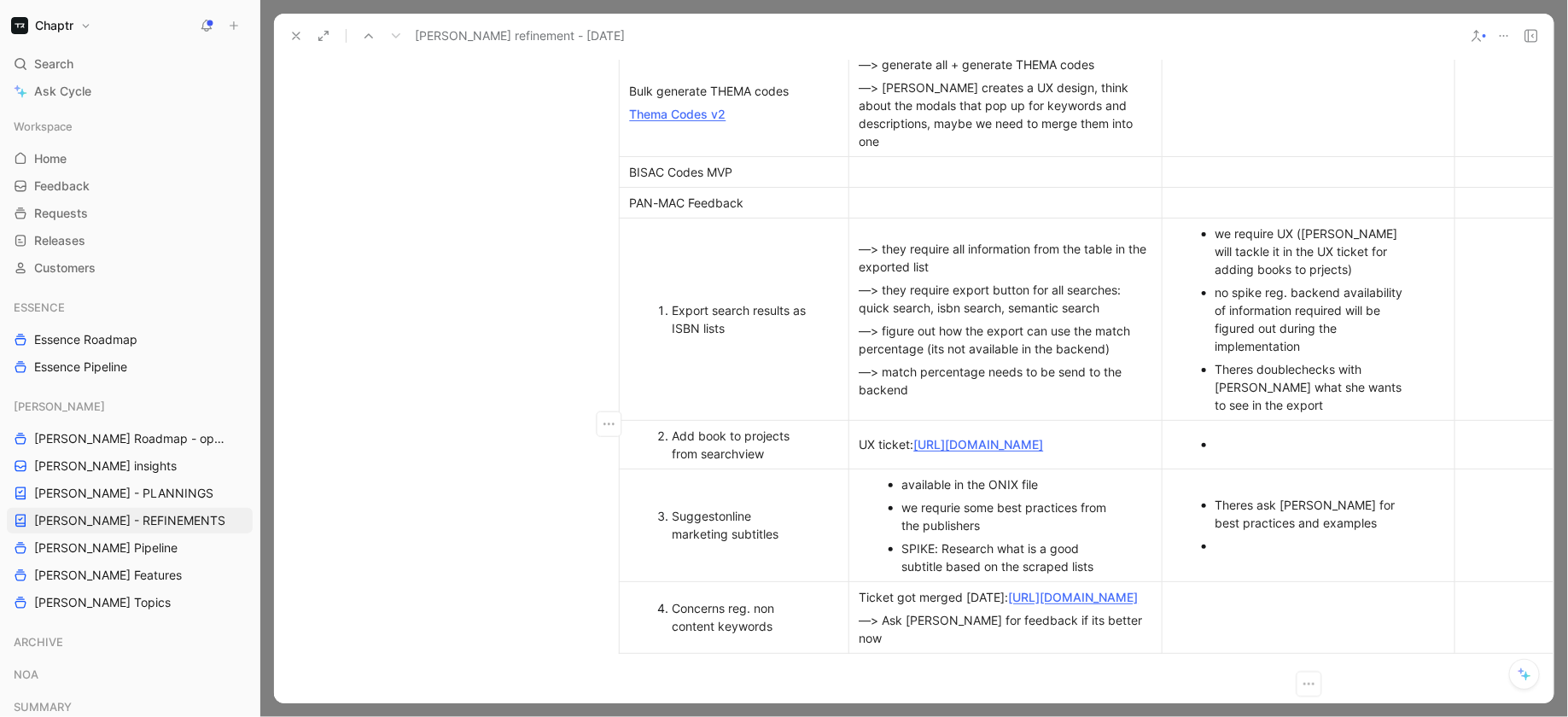
click at [1250, 435] on div at bounding box center [1317, 444] width 203 height 18
click at [1262, 537] on div at bounding box center [1317, 546] width 203 height 18
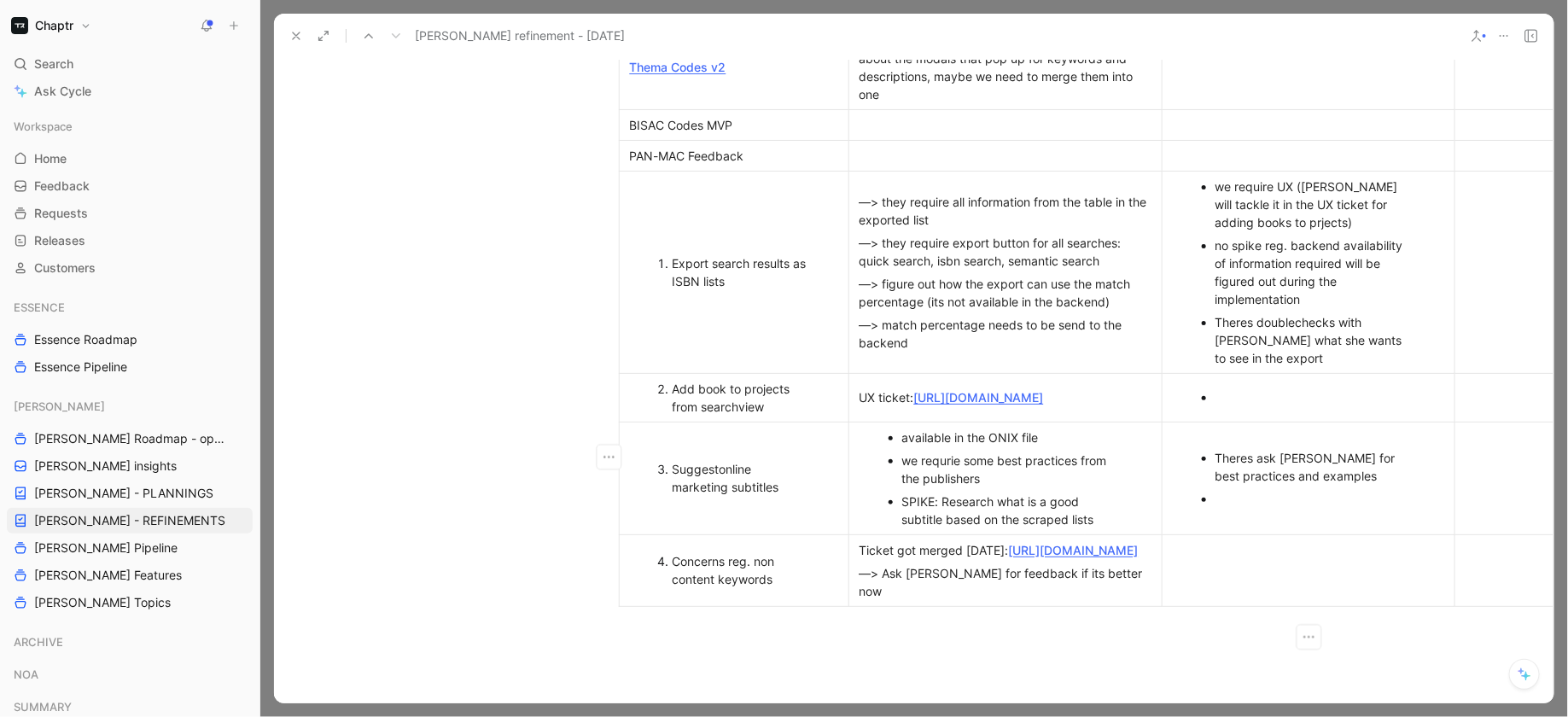
click at [1305, 390] on td at bounding box center [1307, 398] width 292 height 49
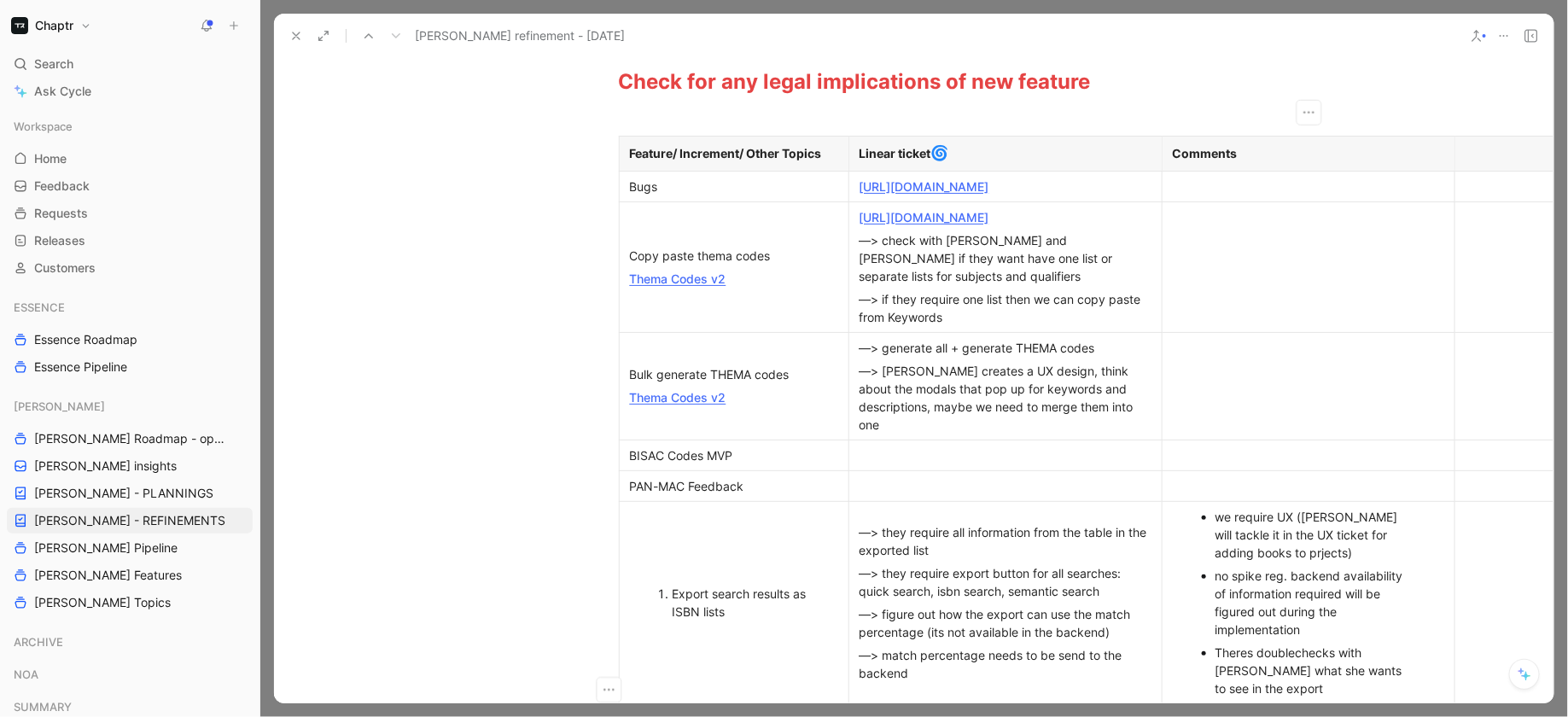
scroll to position [479, 0]
click at [756, 449] on div "BISAC Codes MVP" at bounding box center [734, 453] width 209 height 18
click at [756, 452] on div "BISAC Codes MVP" at bounding box center [734, 453] width 209 height 18
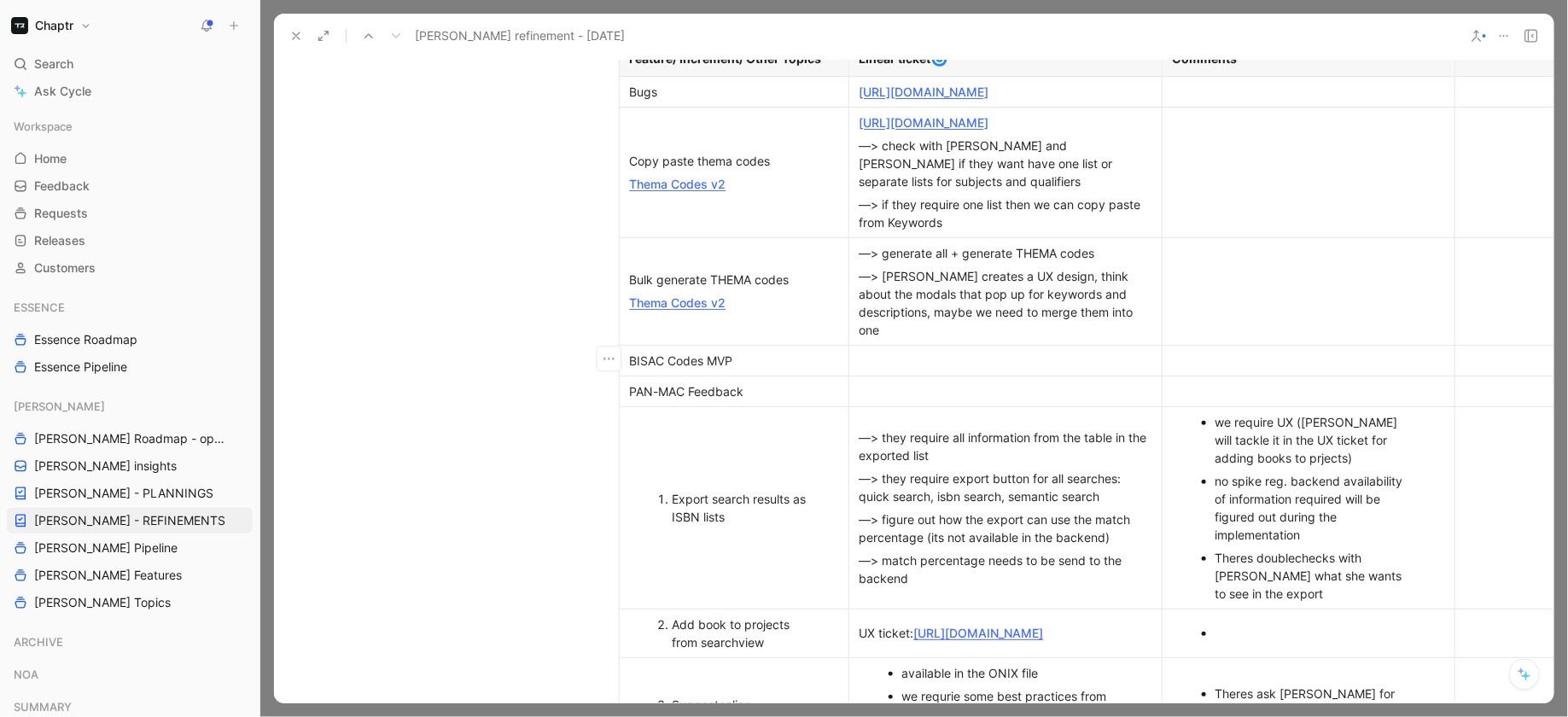
scroll to position [574, 0]
click at [957, 382] on div at bounding box center [1006, 390] width 292 height 18
click at [947, 354] on div at bounding box center [1006, 360] width 292 height 18
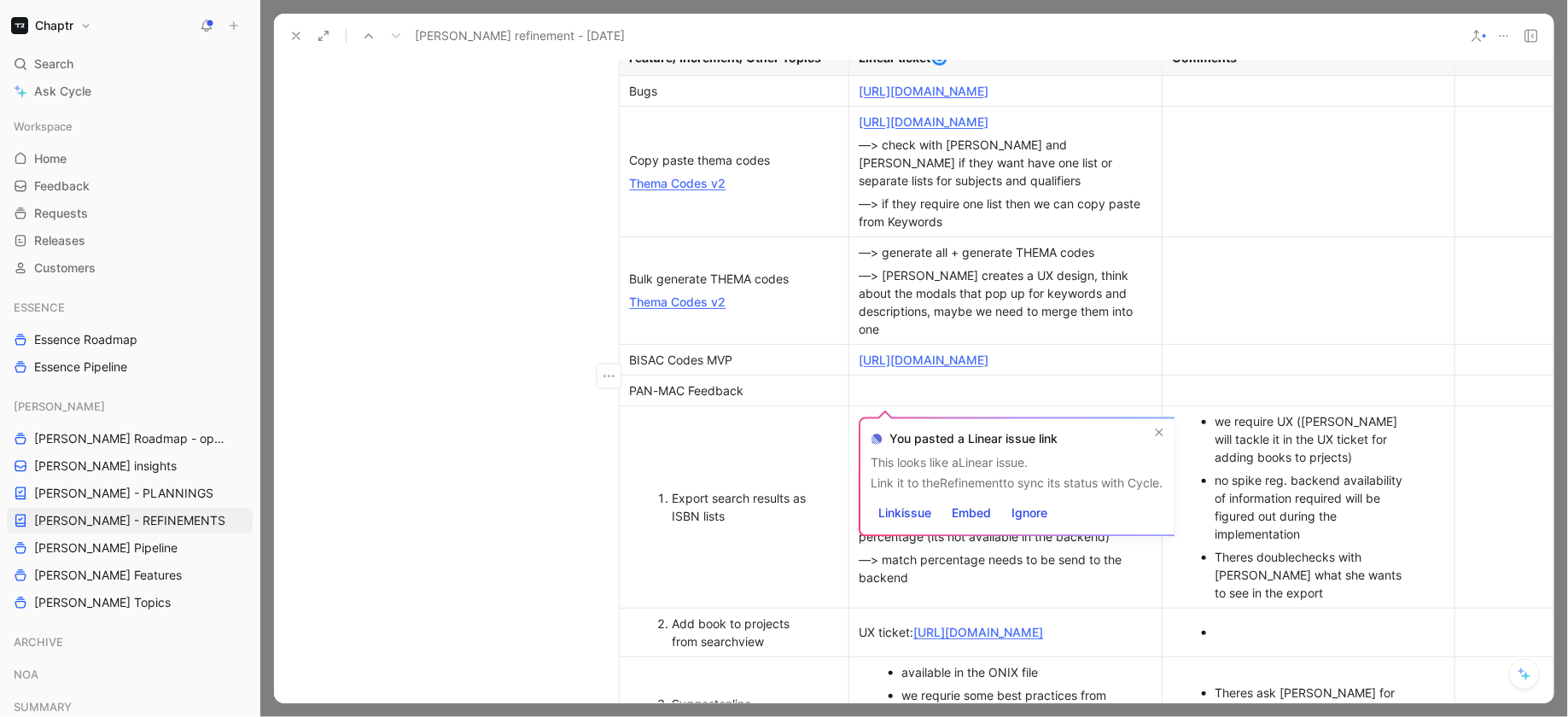
click at [855, 351] on p "[URL][DOMAIN_NAME]" at bounding box center [1006, 360] width 306 height 23
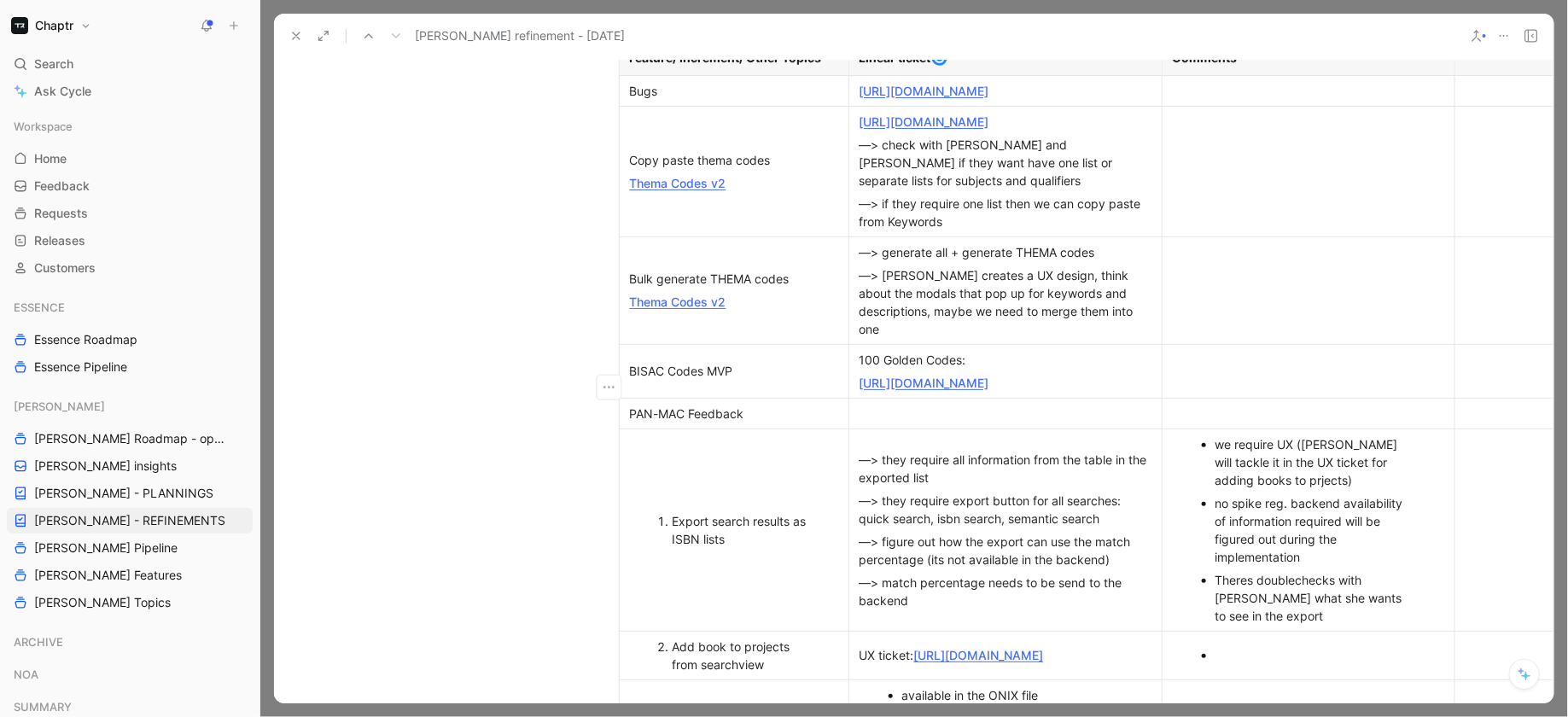
click at [1013, 392] on div "[URL][DOMAIN_NAME]" at bounding box center [1006, 383] width 292 height 18
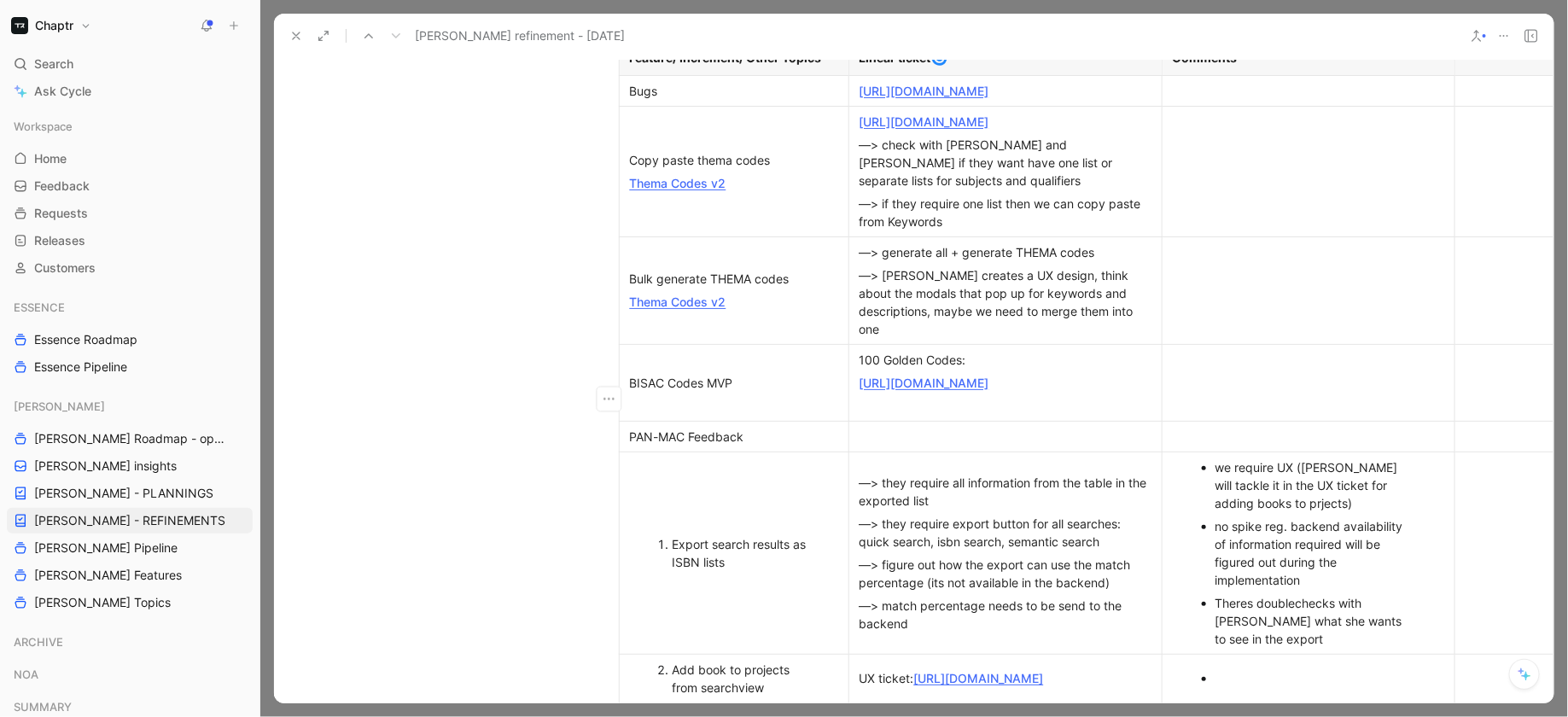
click at [883, 415] on div at bounding box center [1006, 406] width 292 height 18
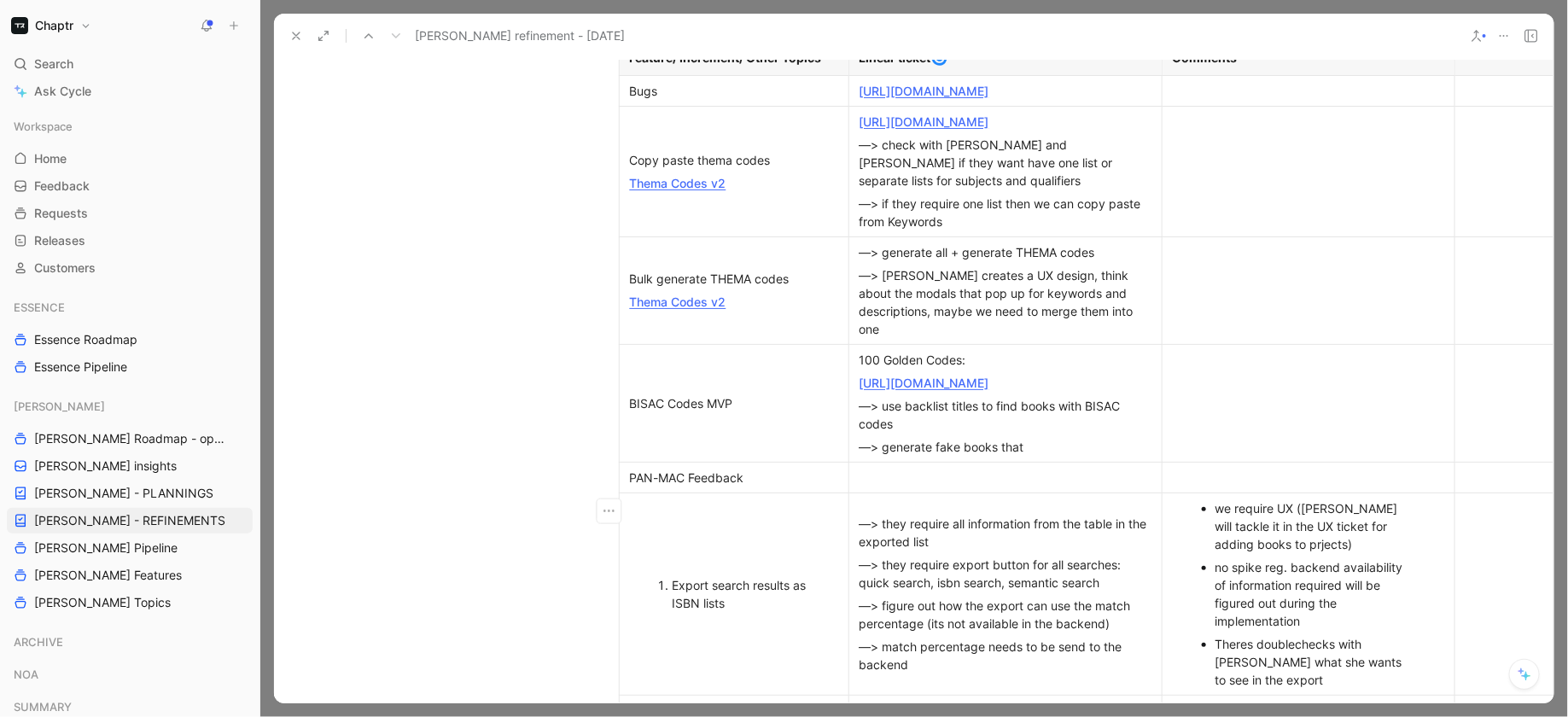
click at [1057, 493] on td at bounding box center [1005, 477] width 313 height 31
drag, startPoint x: 1043, startPoint y: 483, endPoint x: 892, endPoint y: 446, distance: 155.5
click at [892, 446] on td "100 Golden Codes: [URL][DOMAIN_NAME] —> use backlist titles to find books with …" at bounding box center [1005, 402] width 313 height 118
click at [892, 433] on div "—> use backlist titles to find books with BISAC codes" at bounding box center [1006, 415] width 292 height 36
drag, startPoint x: 861, startPoint y: 444, endPoint x: 1042, endPoint y: 473, distance: 183.3
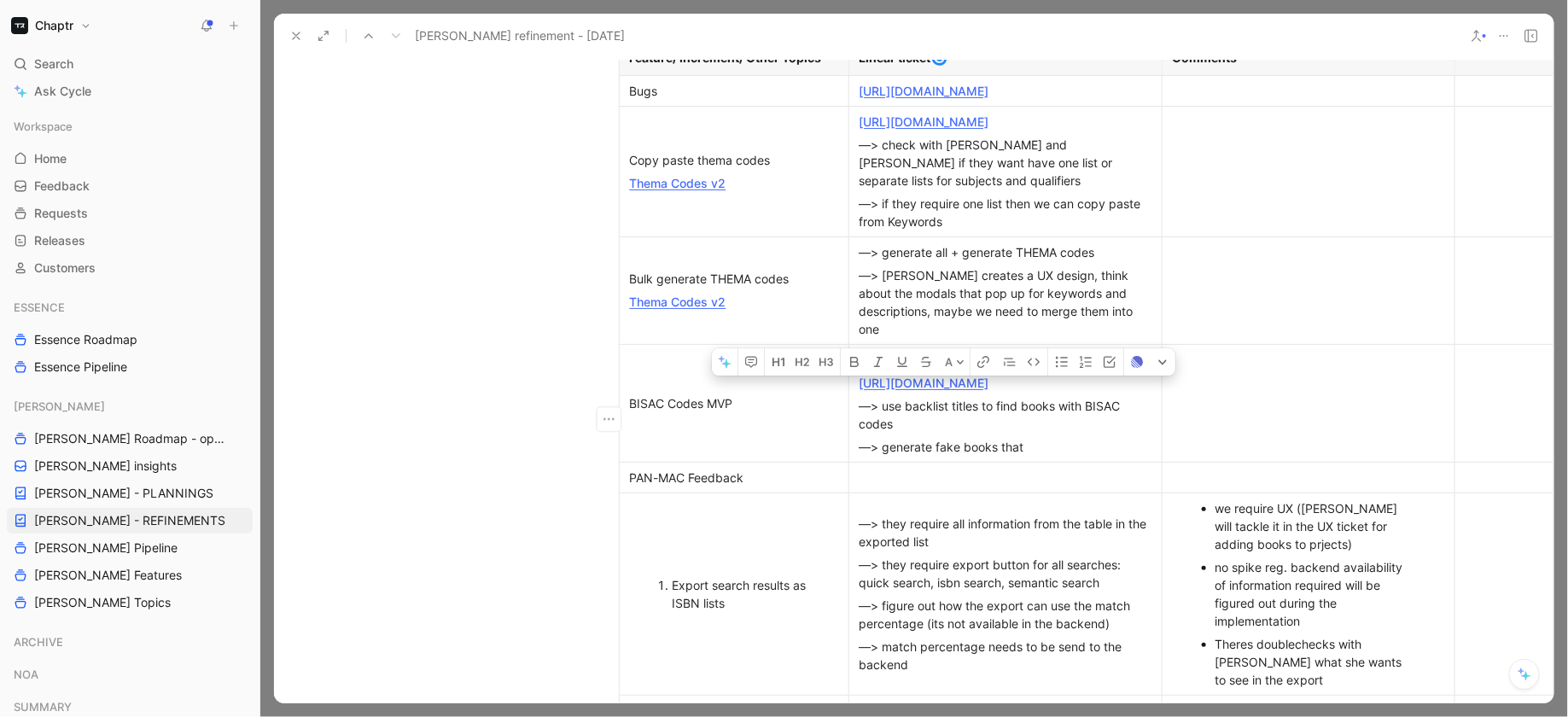
click at [1043, 462] on td "100 Golden Codes: [URL][DOMAIN_NAME] —> use backlist titles to find books with …" at bounding box center [1005, 402] width 313 height 118
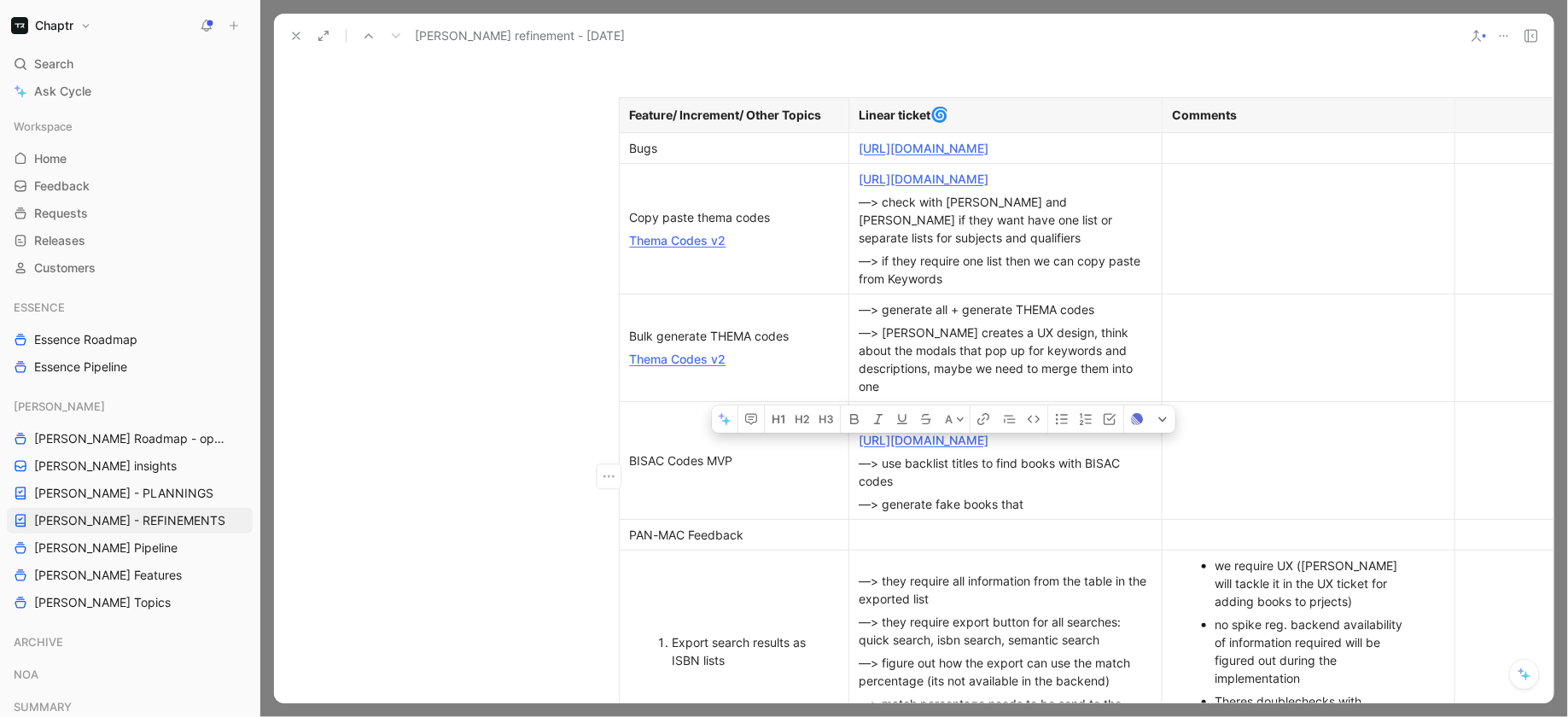
scroll to position [515, 0]
click at [1268, 471] on div at bounding box center [1309, 462] width 272 height 18
click at [1282, 426] on td at bounding box center [1307, 462] width 292 height 118
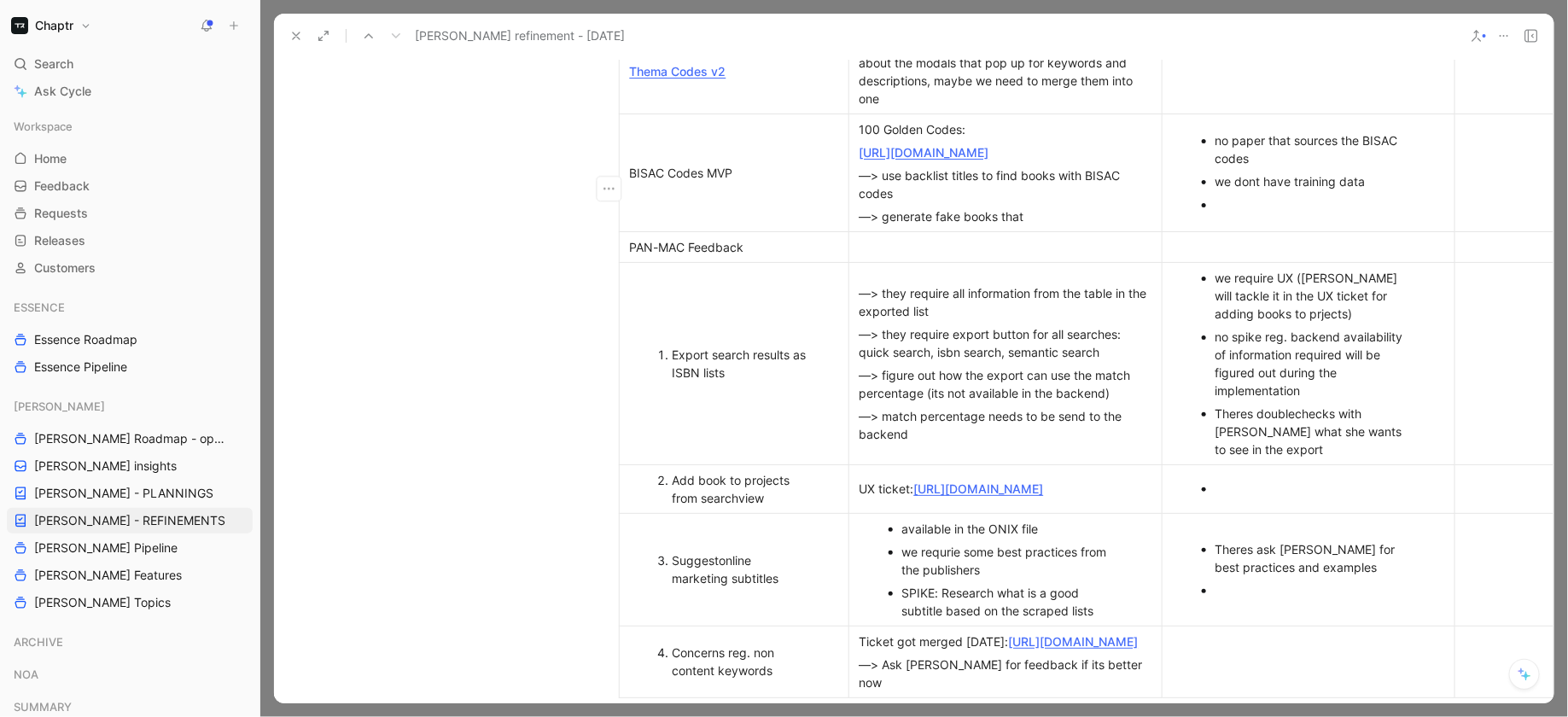
scroll to position [801, 0]
click at [1272, 603] on div at bounding box center [1317, 594] width 203 height 18
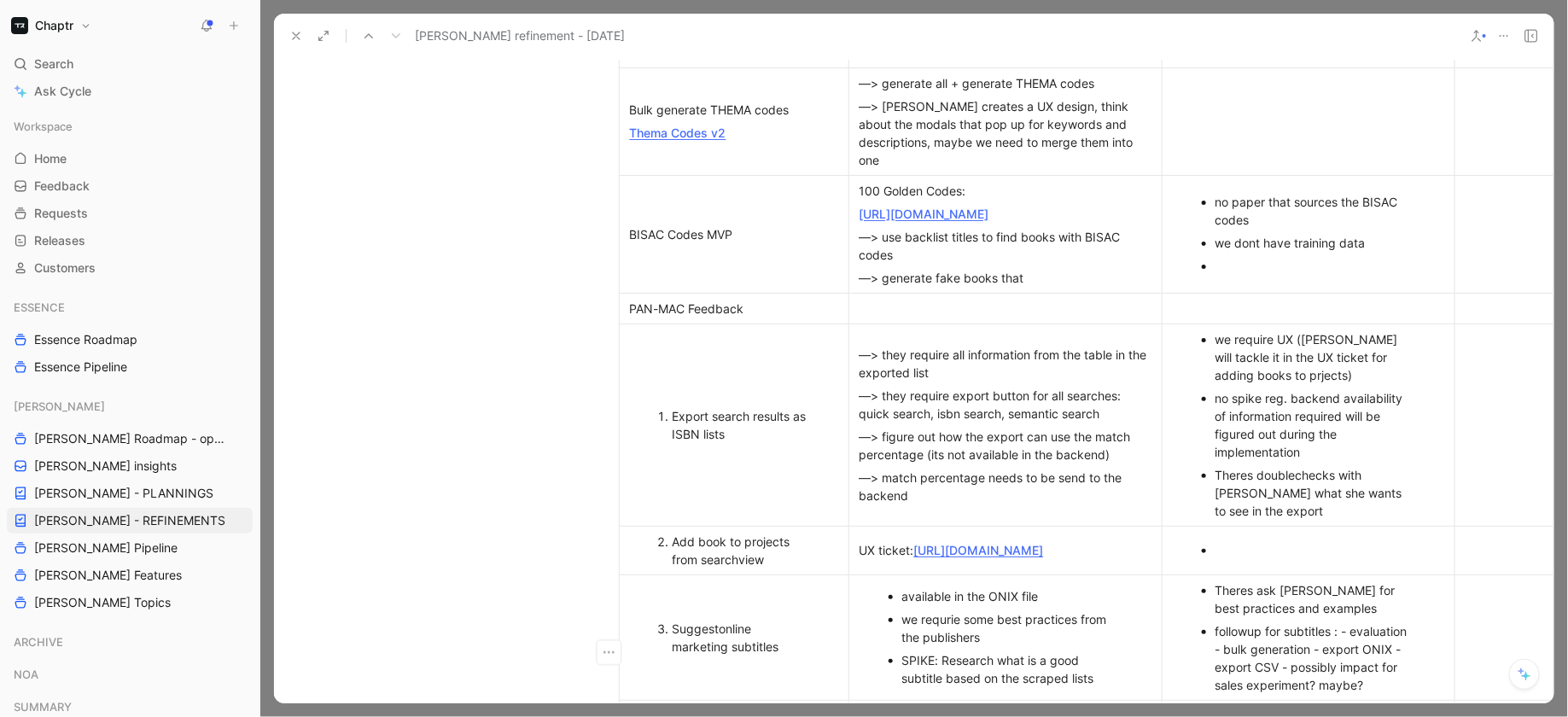
scroll to position [748, 0]
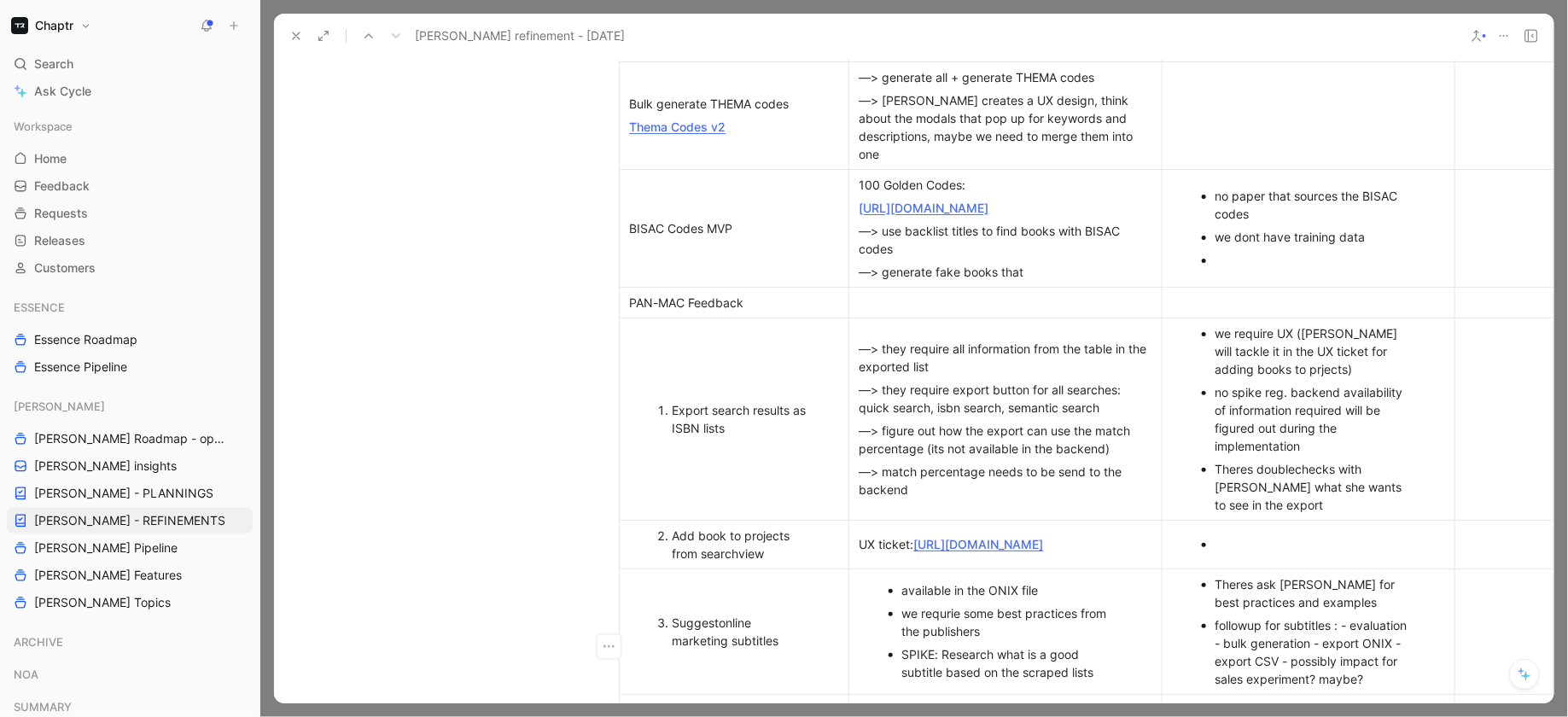
click at [1281, 269] on div at bounding box center [1317, 260] width 203 height 18
click at [1393, 269] on div "Project to train a custom model" at bounding box center [1317, 260] width 203 height 18
click at [1411, 269] on div "Project to train a custom model" at bounding box center [1317, 260] width 203 height 18
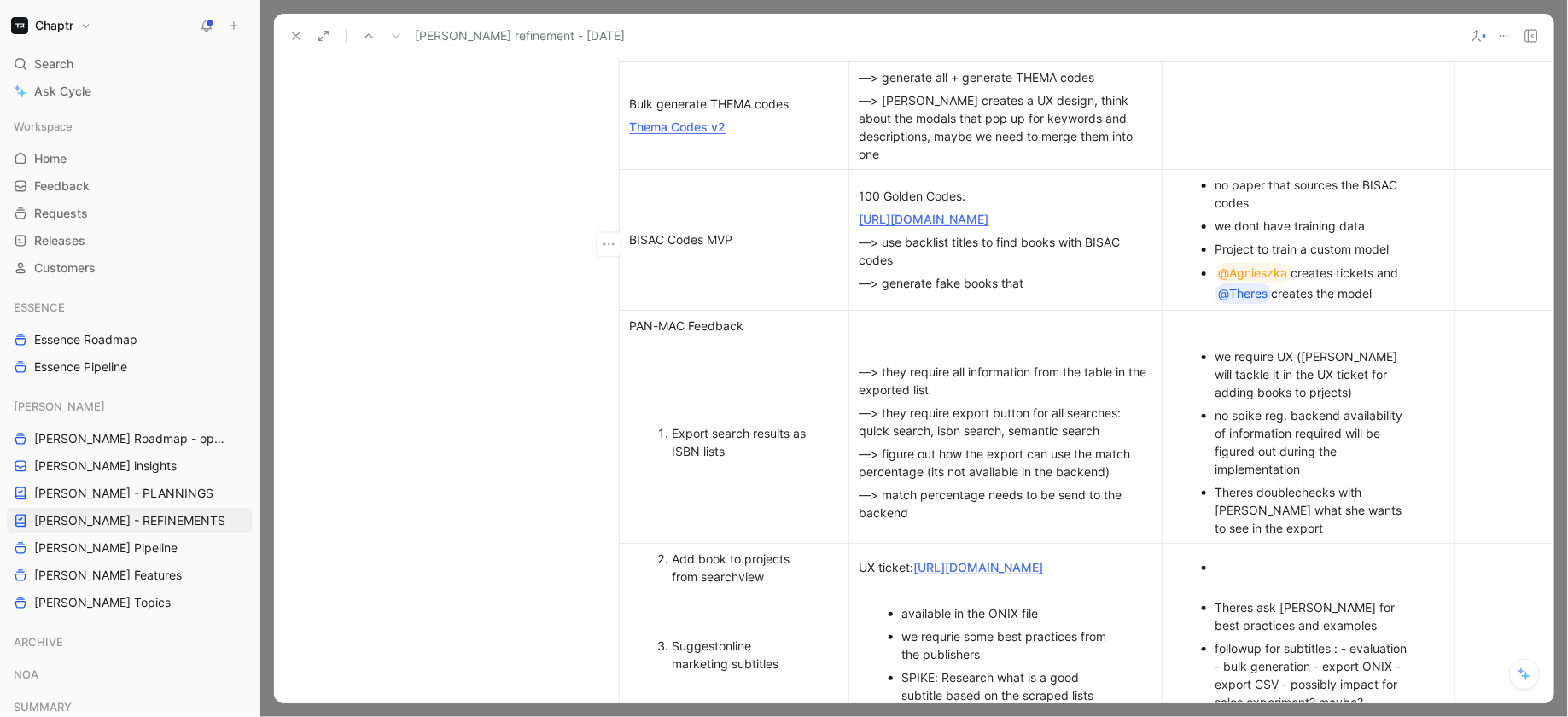
click at [1340, 269] on div "@[PERSON_NAME] creates tickets and @Theres creates the model" at bounding box center [1317, 283] width 203 height 41
click at [1400, 288] on div "@[PERSON_NAME] creates SPIKE tickets and @Theres creates the model" at bounding box center [1317, 283] width 203 height 41
click at [1420, 288] on ul "no paper that sources the BISAC codes we dont have training data Project to tra…" at bounding box center [1308, 240] width 285 height 133
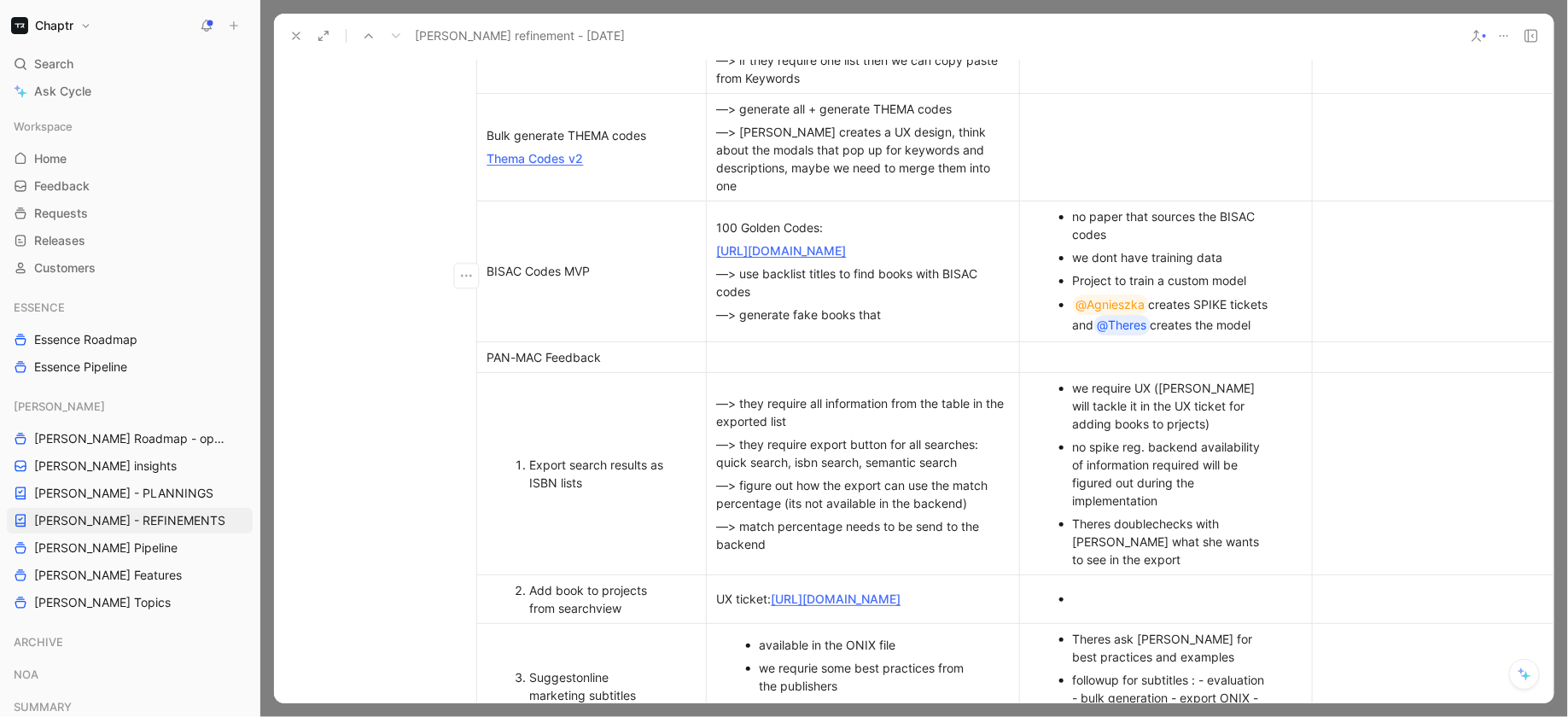
scroll to position [715, 142]
click at [717, 220] on div "100 Golden Codes:" at bounding box center [863, 229] width 292 height 18
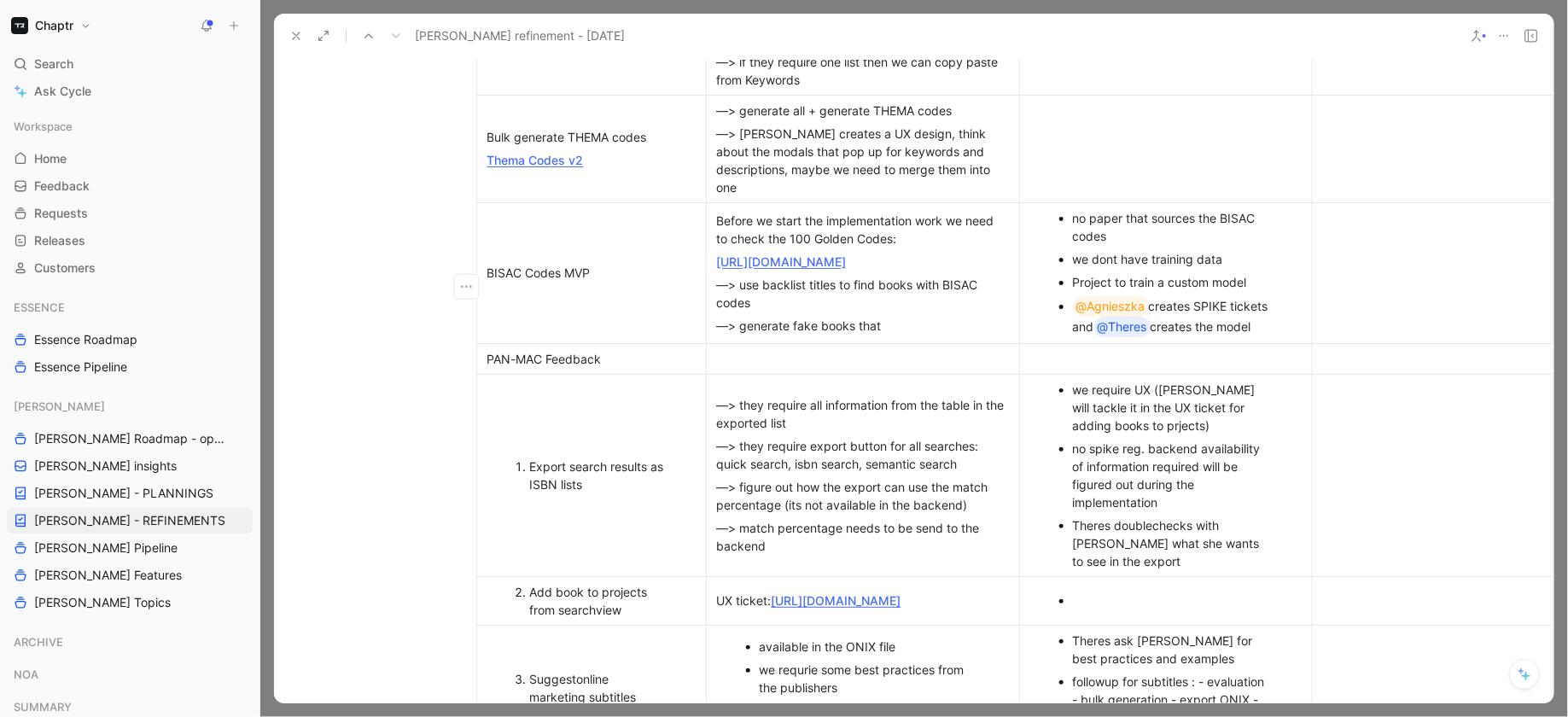
click at [829, 311] on div "—> use backlist titles to find books with BISAC codes" at bounding box center [863, 293] width 292 height 36
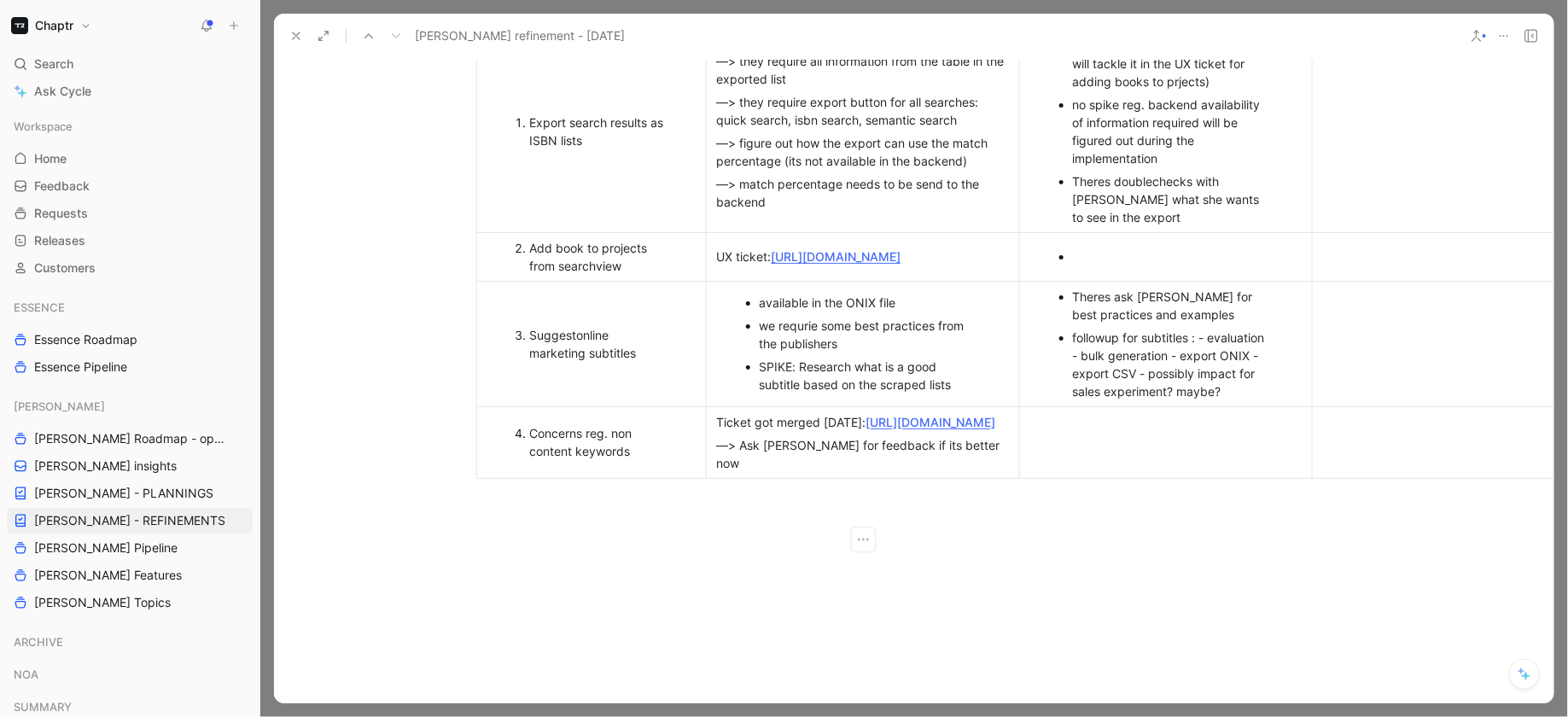
scroll to position [1053, 142]
